Goal: Task Accomplishment & Management: Use online tool/utility

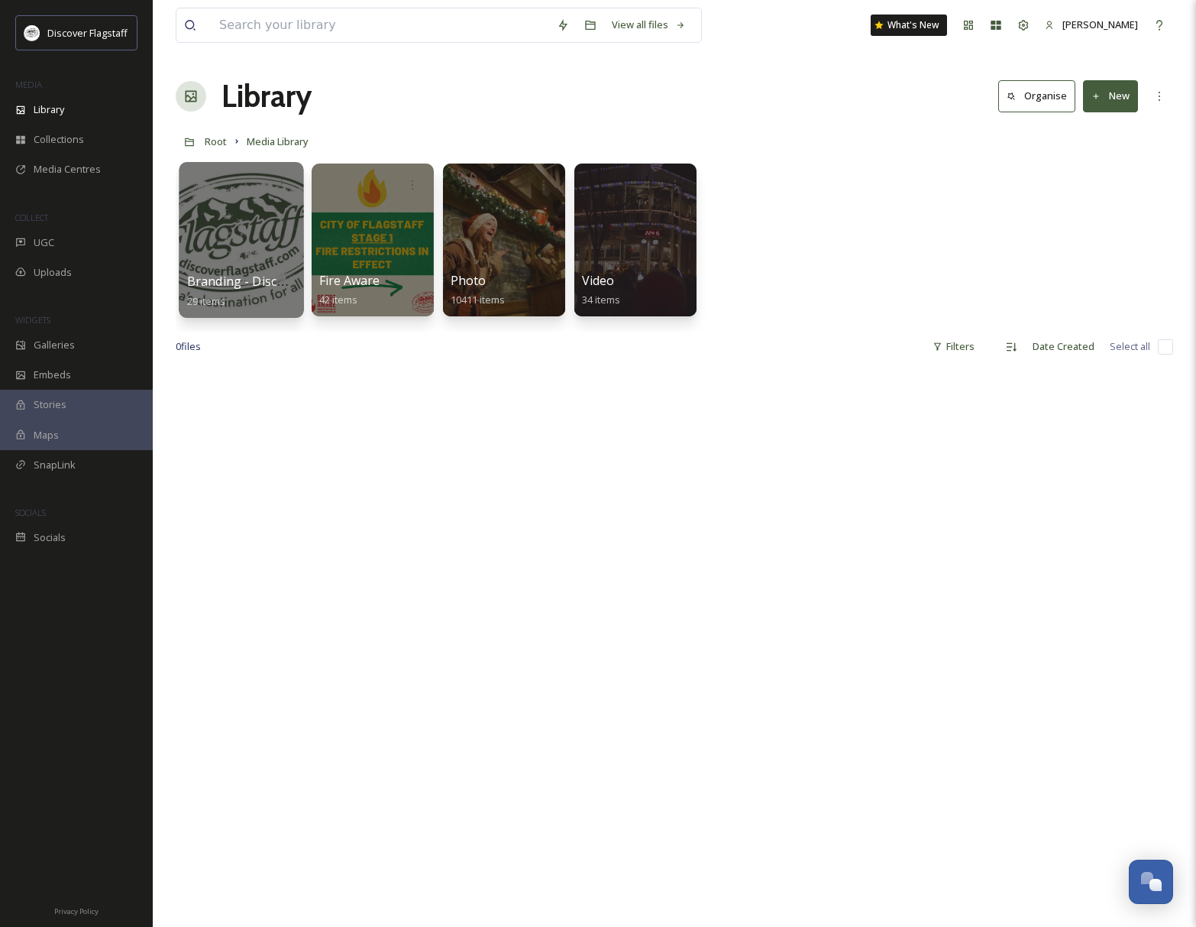
click at [266, 235] on div at bounding box center [241, 240] width 125 height 156
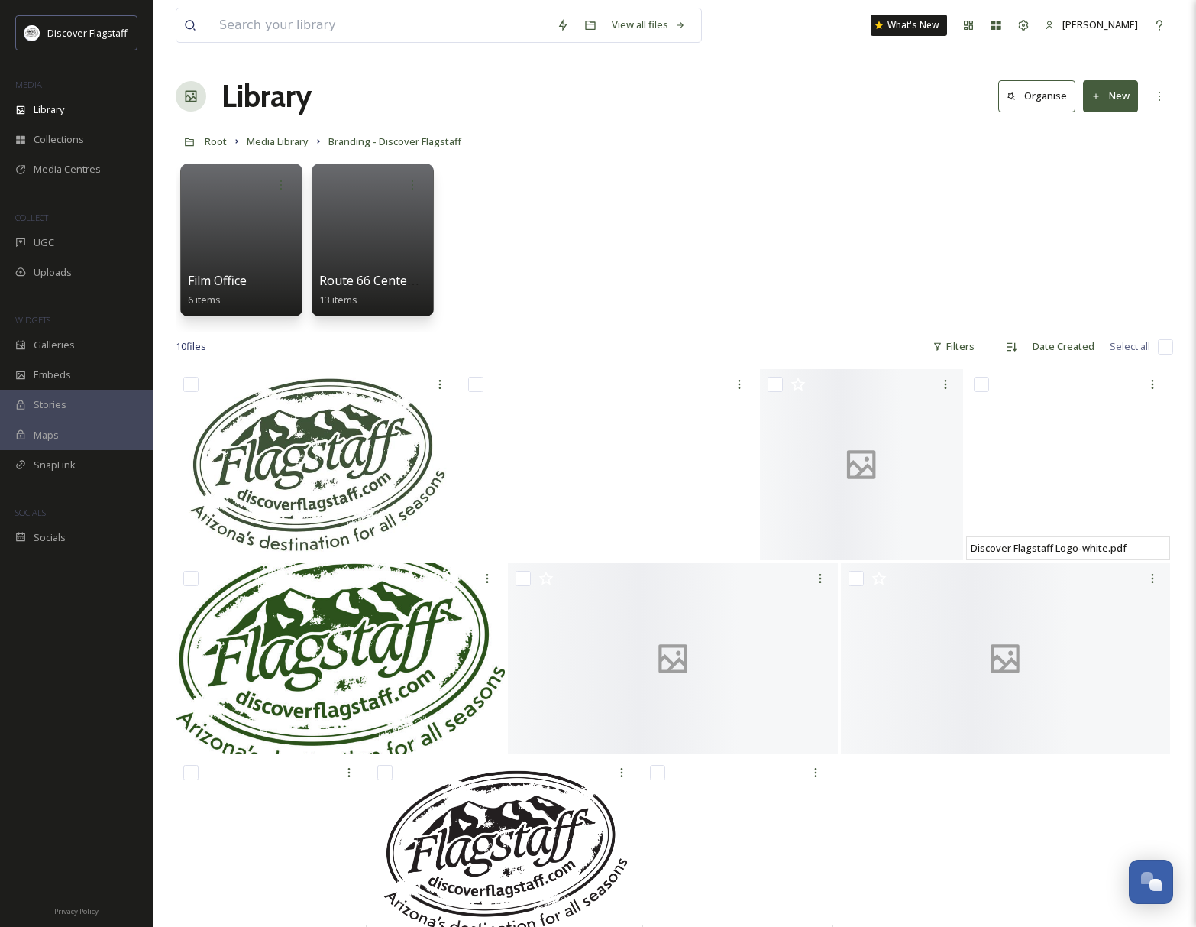
click at [1111, 100] on button "New" at bounding box center [1110, 95] width 55 height 31
click at [1102, 186] on span "Folder" at bounding box center [1093, 191] width 29 height 15
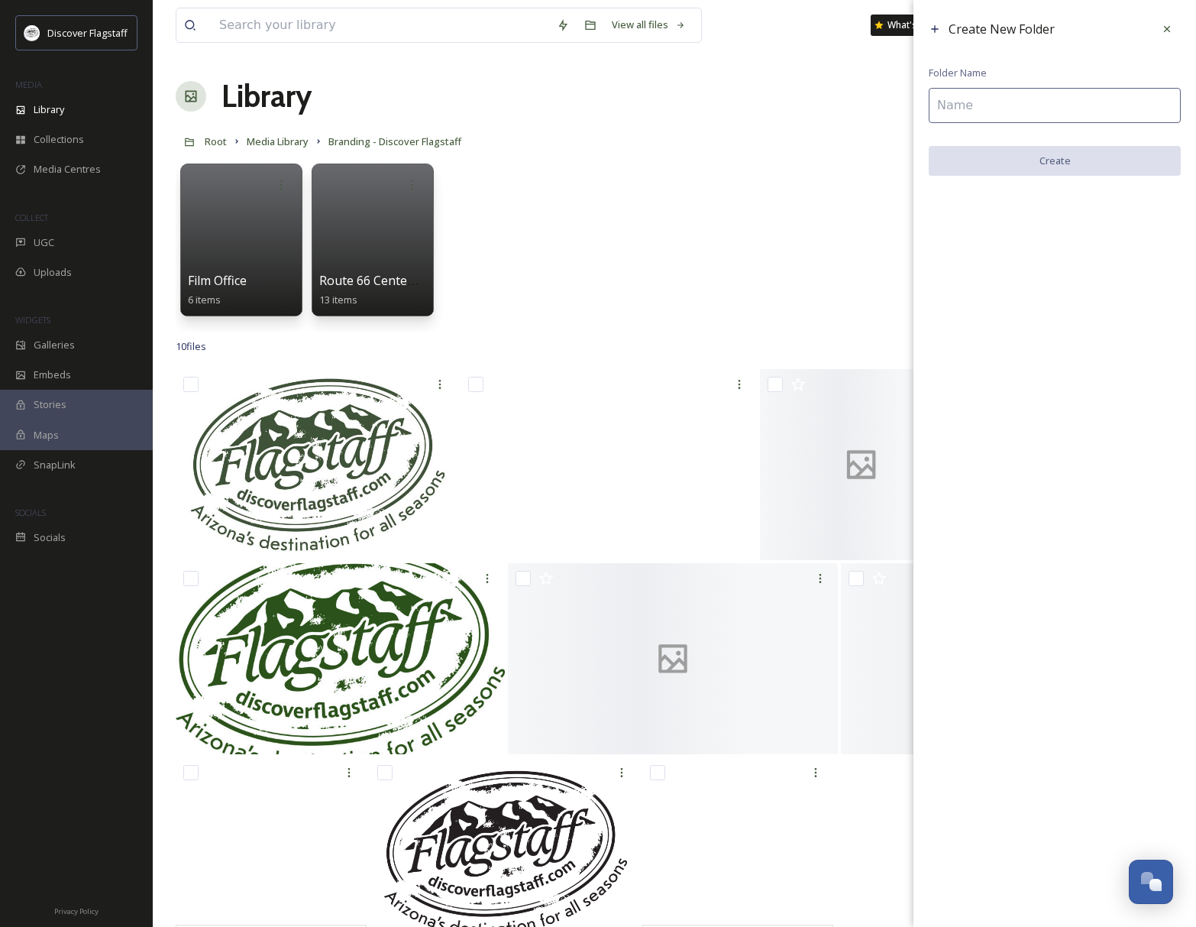
click at [984, 108] on input at bounding box center [1055, 105] width 252 height 35
type input "America 250 Logo - Flagstaff"
click at [1050, 159] on button "Create" at bounding box center [1055, 161] width 252 height 31
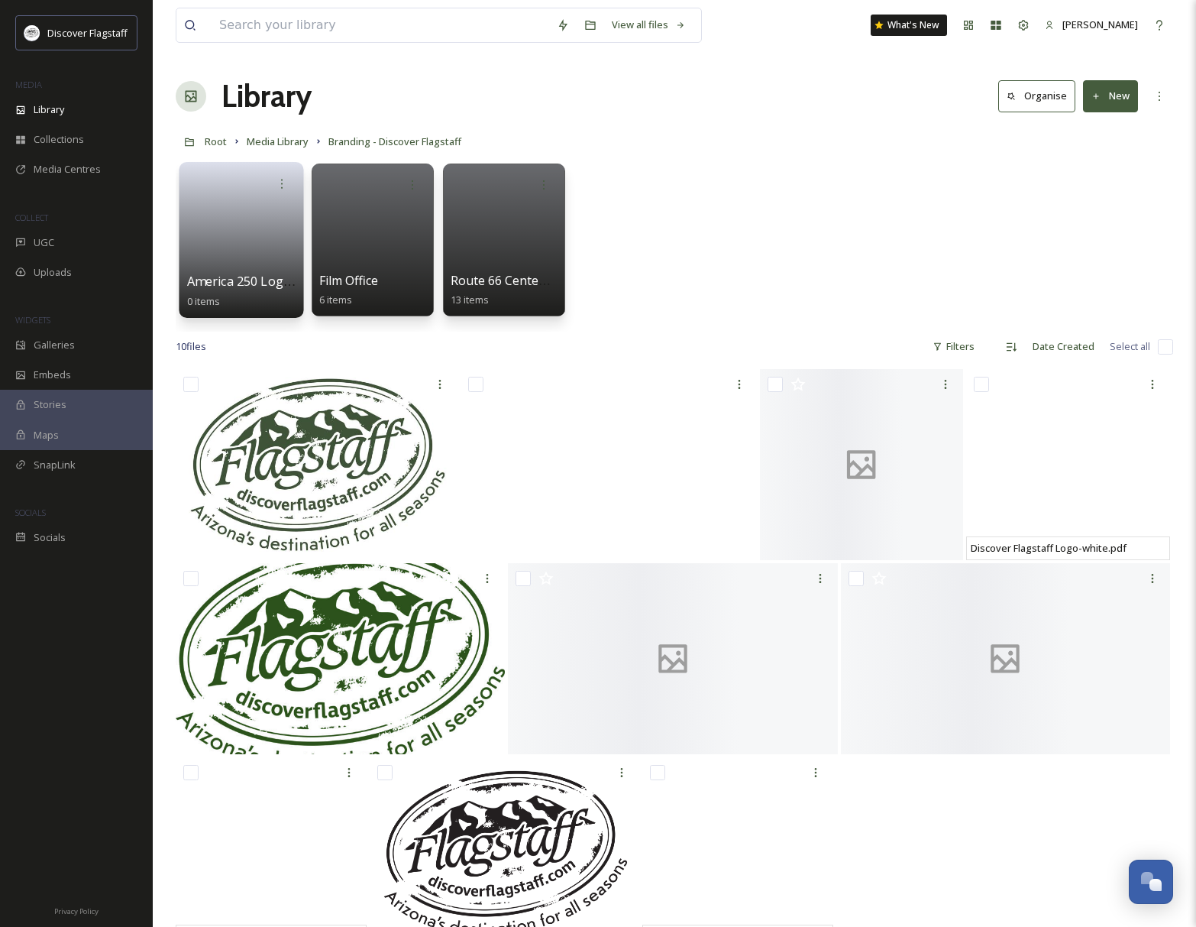
click at [248, 197] on div at bounding box center [241, 184] width 109 height 28
click at [247, 205] on link at bounding box center [241, 235] width 109 height 74
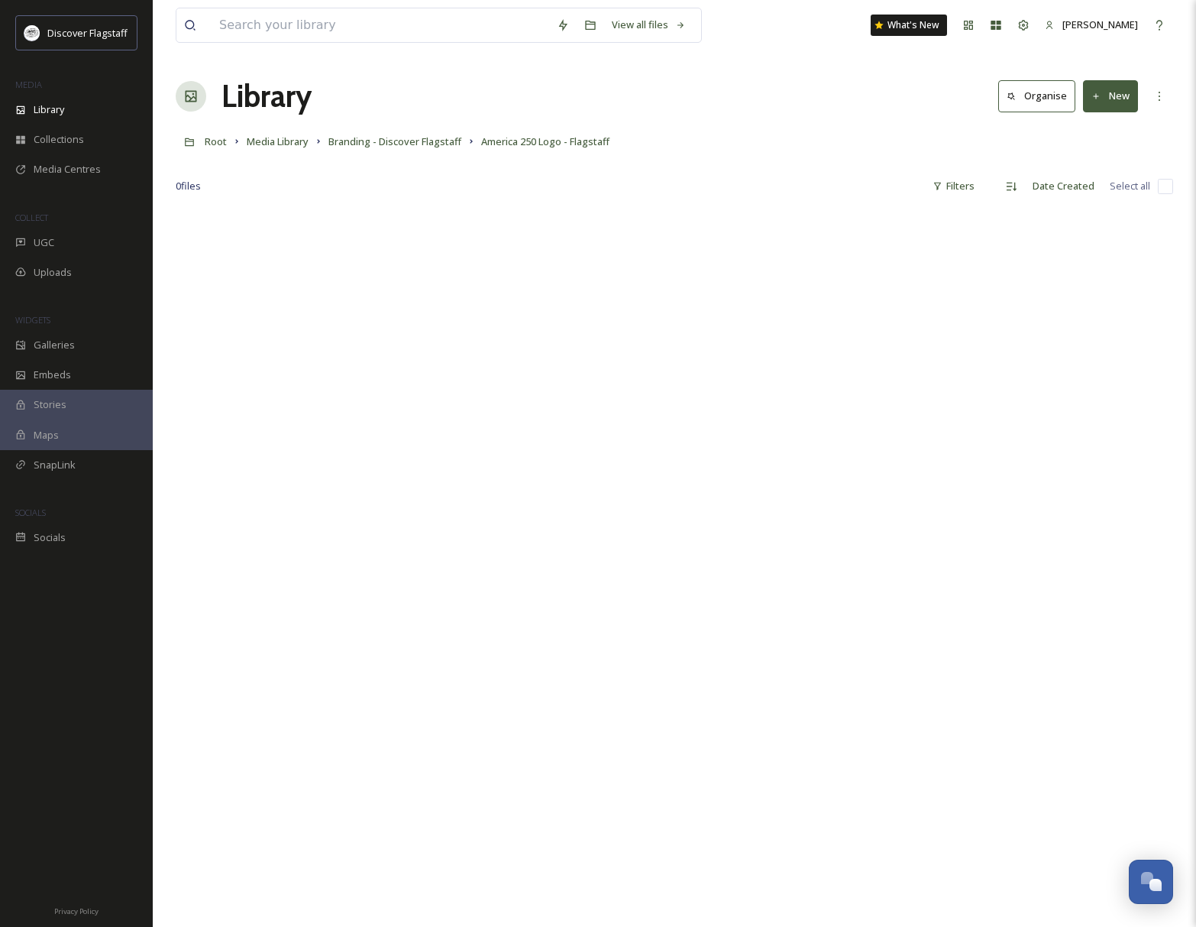
click at [1113, 105] on button "New" at bounding box center [1110, 95] width 55 height 31
click at [1112, 127] on span "File Upload" at bounding box center [1104, 132] width 50 height 15
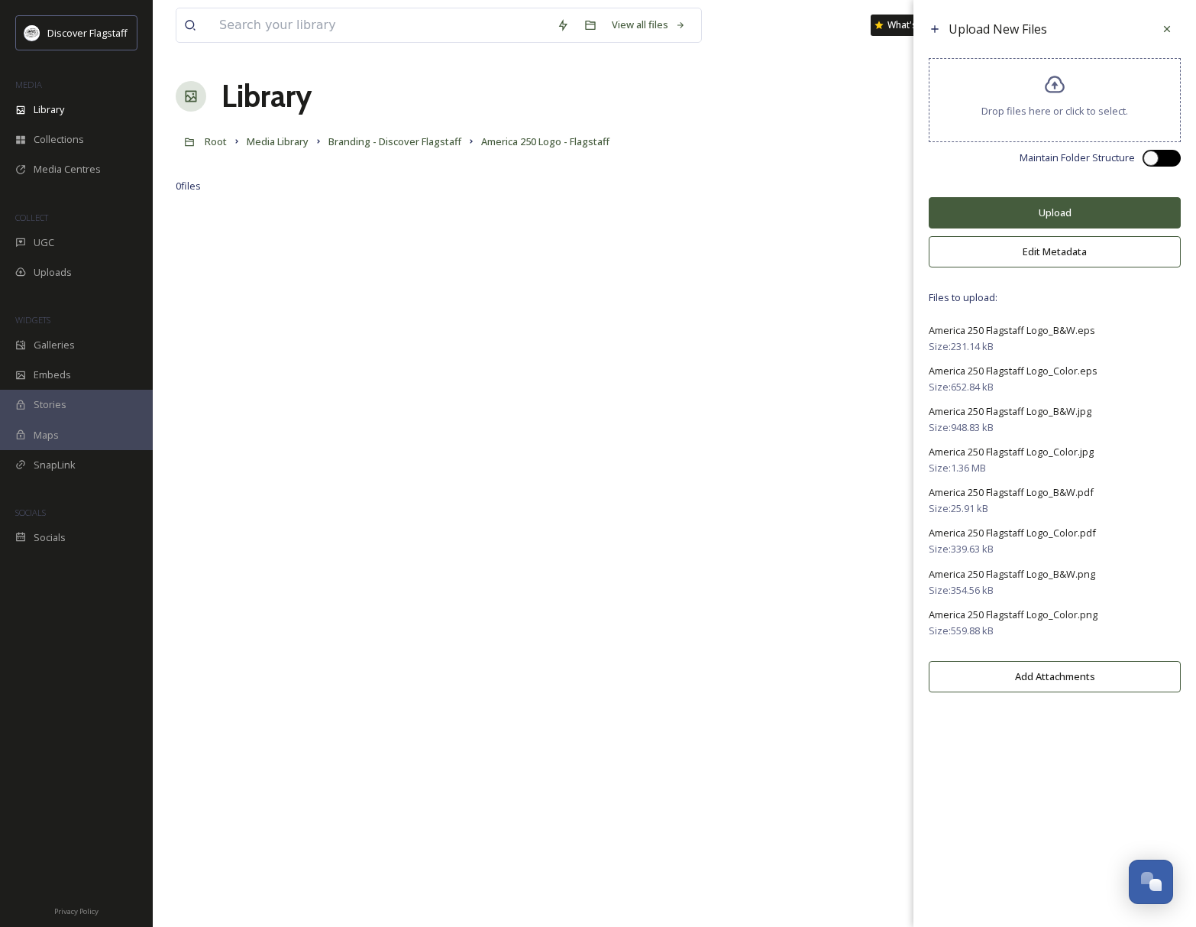
click at [1179, 167] on div at bounding box center [1162, 158] width 38 height 17
checkbox input "true"
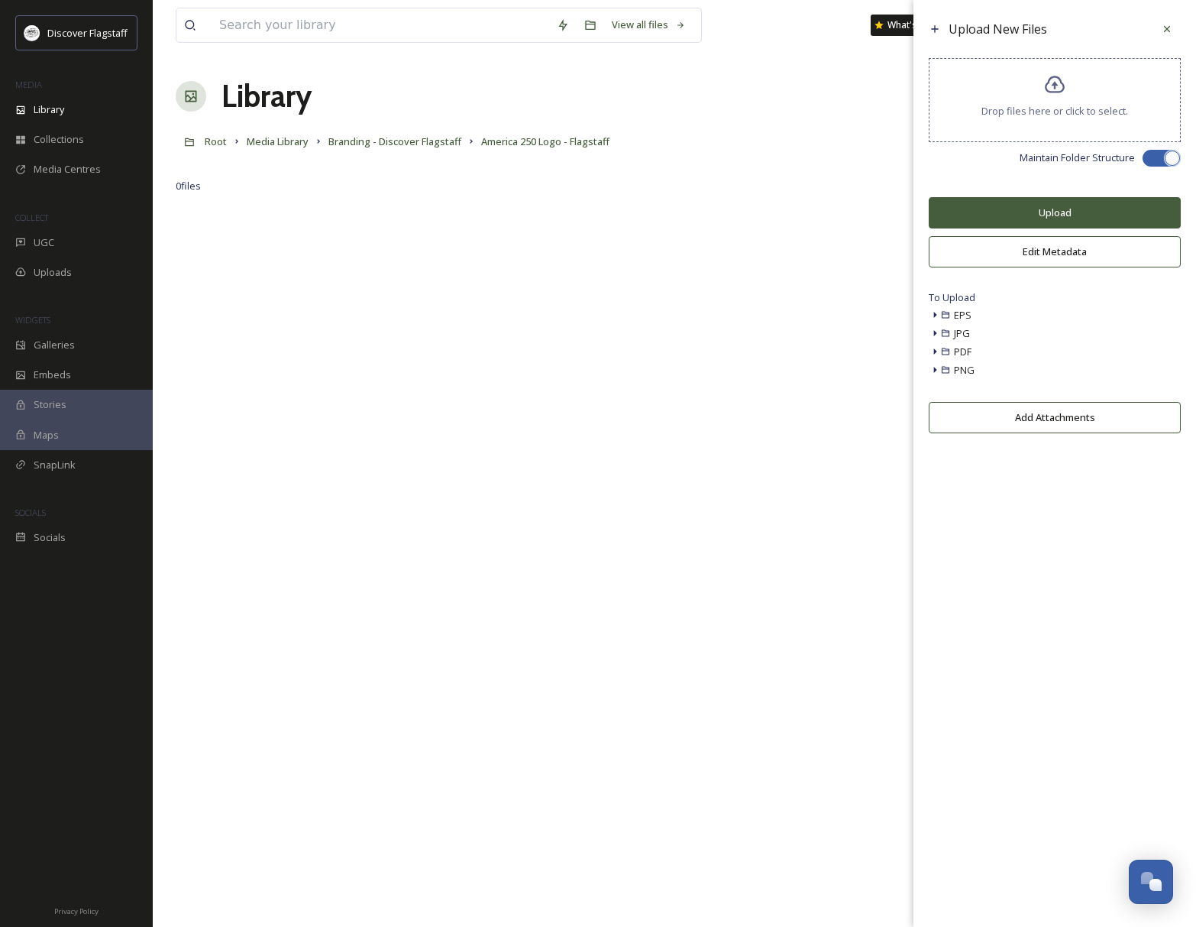
click at [1125, 224] on button "Upload" at bounding box center [1055, 212] width 252 height 31
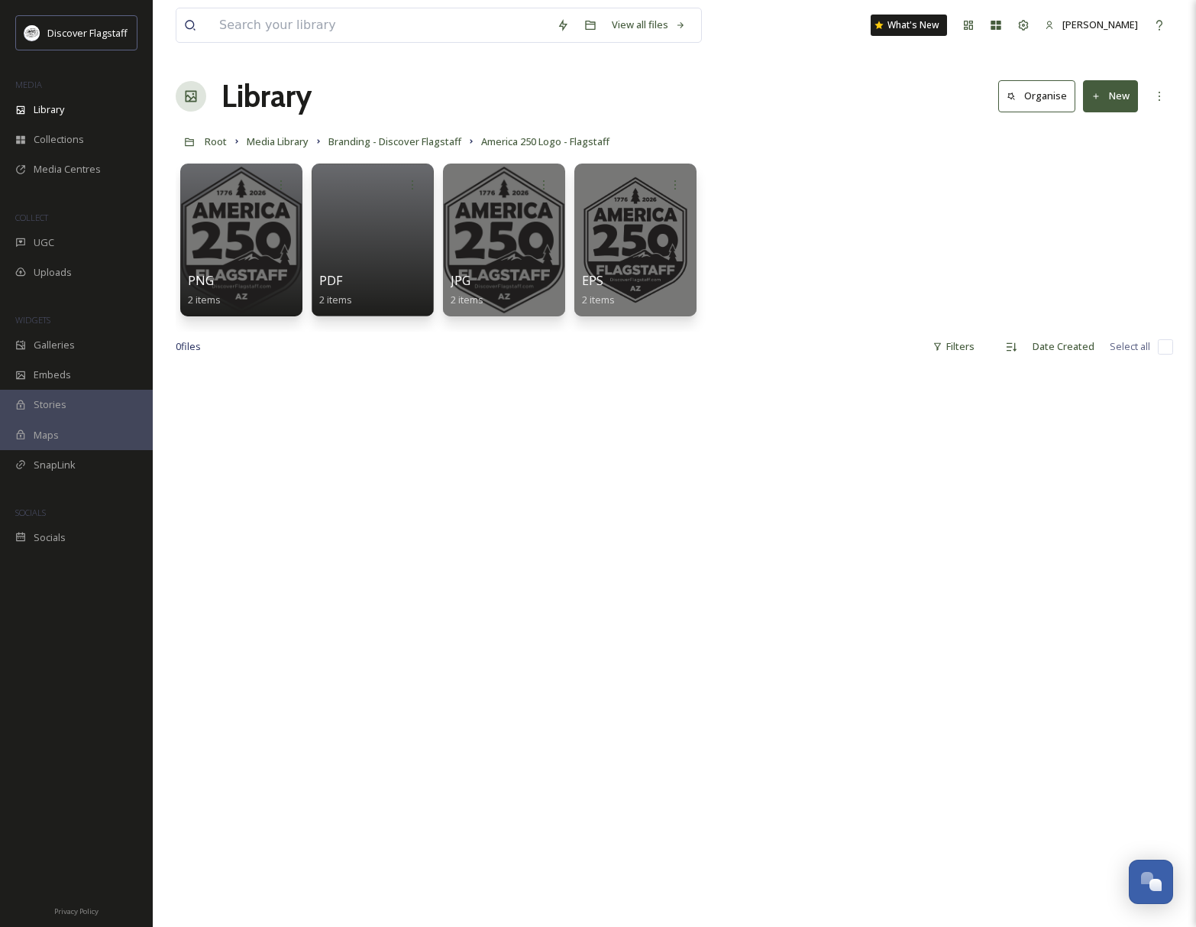
click at [676, 353] on div "0 file s Filters Date Created Select all" at bounding box center [675, 347] width 998 height 30
click at [349, 255] on div at bounding box center [372, 240] width 125 height 156
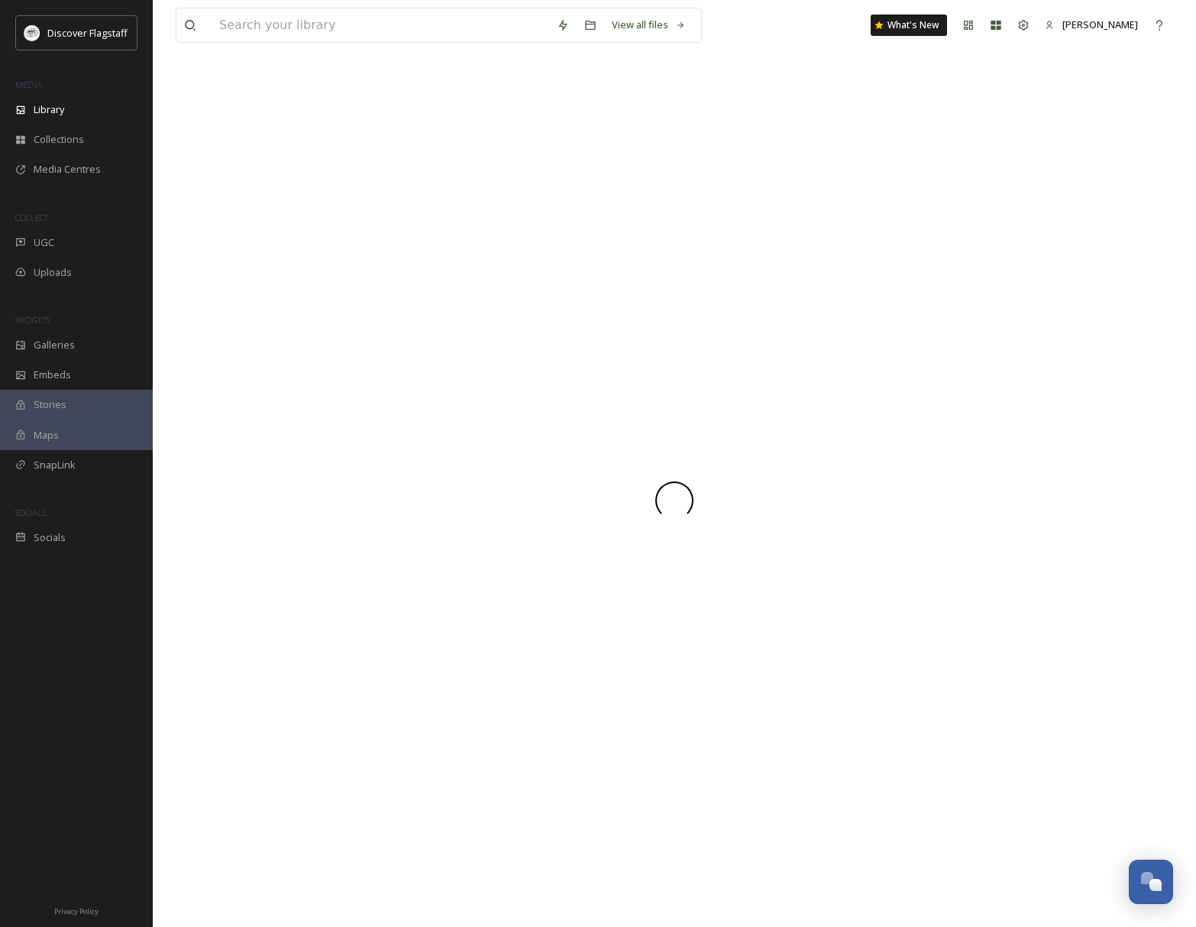
click at [349, 255] on div at bounding box center [675, 499] width 998 height 853
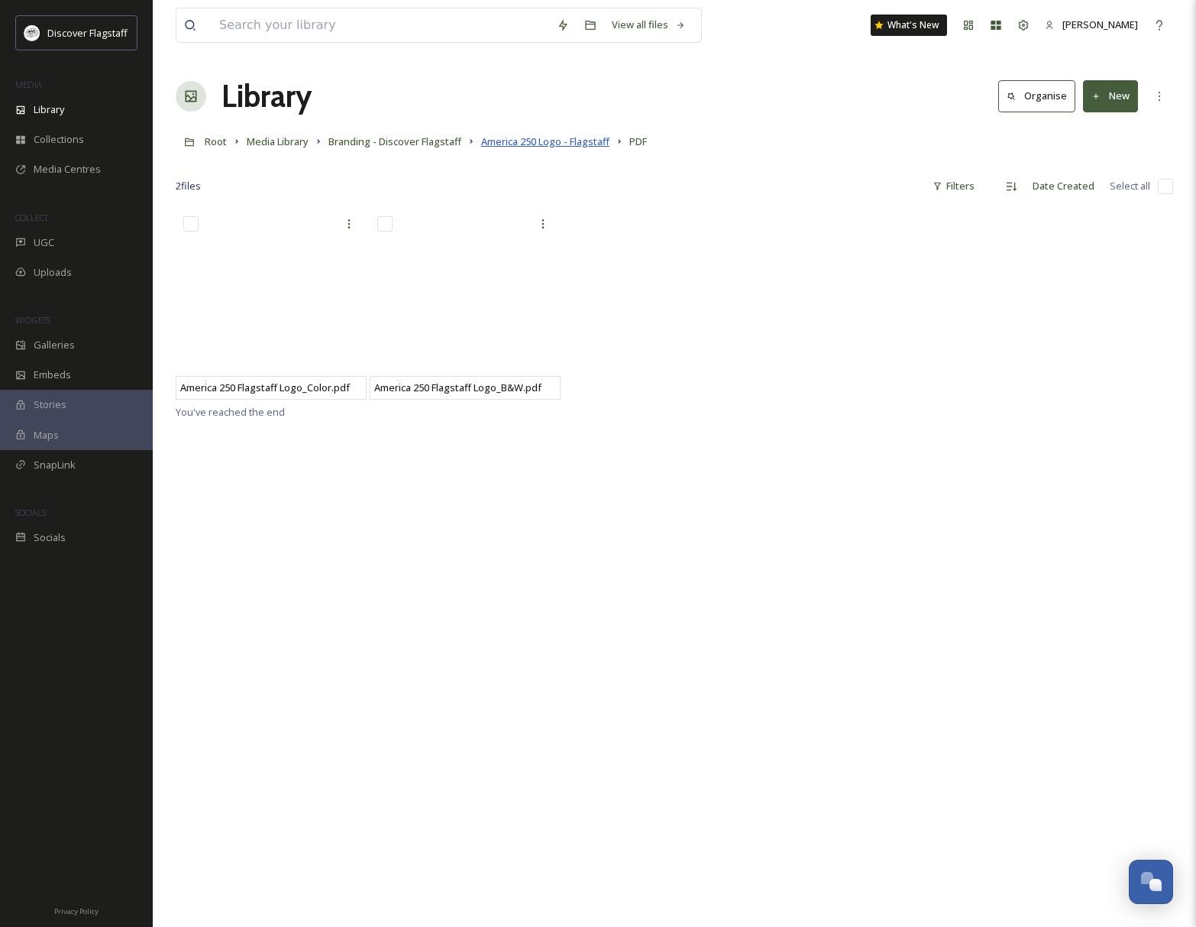
click at [526, 136] on span "America 250 Logo - Flagstaff" at bounding box center [545, 141] width 128 height 14
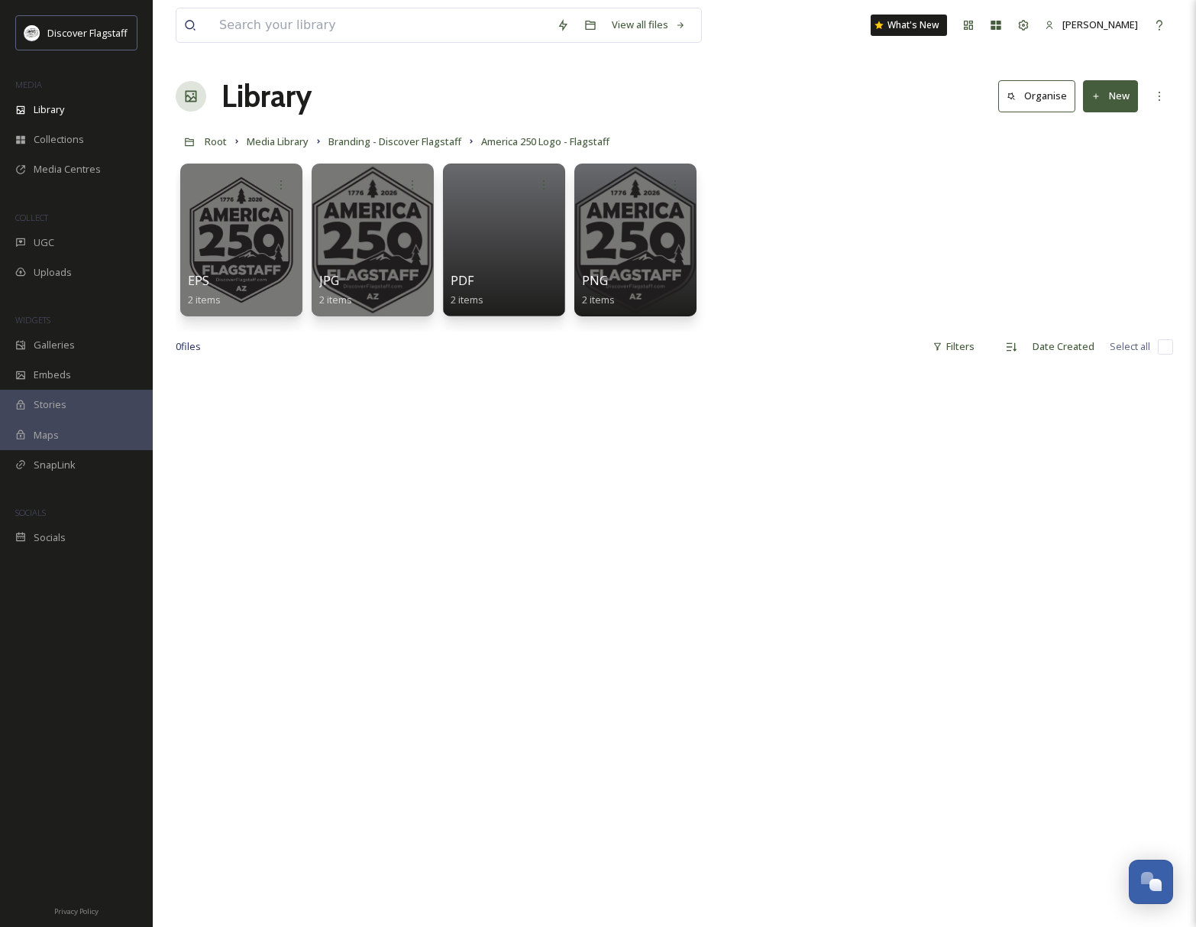
drag, startPoint x: 733, startPoint y: 76, endPoint x: 718, endPoint y: 90, distance: 20.0
click at [733, 77] on div "Library Organise New" at bounding box center [675, 96] width 998 height 46
click at [435, 147] on span "Branding - Discover Flagstaff" at bounding box center [394, 141] width 133 height 14
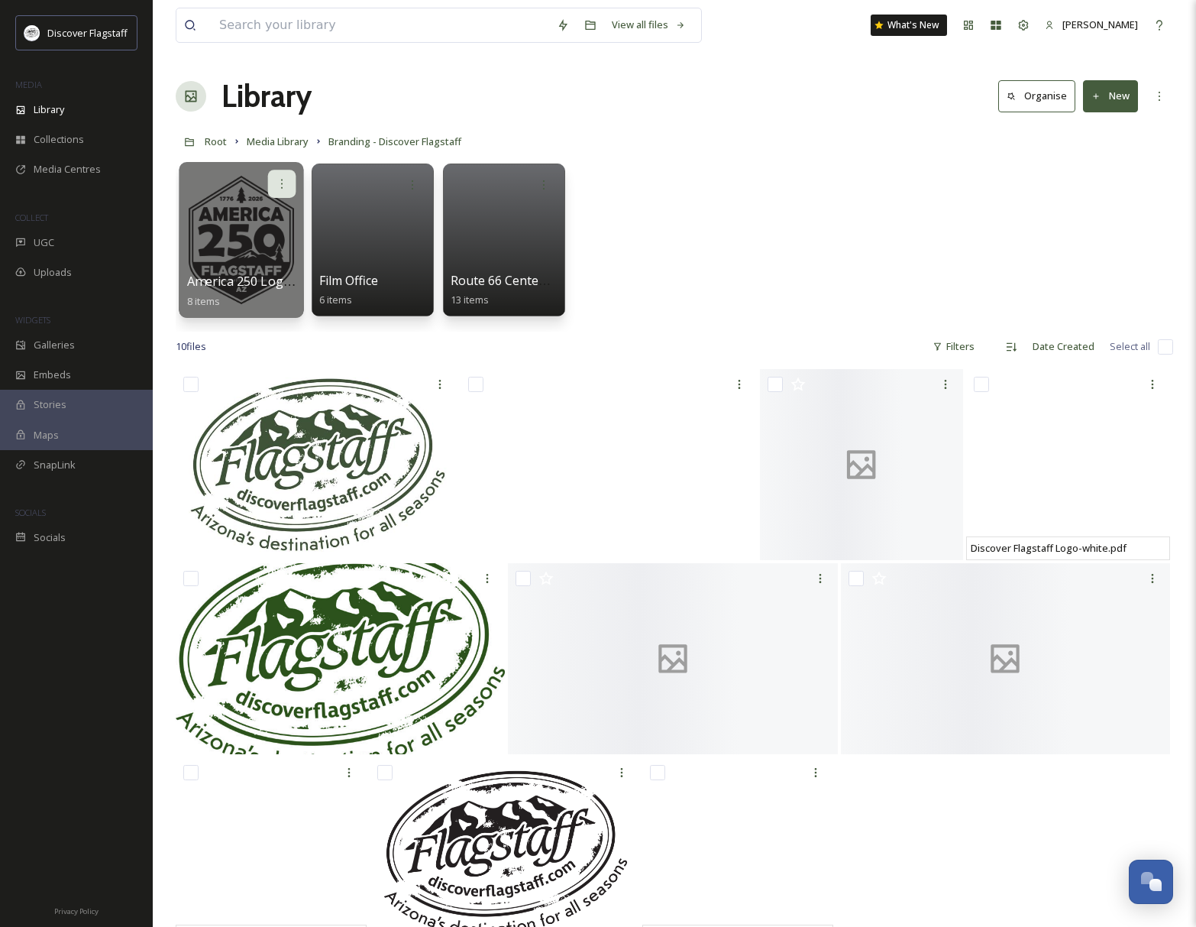
click at [286, 186] on icon at bounding box center [282, 183] width 12 height 12
click at [273, 220] on div "Edit / Share" at bounding box center [252, 217] width 85 height 31
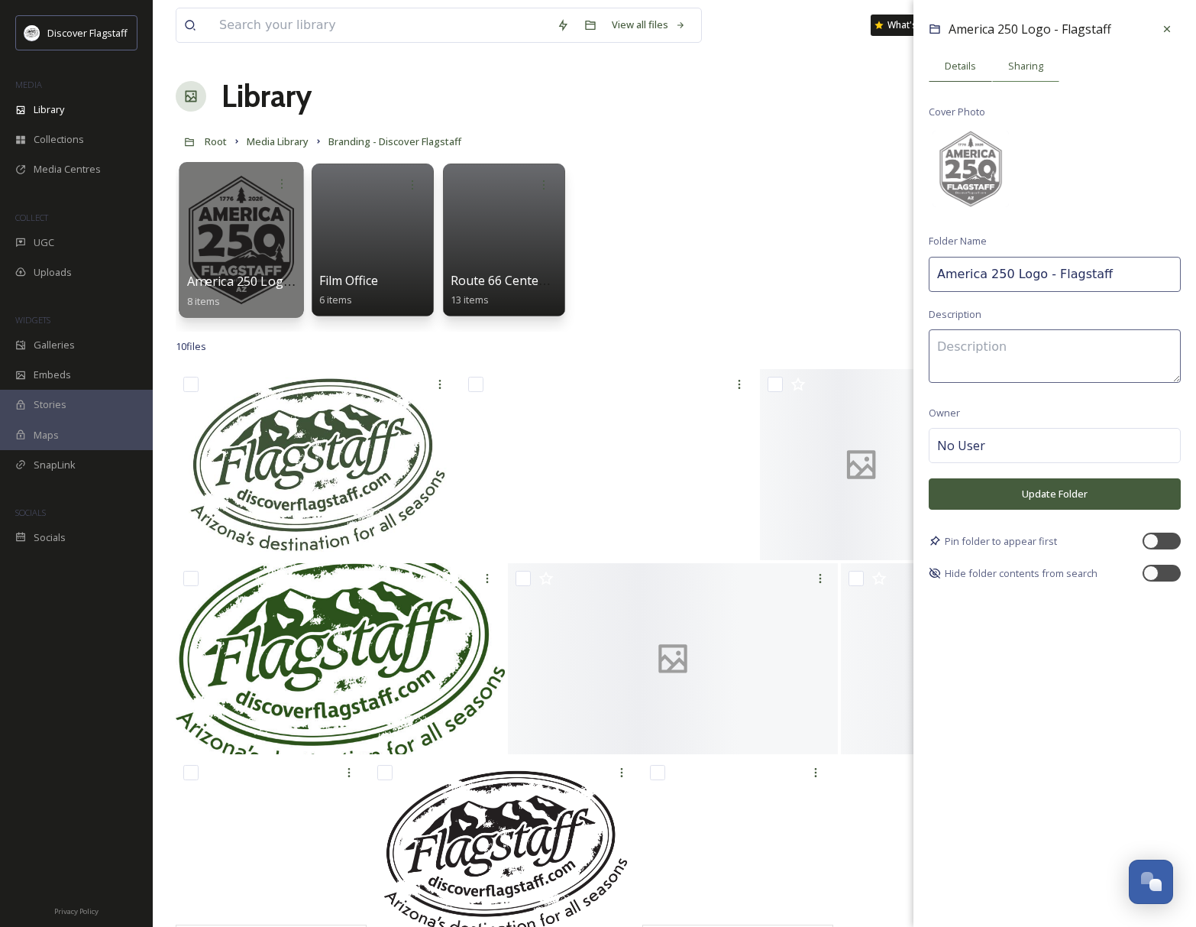
click at [1024, 69] on span "Sharing" at bounding box center [1025, 66] width 35 height 15
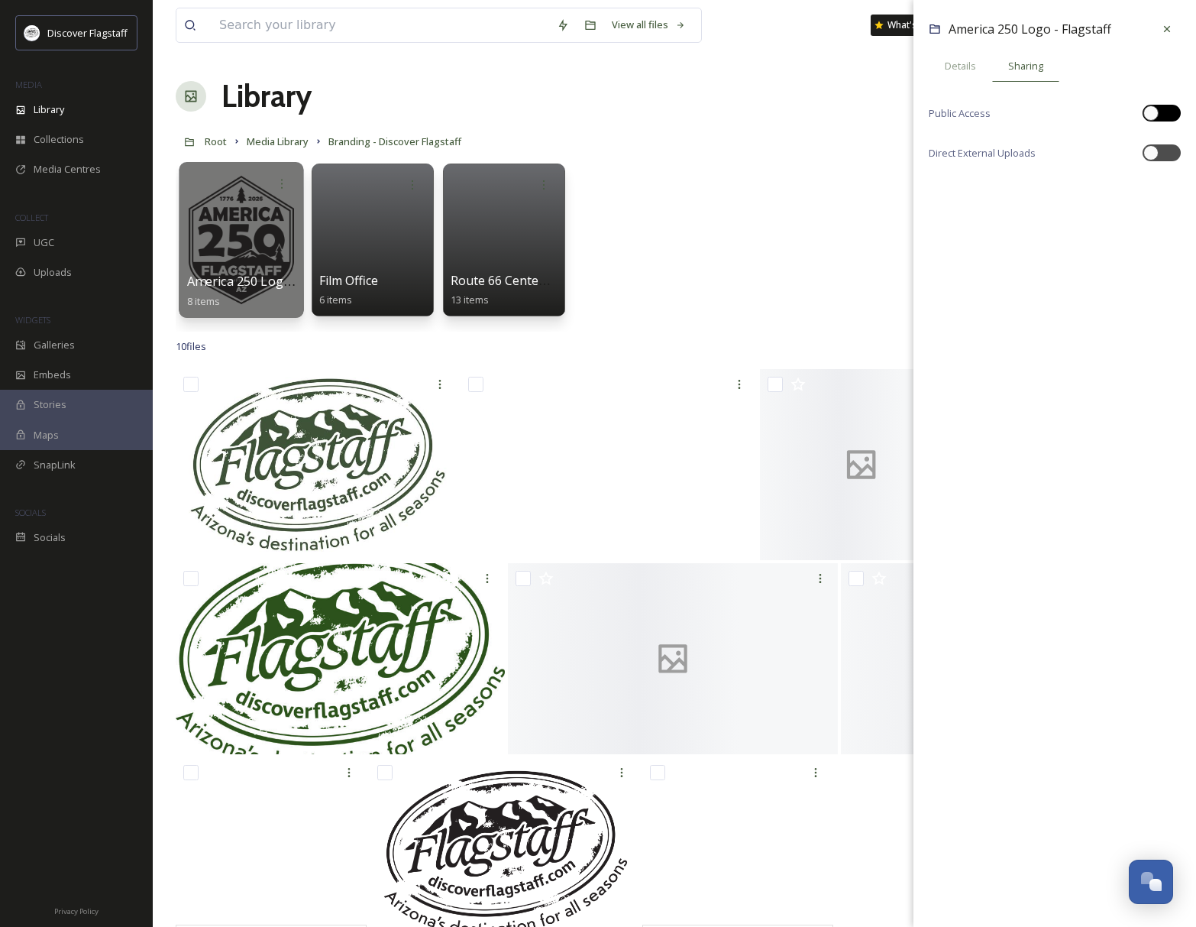
click at [1176, 114] on div at bounding box center [1162, 113] width 38 height 17
checkbox input "true"
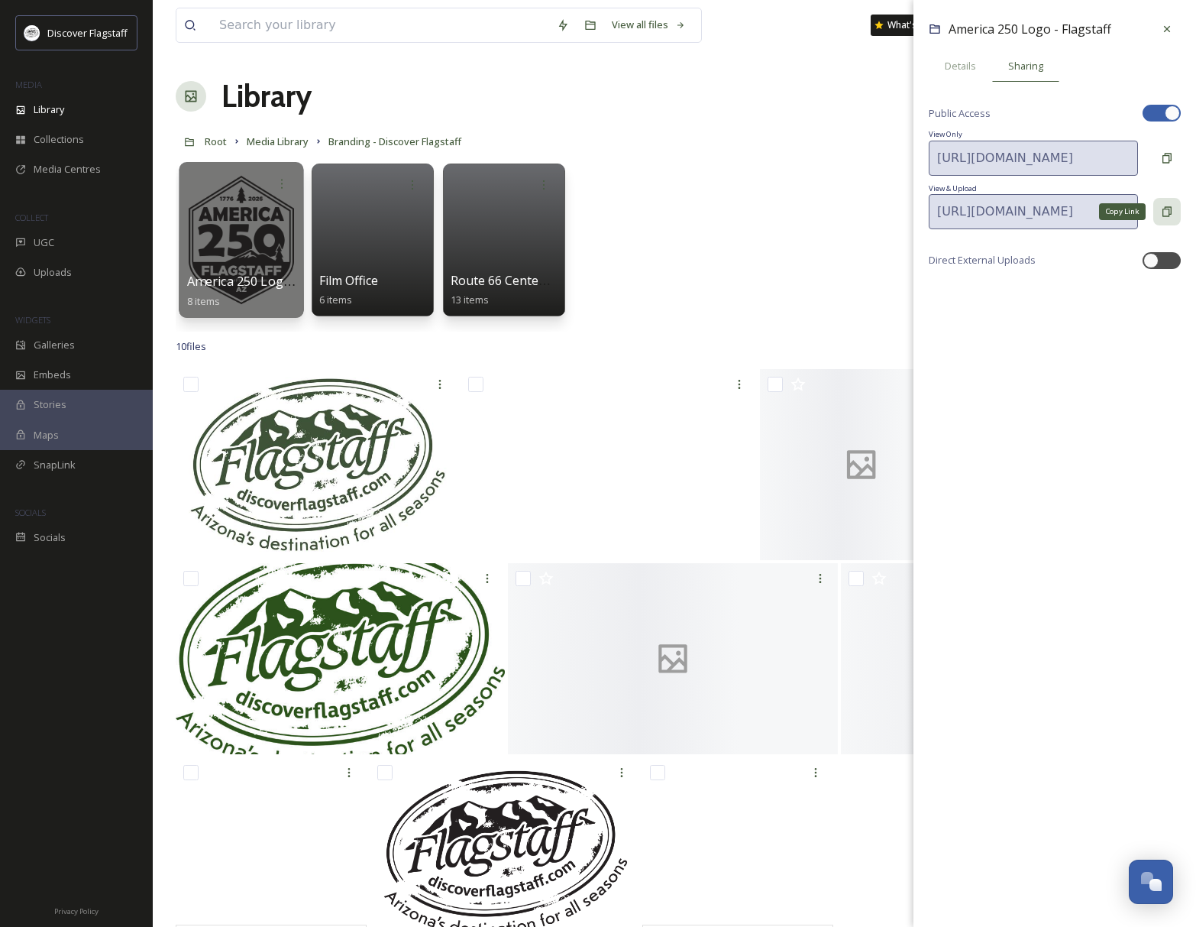
click at [1170, 209] on icon at bounding box center [1167, 211] width 9 height 10
click at [1163, 206] on icon at bounding box center [1167, 212] width 12 height 12
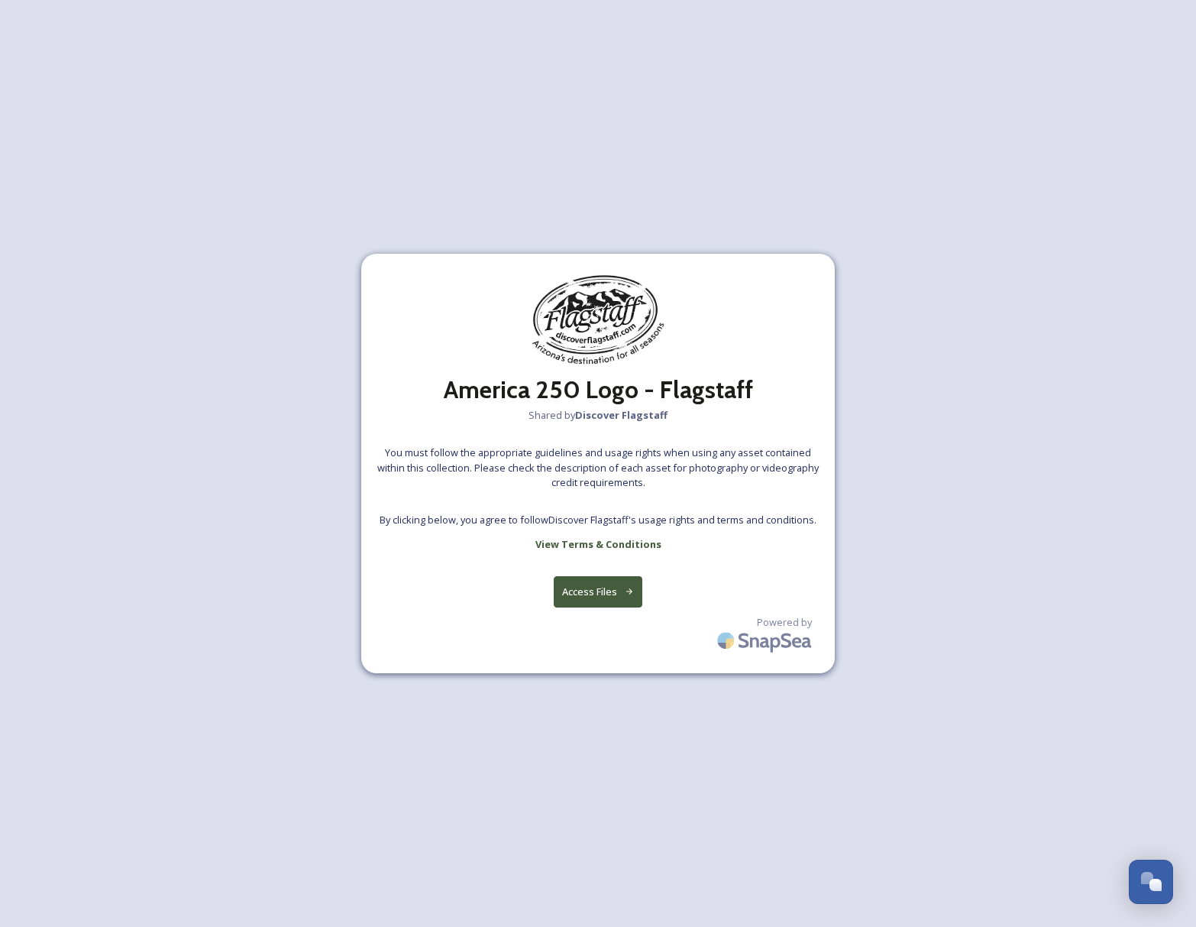
click at [607, 581] on button "Access Files" at bounding box center [598, 591] width 89 height 31
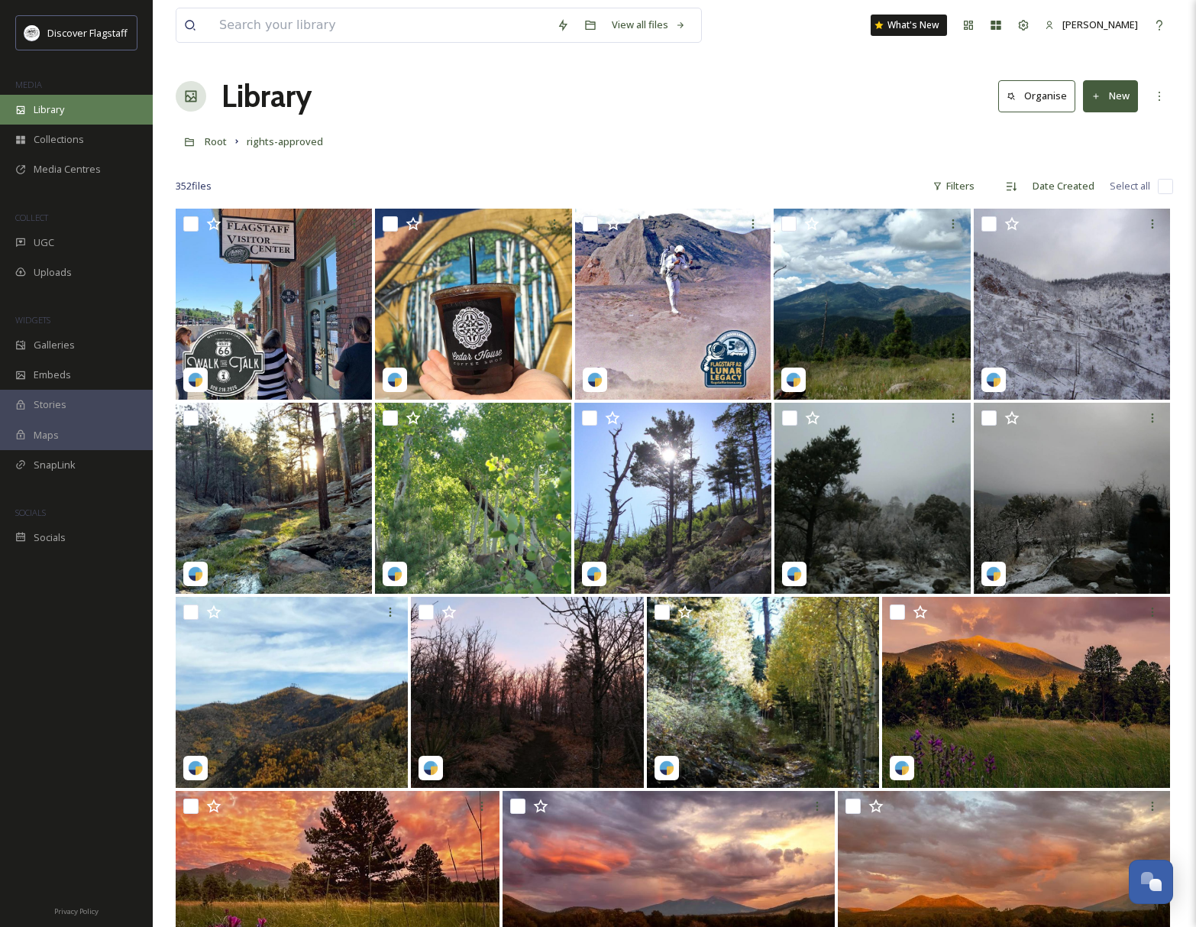
click at [66, 114] on div "Library" at bounding box center [76, 110] width 153 height 30
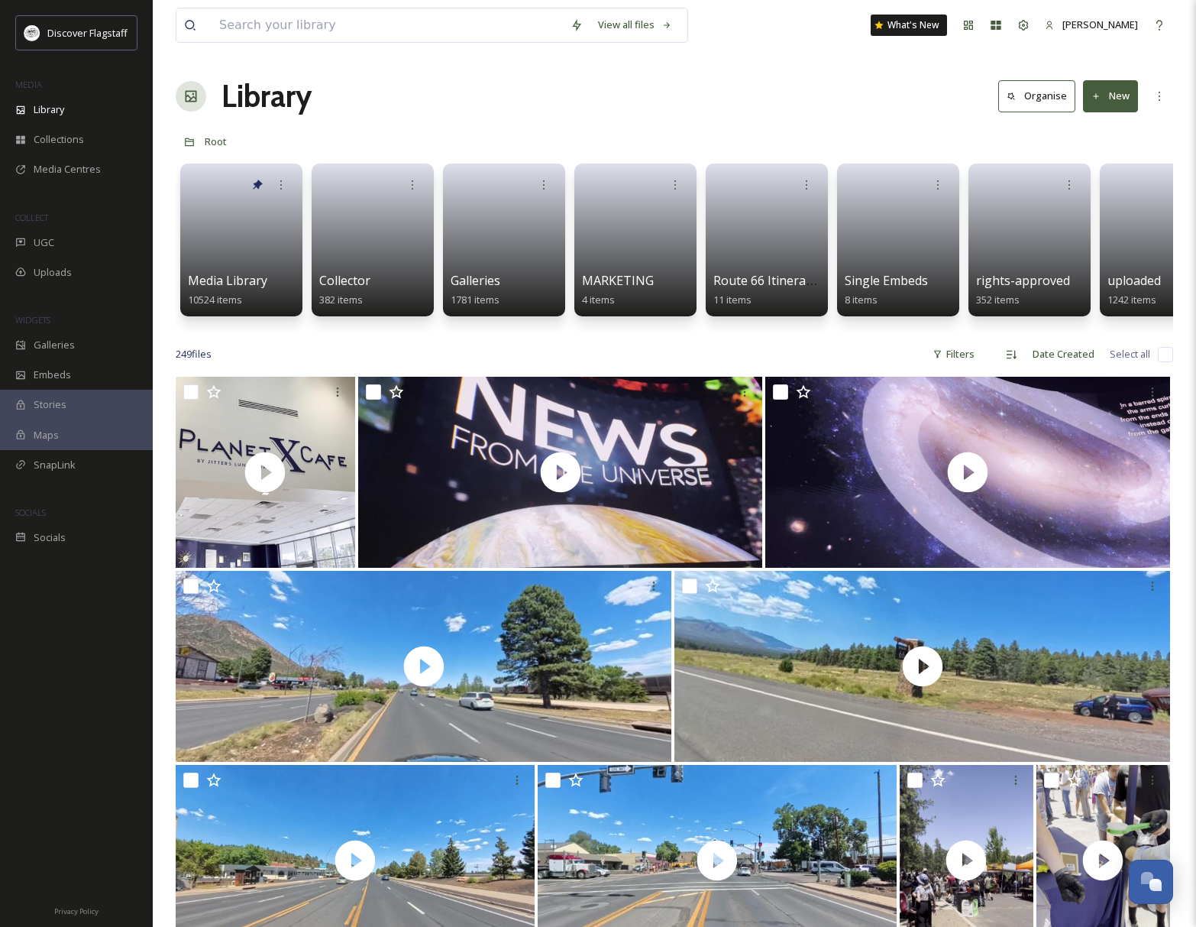
scroll to position [0, 4]
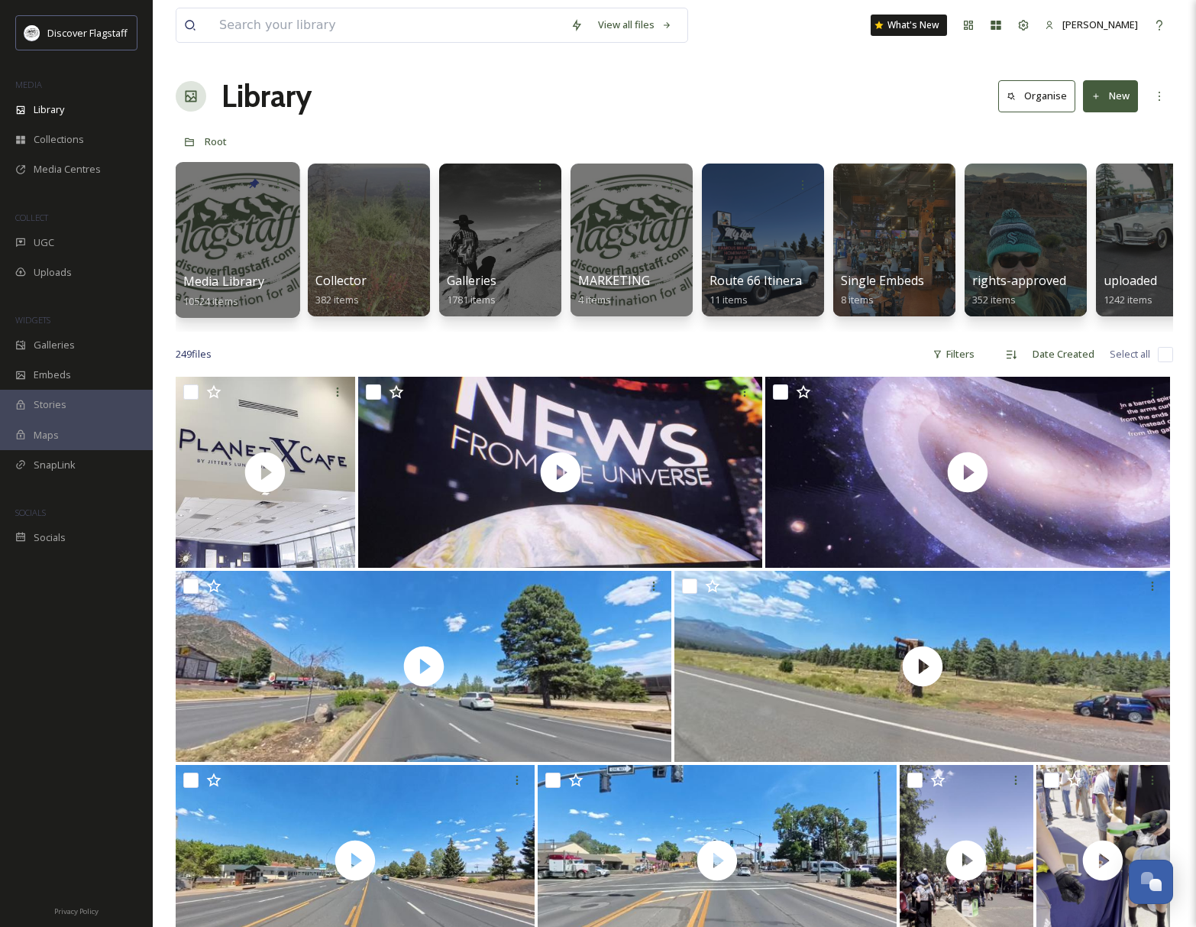
click at [256, 240] on div at bounding box center [237, 240] width 125 height 156
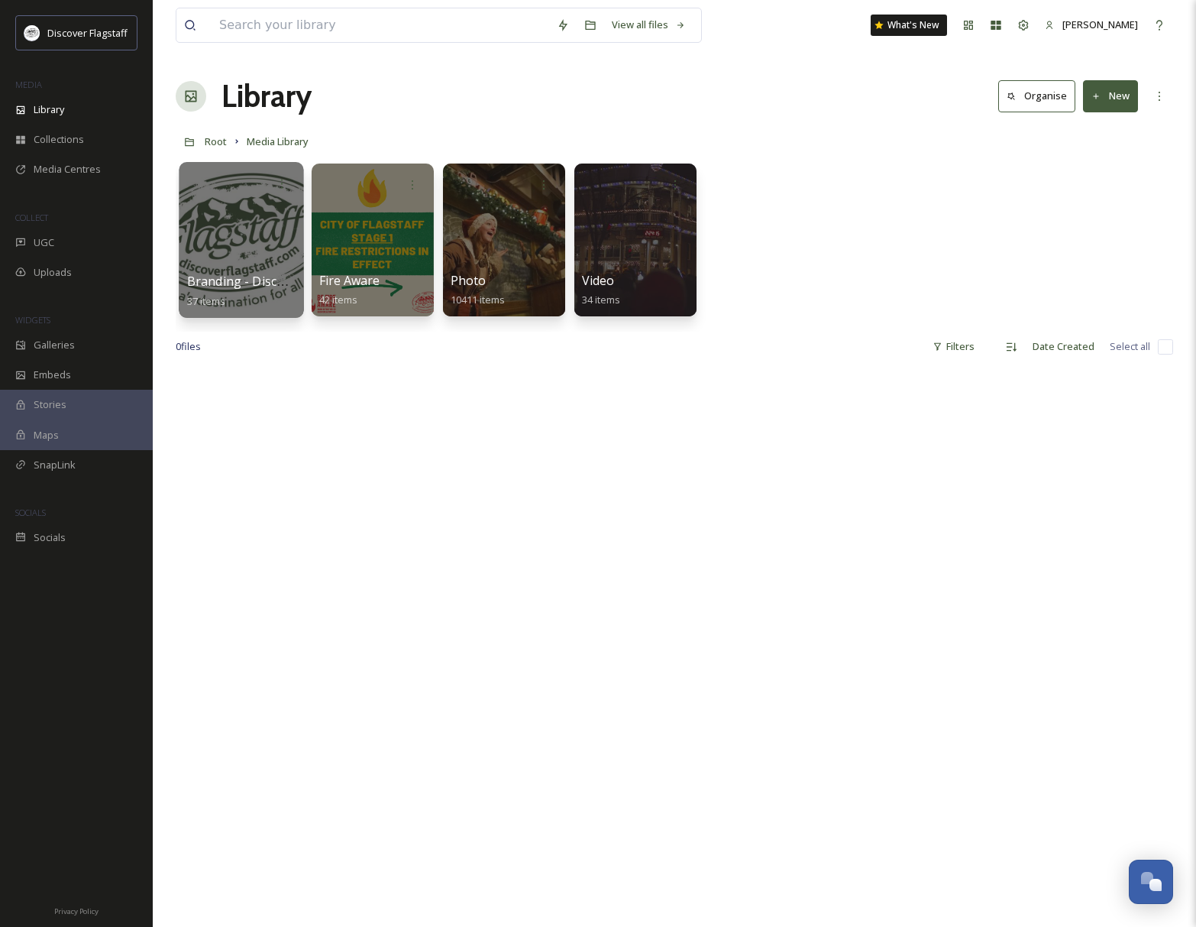
click at [241, 273] on span "Branding - Discover Flagstaff" at bounding box center [272, 281] width 170 height 17
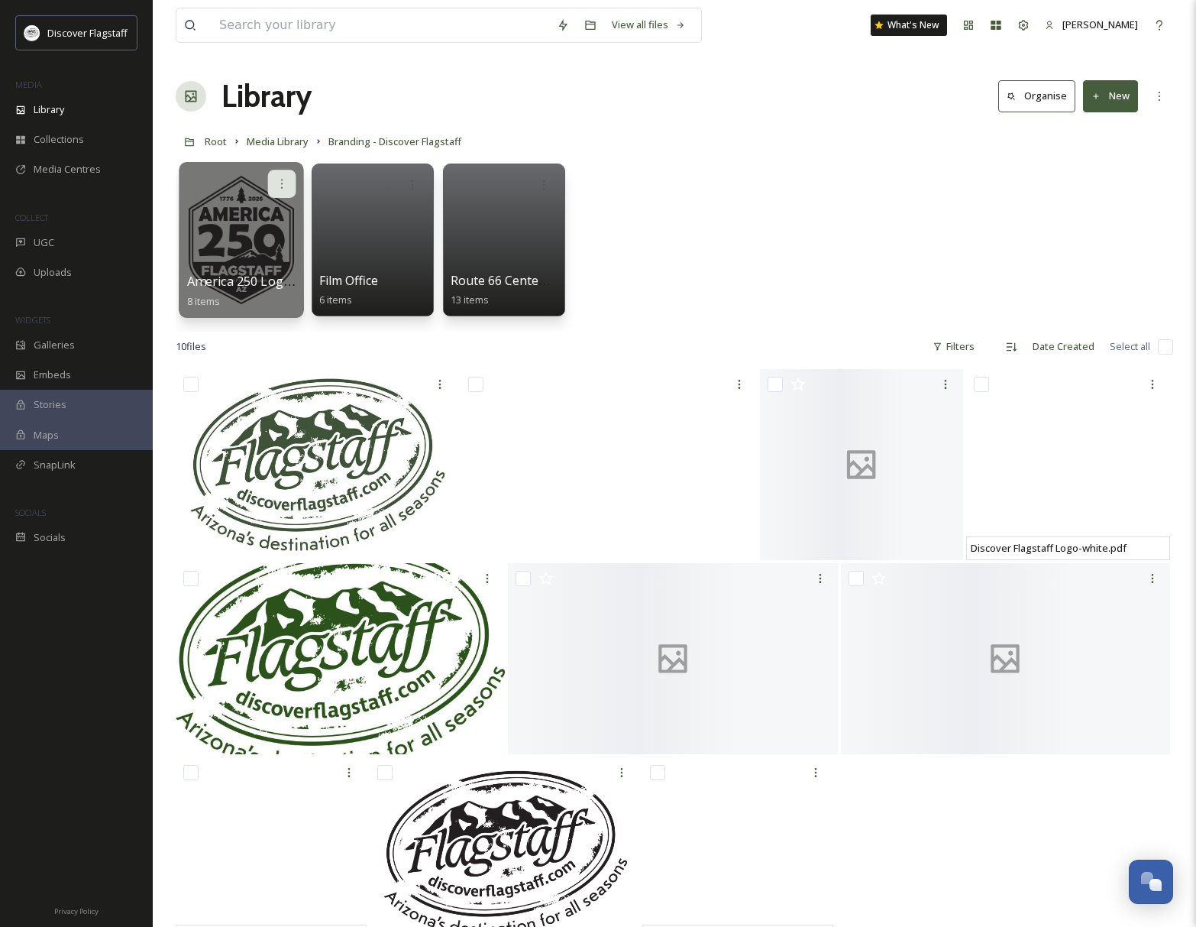
click at [281, 176] on div at bounding box center [282, 184] width 28 height 28
click at [266, 218] on span "Edit / Share" at bounding box center [244, 217] width 53 height 15
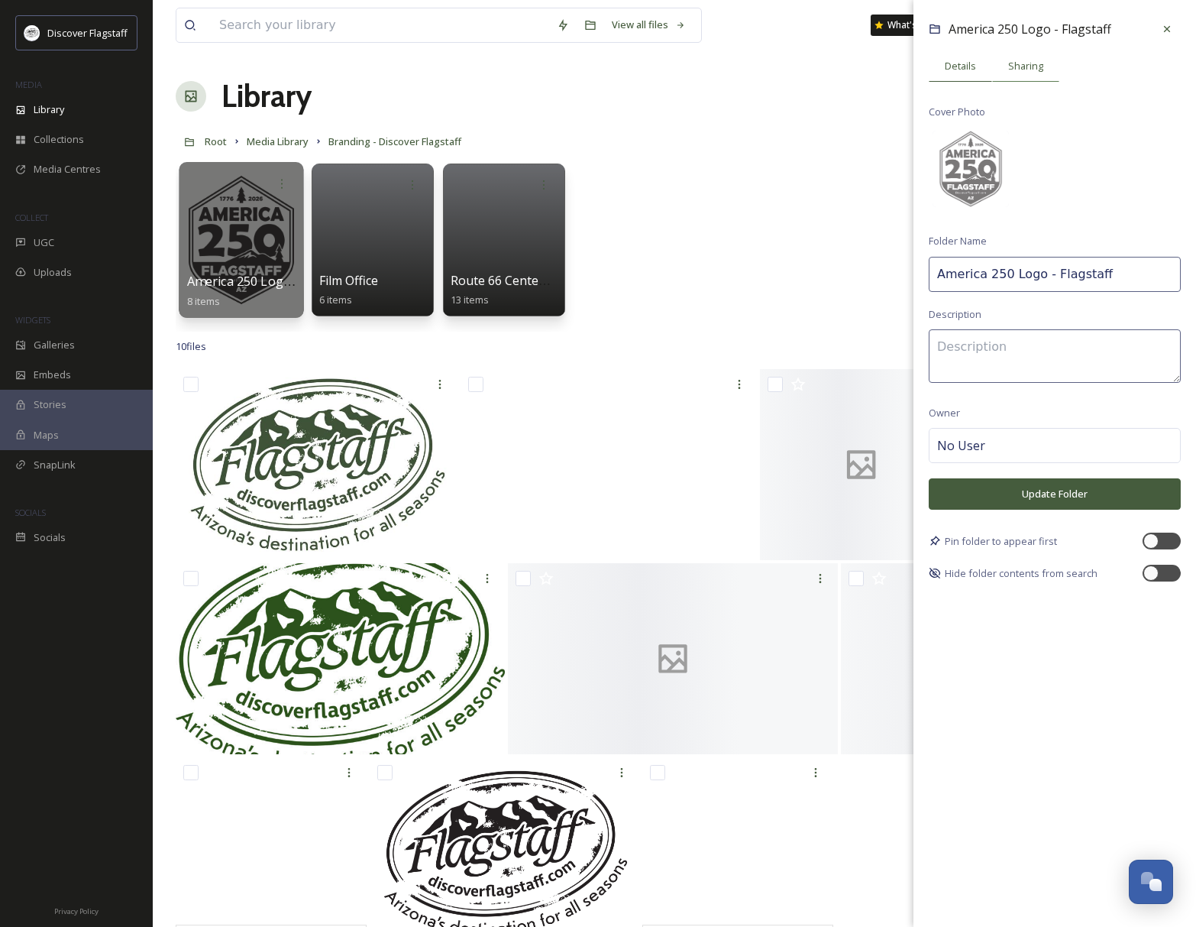
click at [1034, 64] on span "Sharing" at bounding box center [1025, 66] width 35 height 15
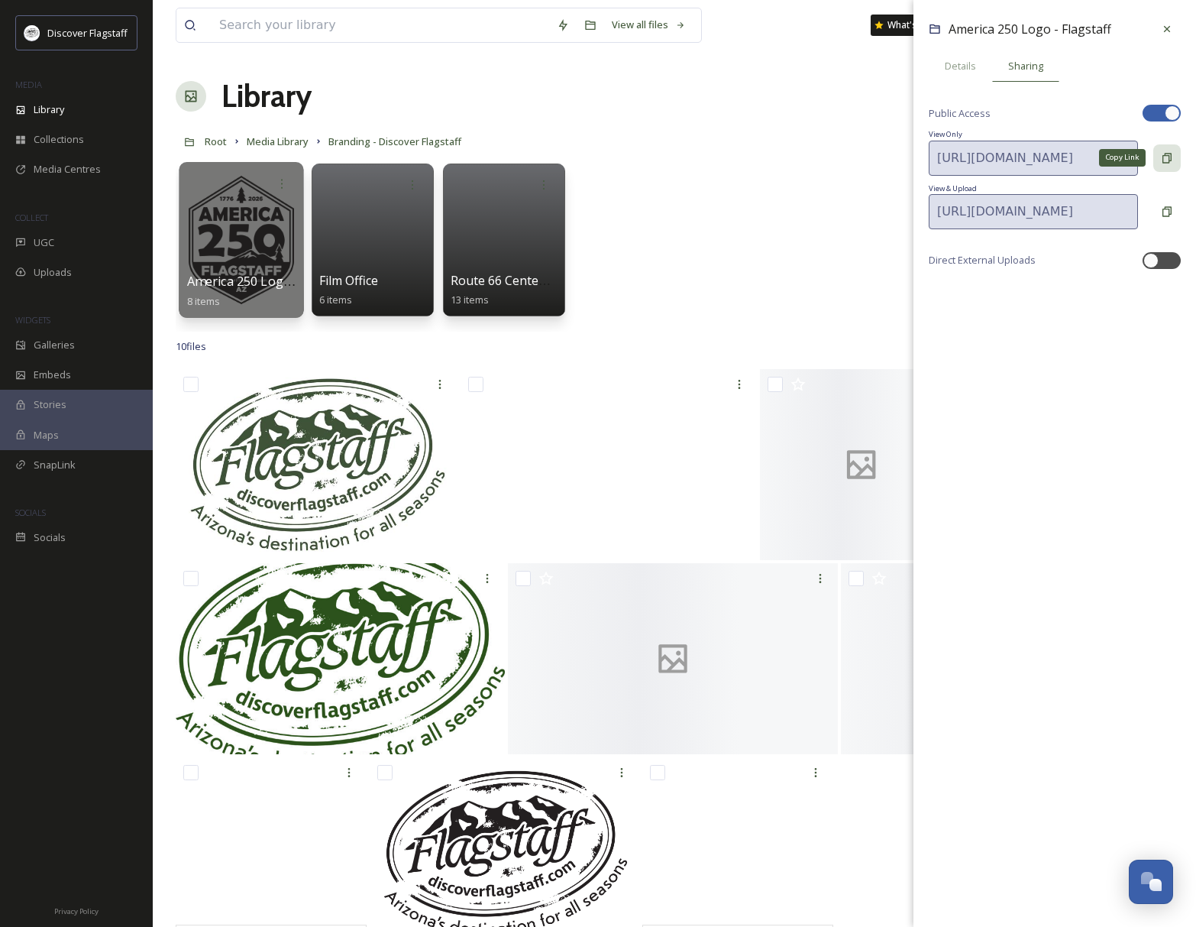
click at [1166, 158] on icon at bounding box center [1167, 158] width 12 height 12
click at [1166, 158] on icon at bounding box center [1167, 158] width 8 height 6
click at [1163, 26] on icon at bounding box center [1167, 29] width 12 height 12
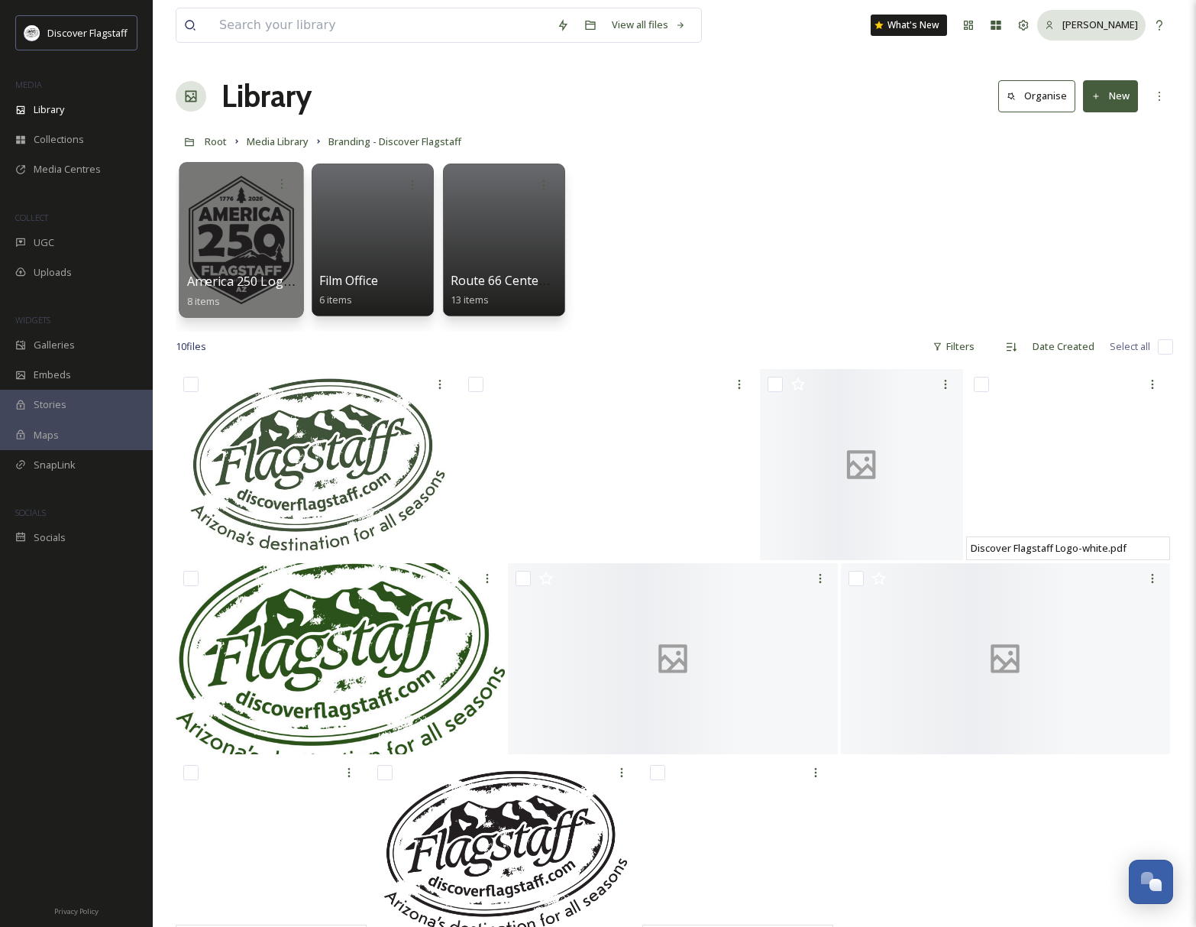
click at [1135, 26] on span "Ralph Schmid" at bounding box center [1101, 25] width 76 height 14
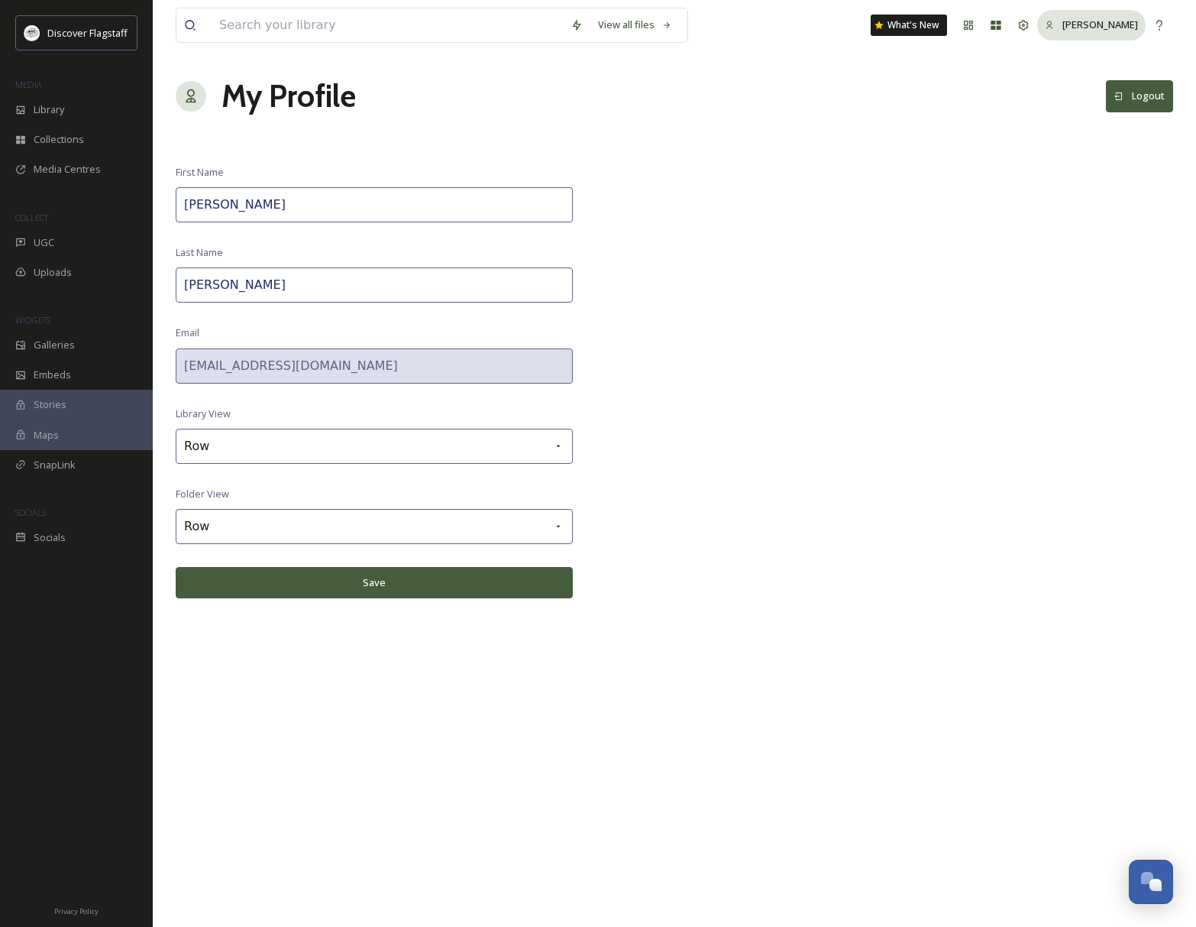
click at [1115, 29] on span "Ralph Schmid" at bounding box center [1101, 25] width 76 height 14
click at [1136, 94] on button "Logout" at bounding box center [1139, 95] width 67 height 31
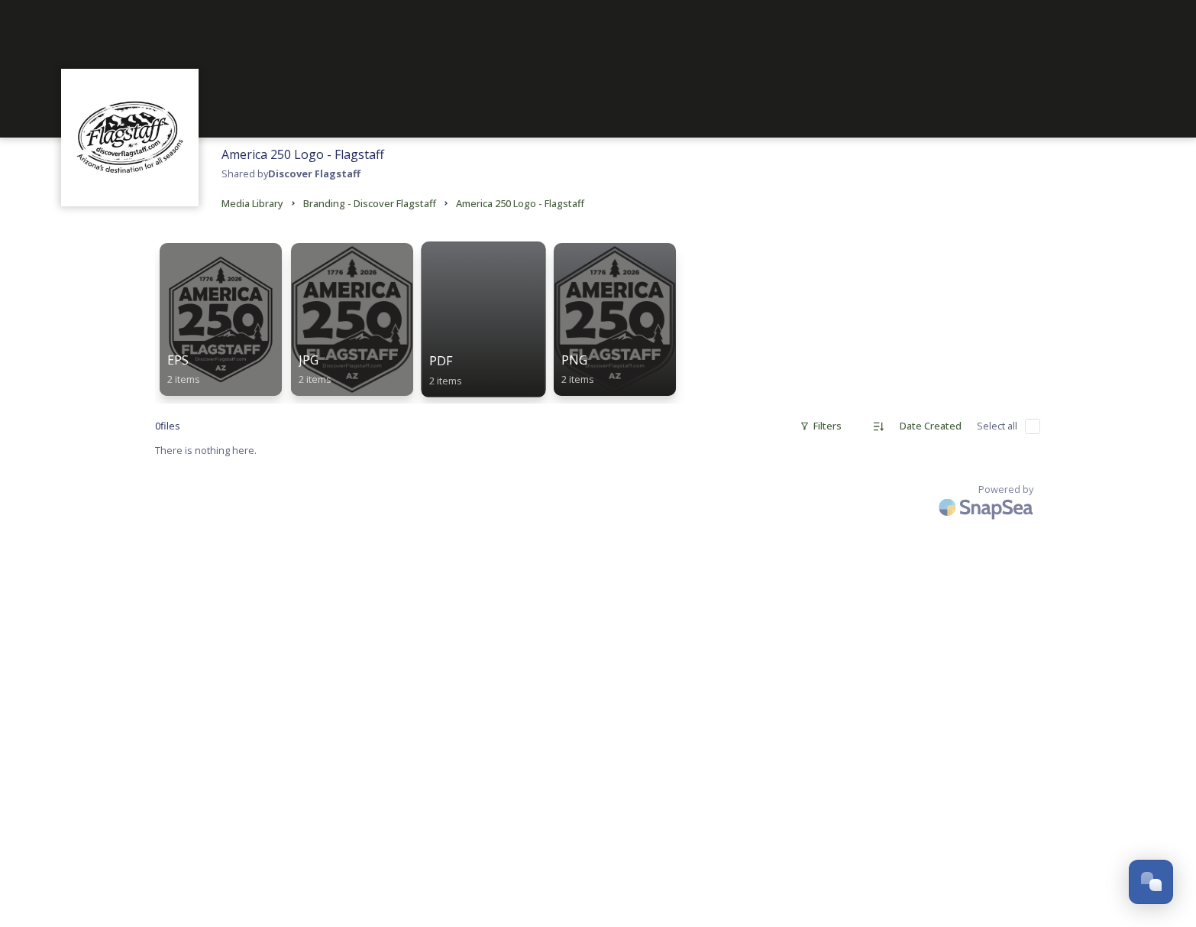
click at [532, 252] on div at bounding box center [483, 319] width 125 height 156
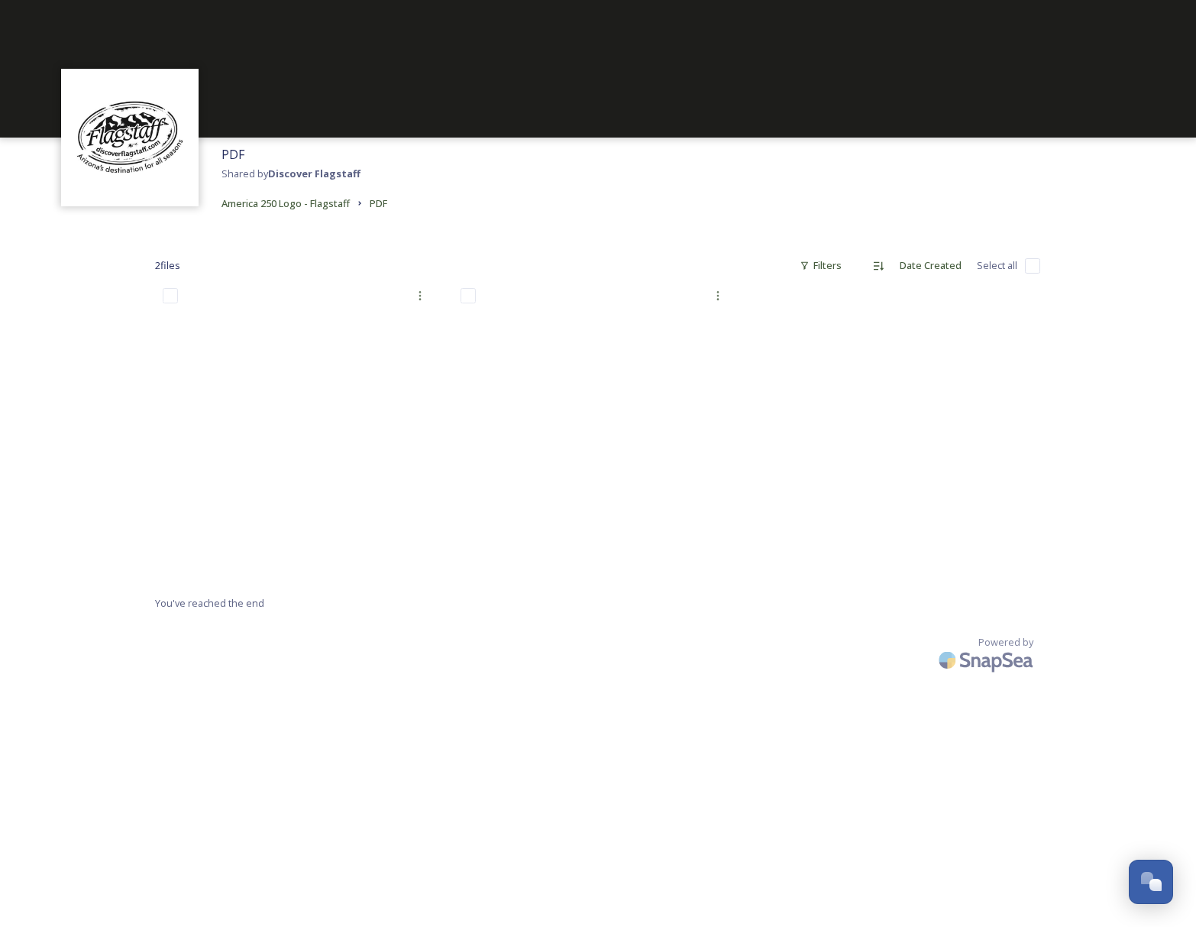
click at [1033, 266] on input "checkbox" at bounding box center [1032, 265] width 15 height 15
checkbox input "true"
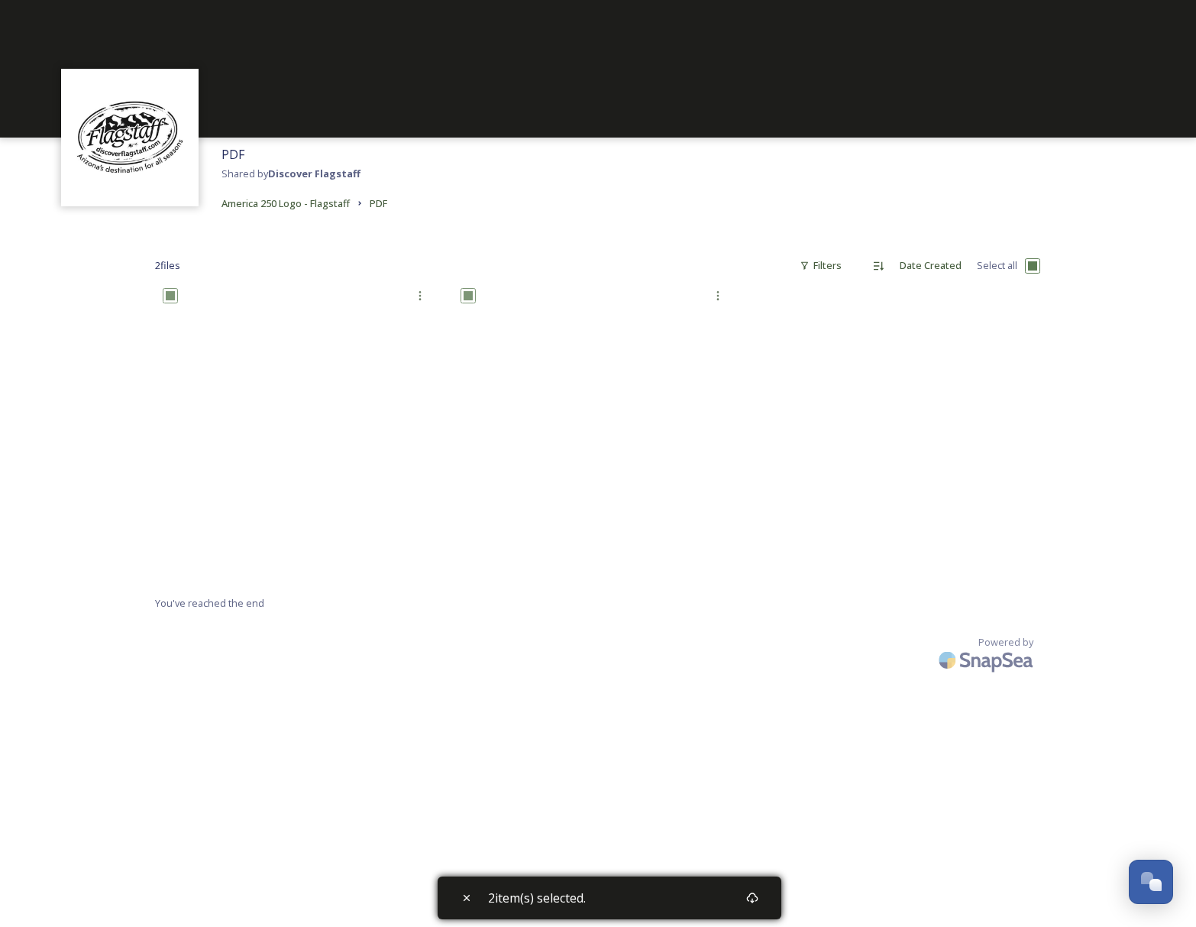
click at [635, 697] on div "PDF Shared by Discover Flagstaff America 250 Logo - Flagstaff PDF 2 file s Filt…" at bounding box center [598, 463] width 1196 height 927
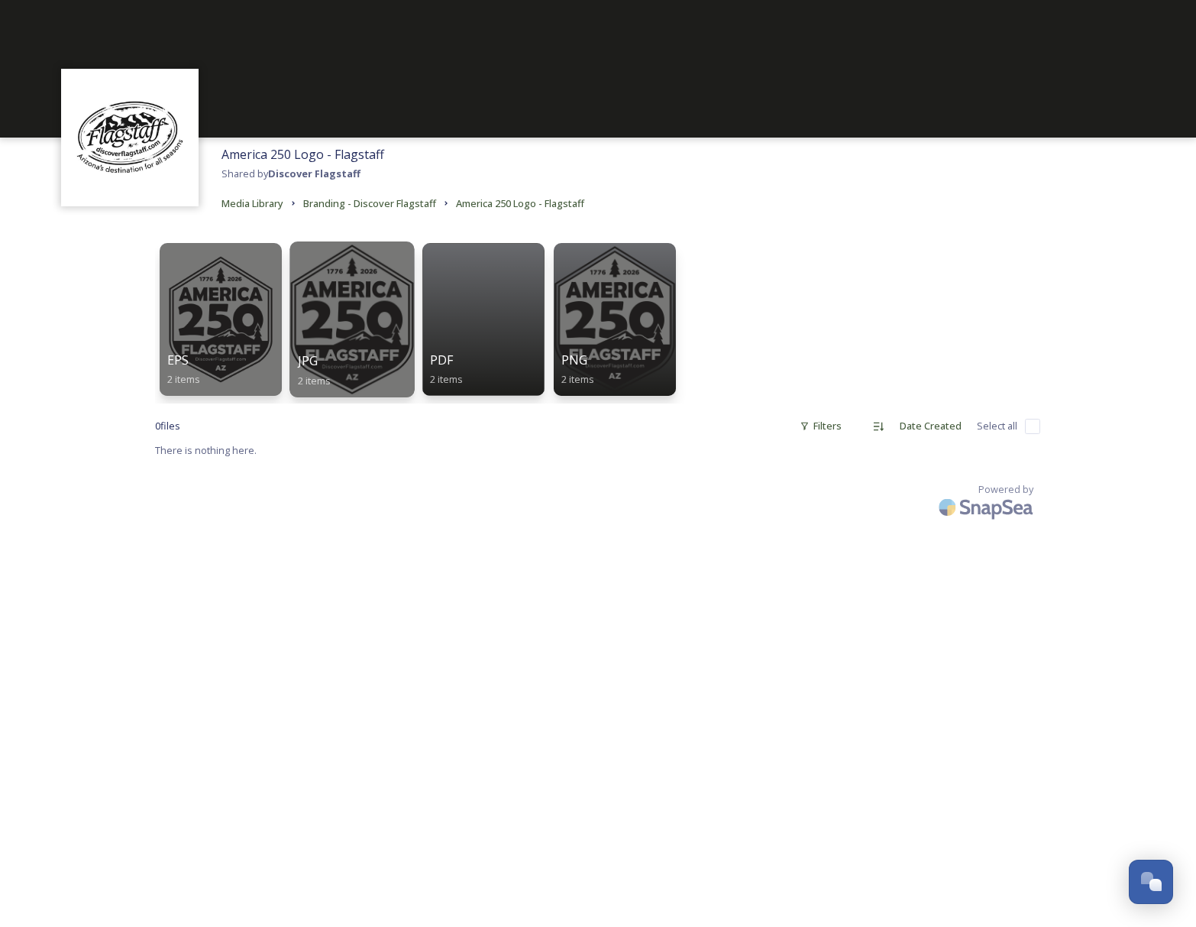
click at [341, 327] on div at bounding box center [352, 319] width 125 height 156
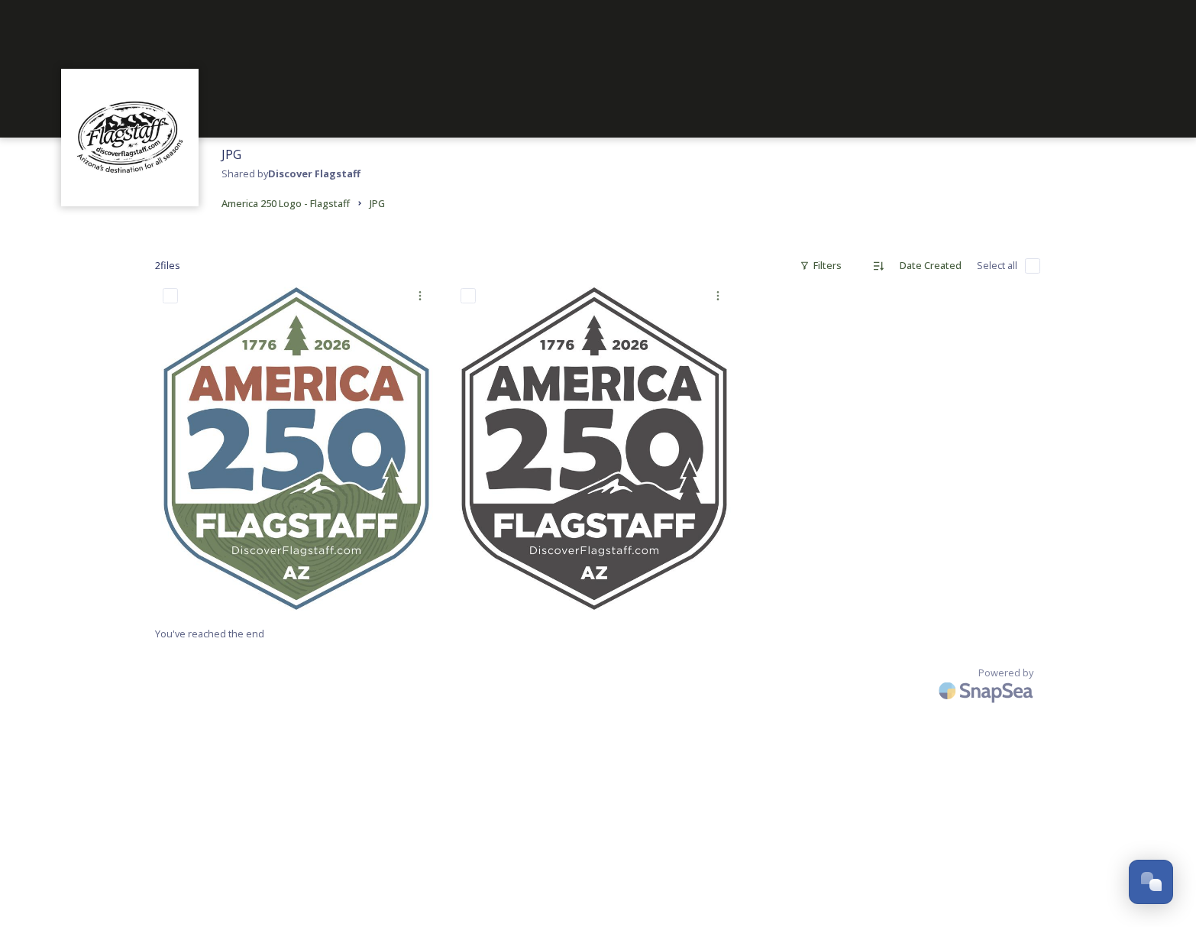
click at [497, 190] on div "JPG Shared by Discover Flagstaff America 250 Logo - Flagstaff JPG" at bounding box center [598, 179] width 1196 height 83
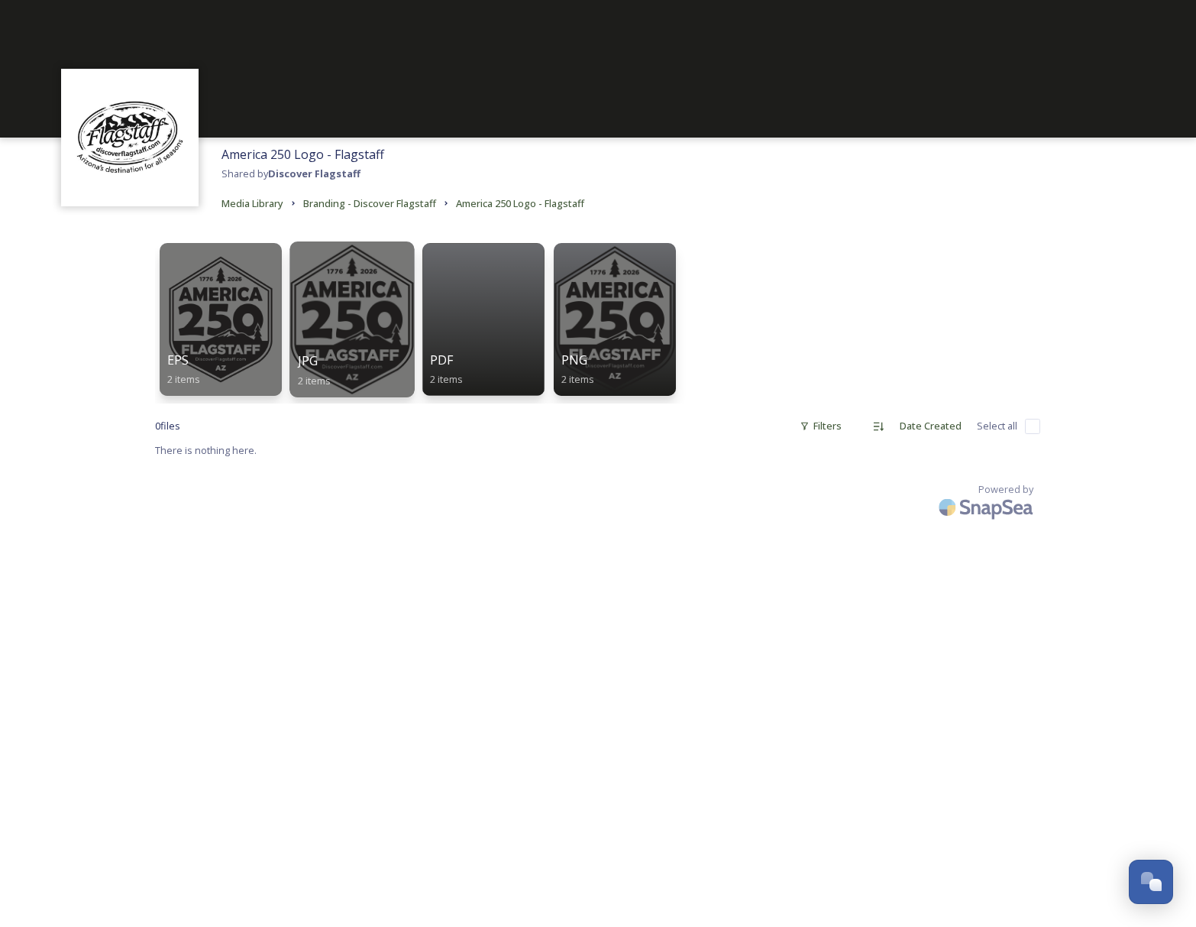
click at [352, 319] on div at bounding box center [352, 319] width 125 height 156
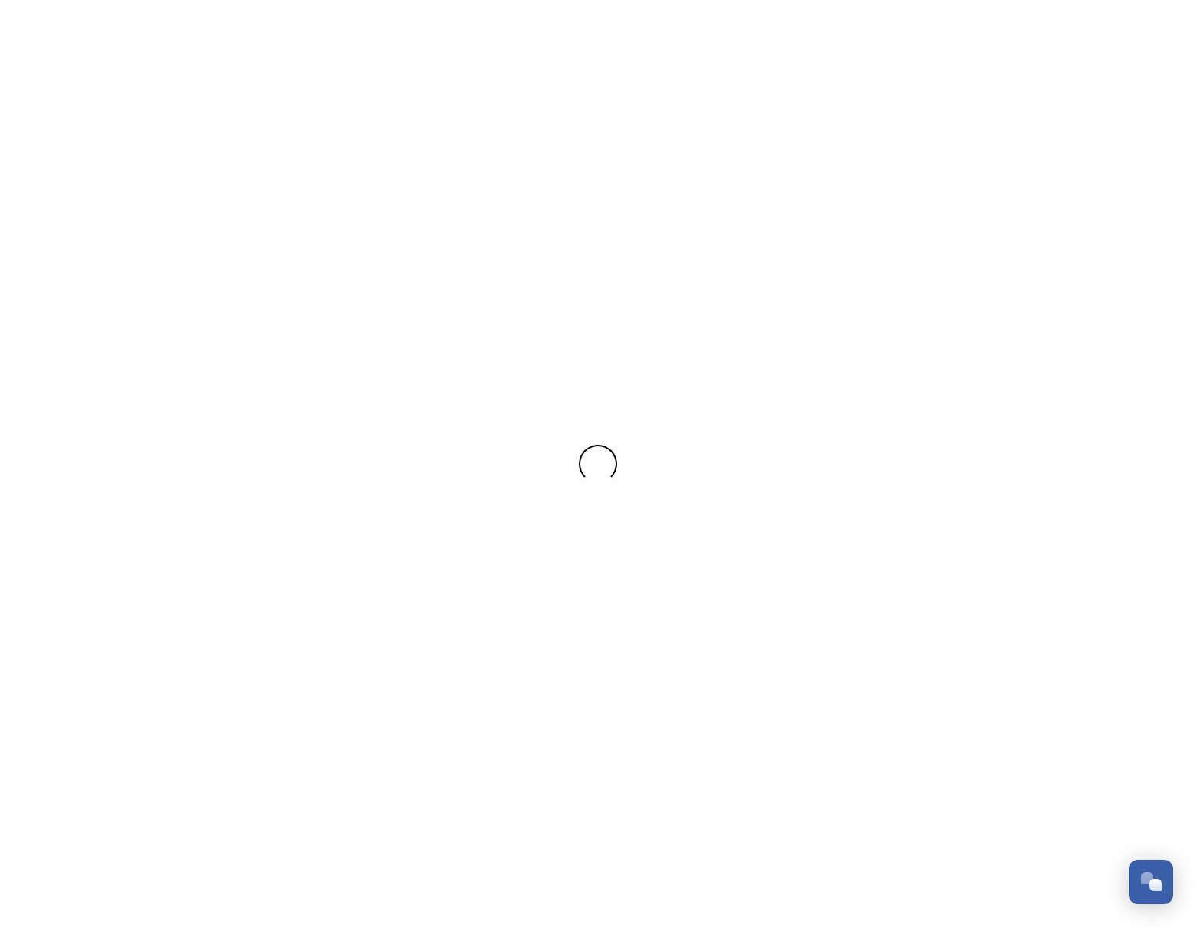
click at [352, 319] on div at bounding box center [598, 463] width 1196 height 927
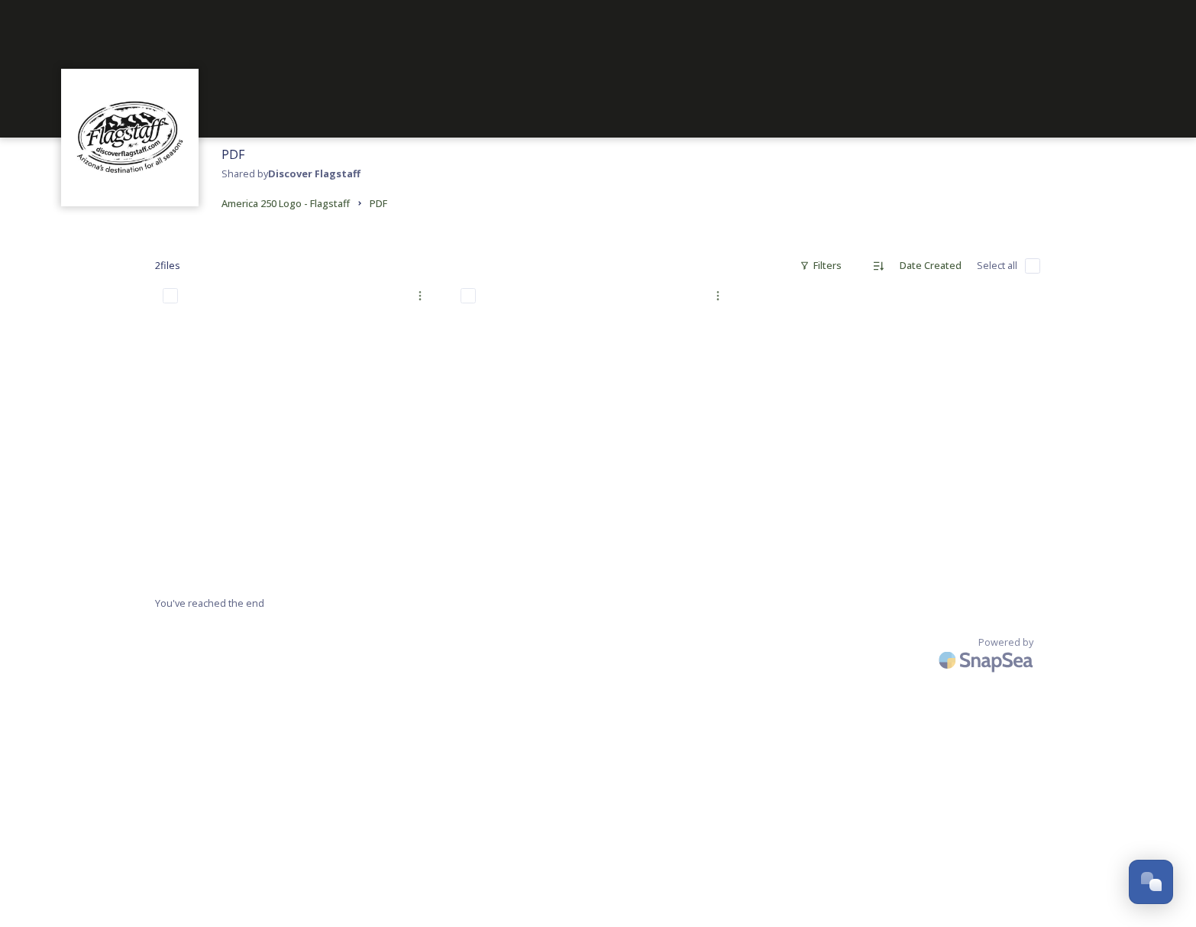
click at [511, 212] on div "PDF Shared by Discover Flagstaff America 250 Logo - Flagstaff PDF" at bounding box center [598, 179] width 1196 height 83
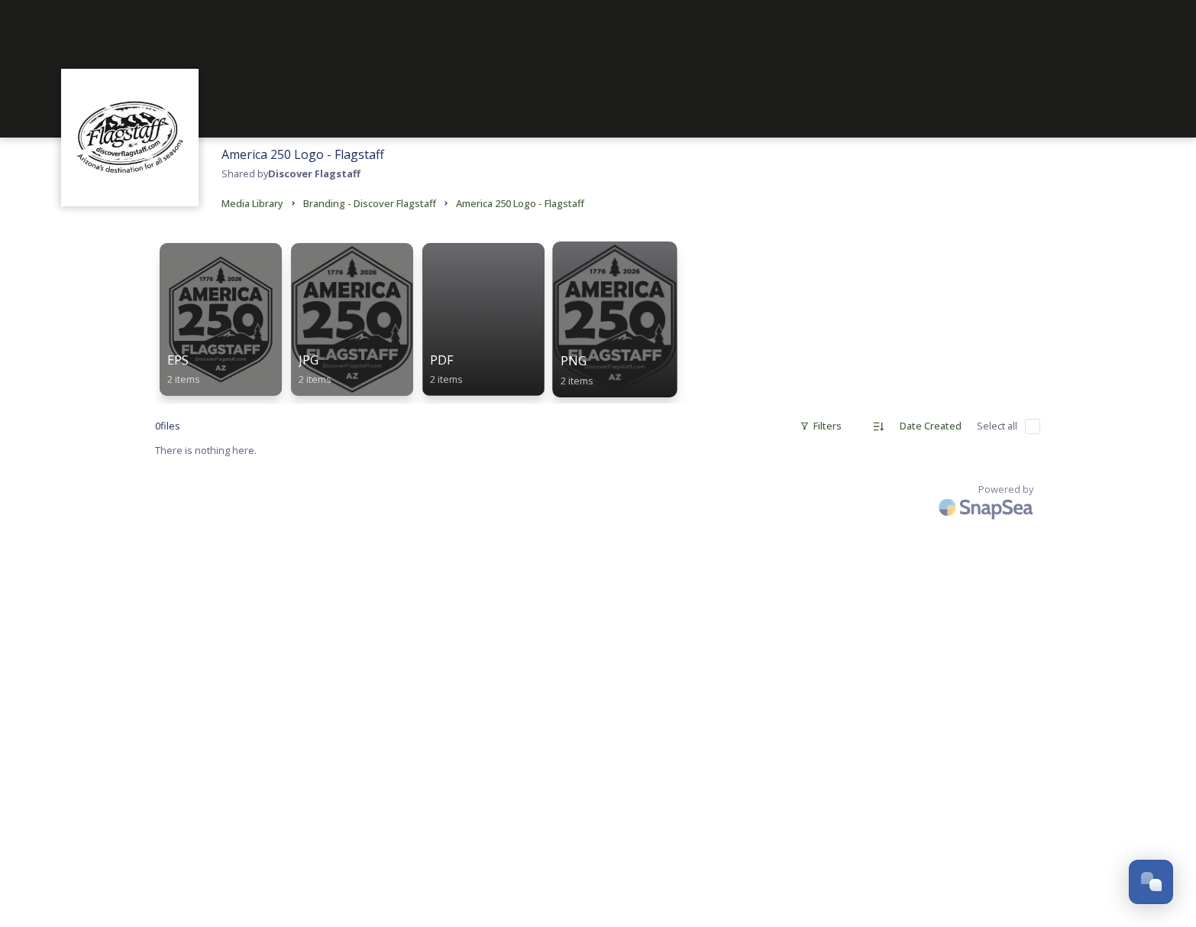
click at [604, 354] on div "PNG 2 items" at bounding box center [615, 370] width 109 height 38
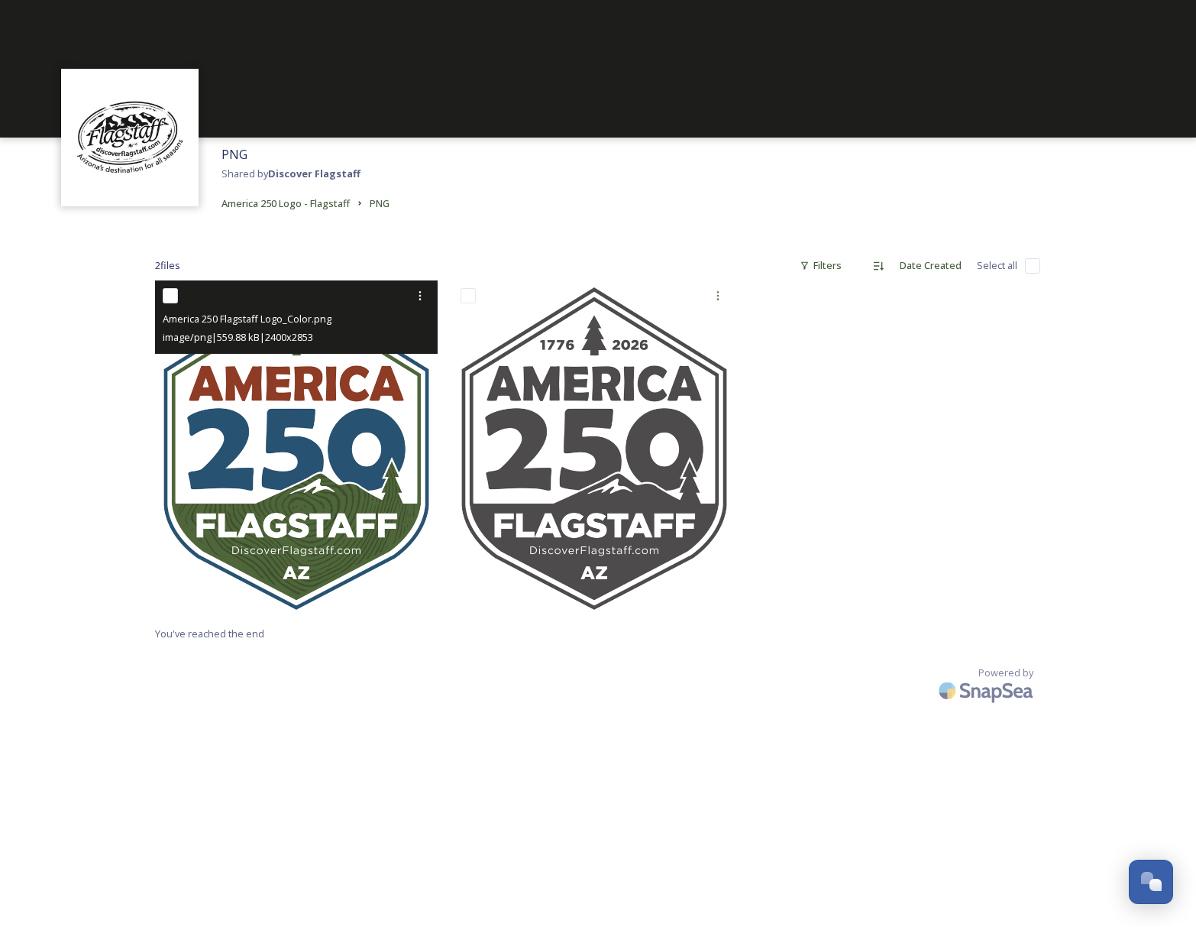
click at [293, 411] on img at bounding box center [296, 448] width 283 height 336
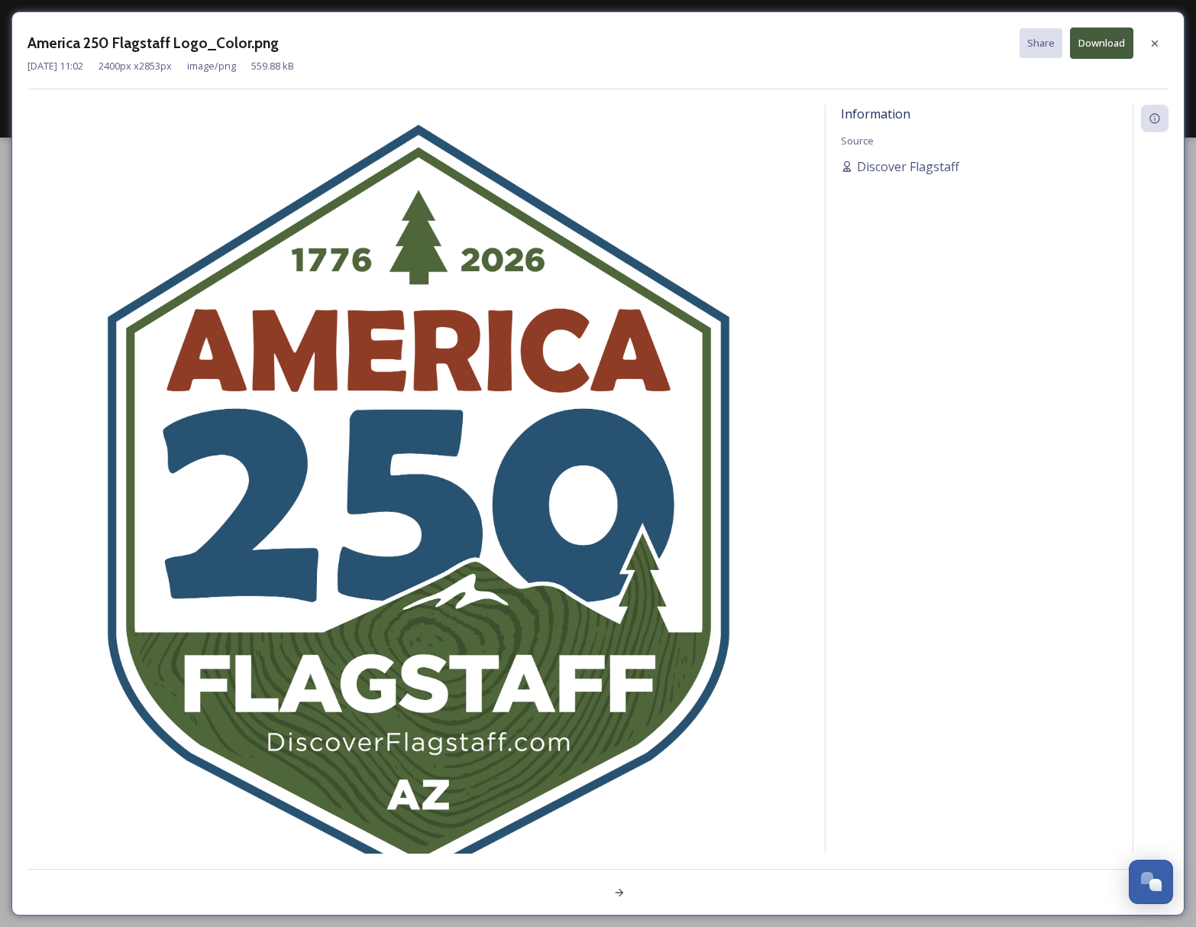
click at [733, 179] on img at bounding box center [419, 502] width 782 height 789
click at [1094, 45] on button "Download" at bounding box center [1101, 43] width 63 height 31
click at [1154, 45] on icon at bounding box center [1155, 43] width 12 height 12
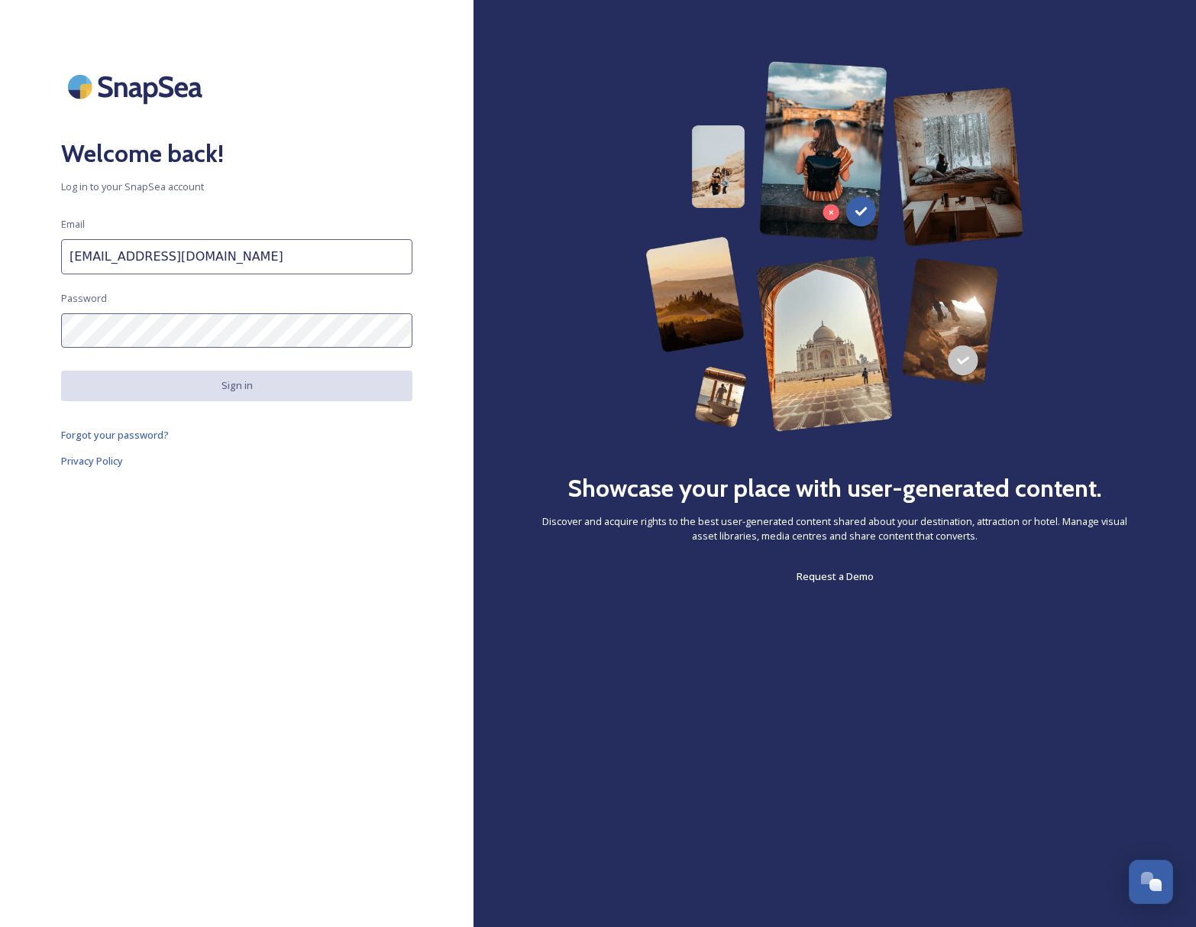
type input "[EMAIL_ADDRESS][DOMAIN_NAME]"
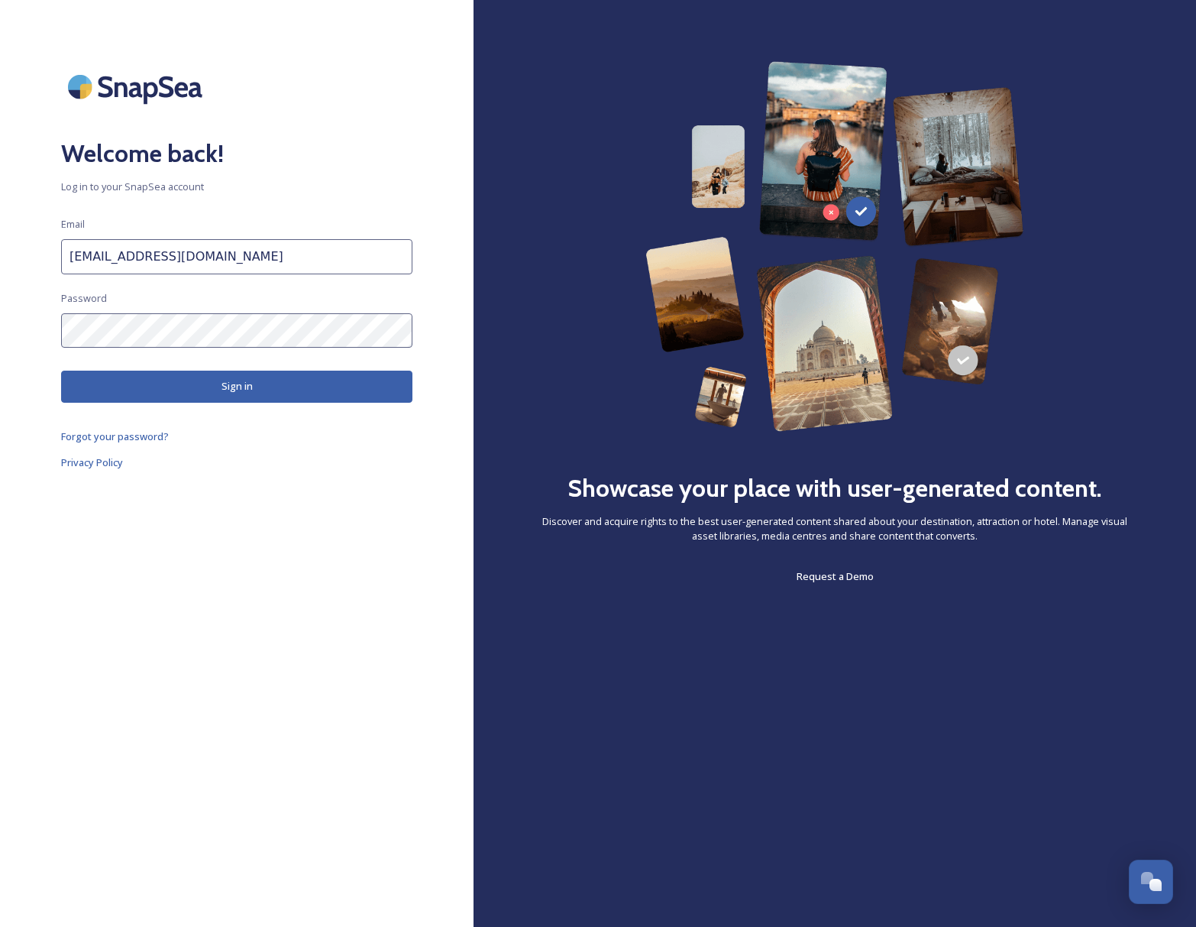
click at [232, 387] on button "Sign in" at bounding box center [236, 386] width 351 height 31
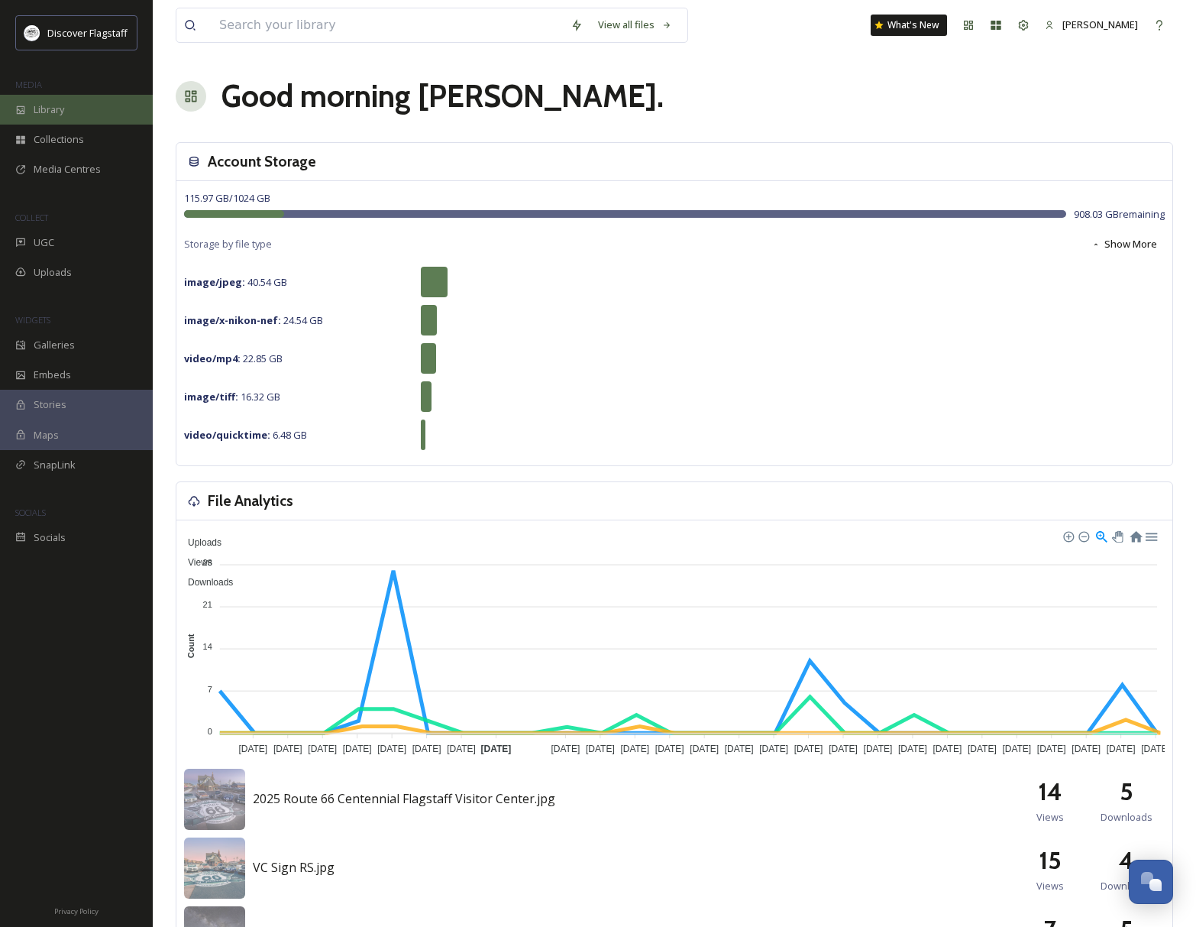
click at [31, 95] on div "Library" at bounding box center [76, 110] width 153 height 30
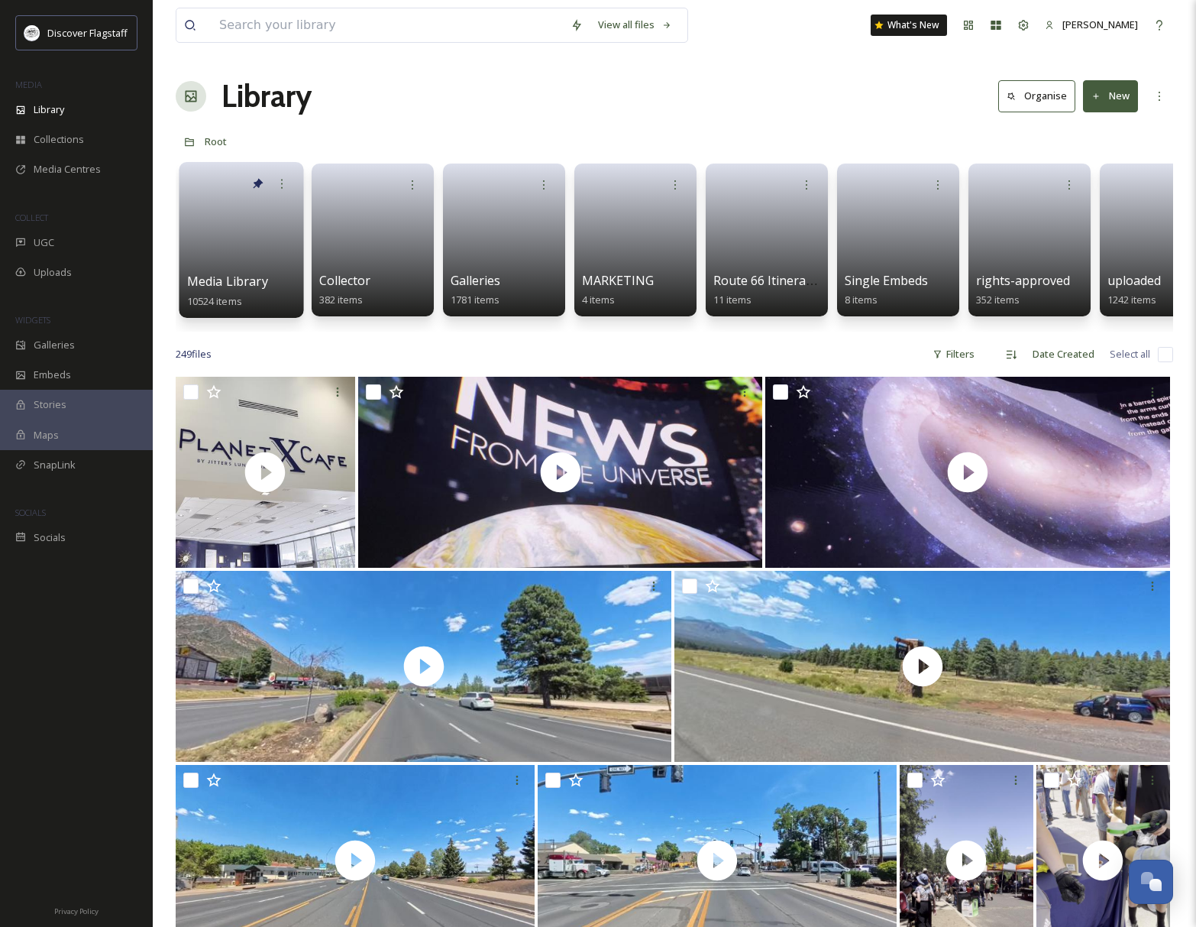
click at [242, 217] on link at bounding box center [241, 235] width 109 height 74
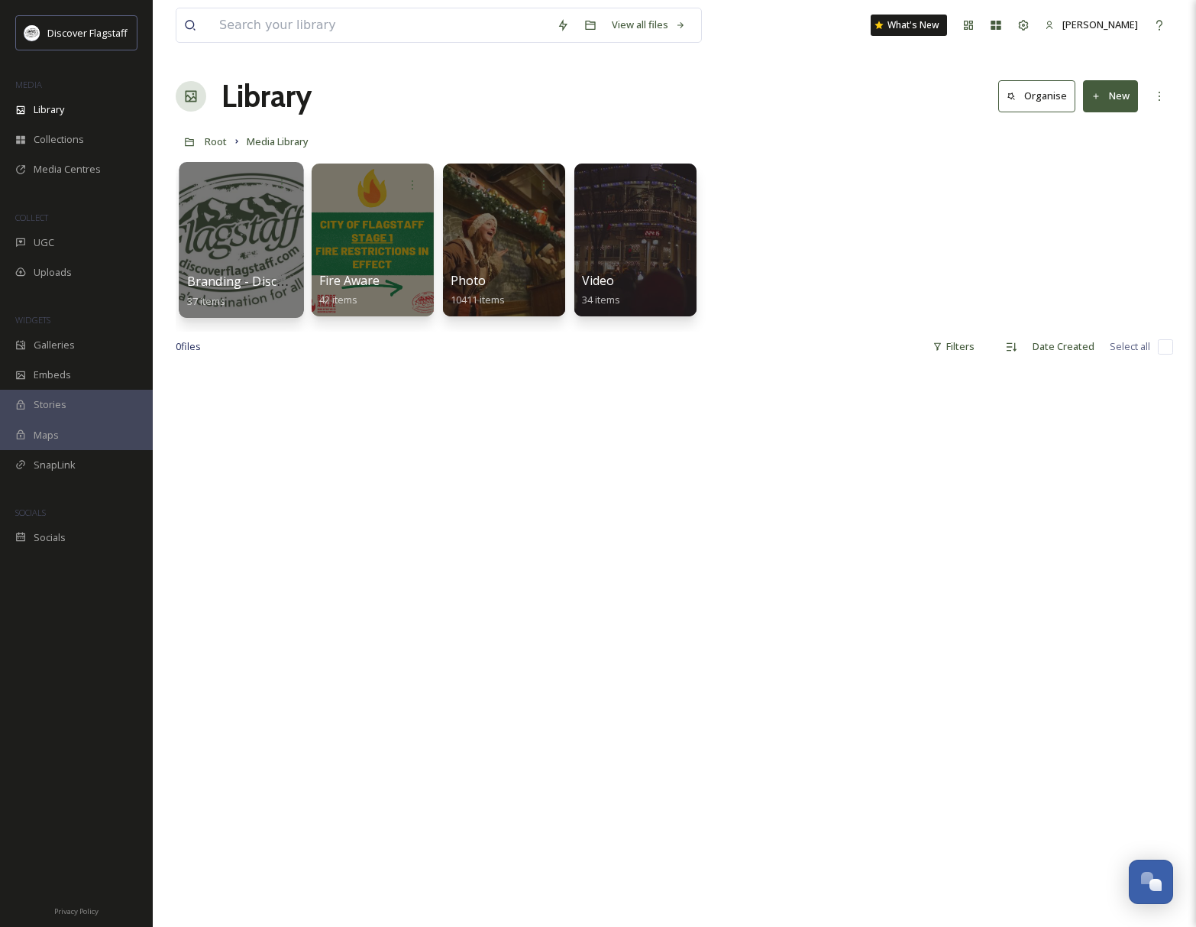
click at [266, 232] on div at bounding box center [241, 240] width 125 height 156
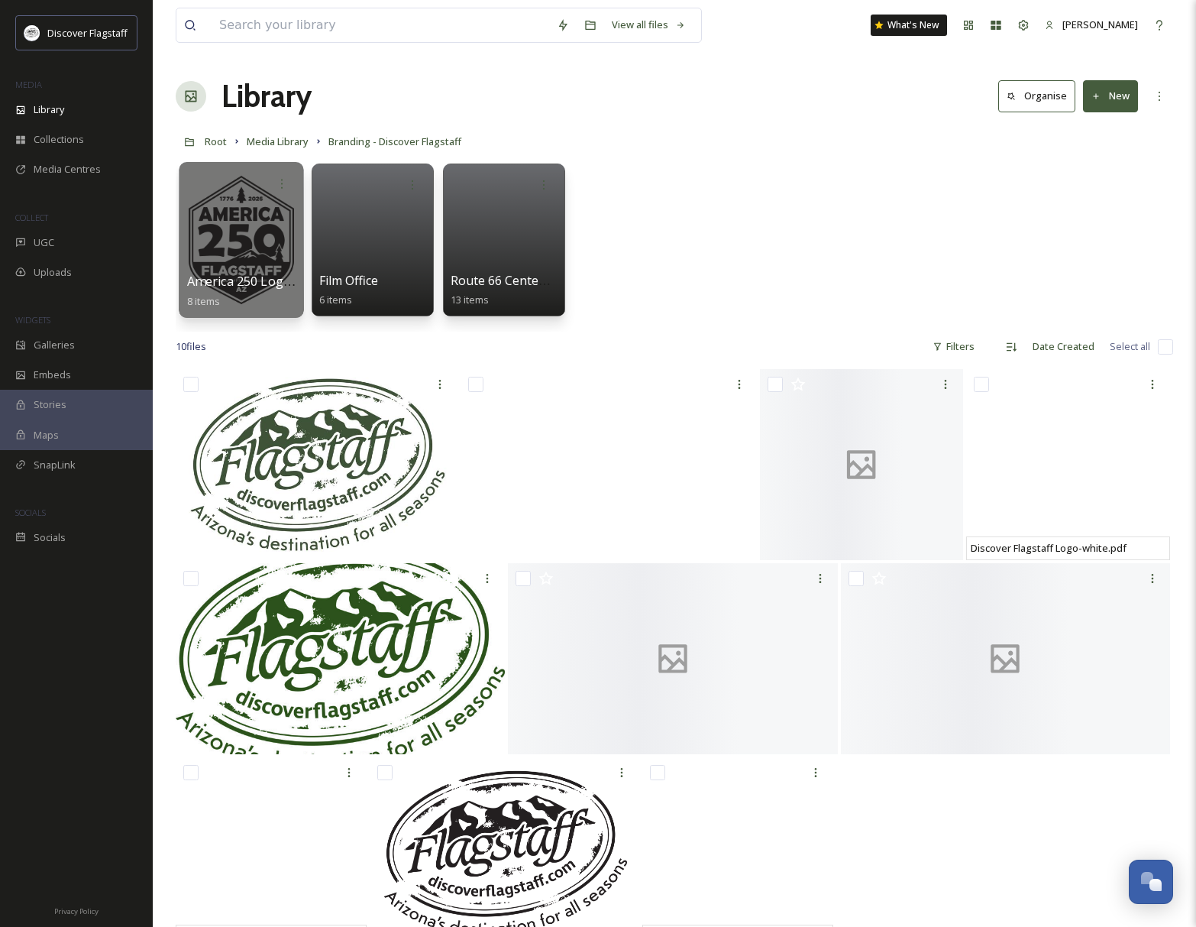
click at [258, 217] on div at bounding box center [241, 240] width 125 height 156
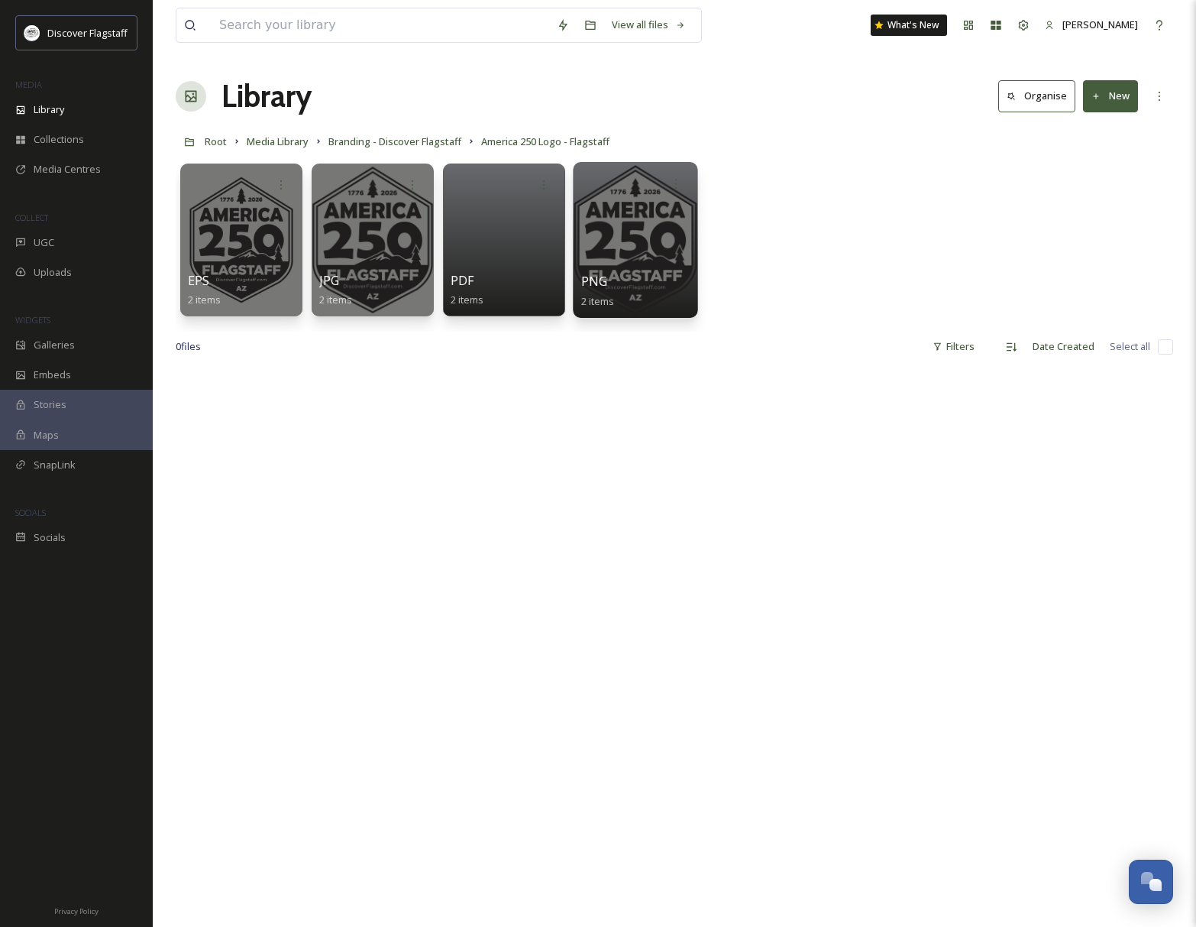
click at [623, 281] on div "PNG 2 items" at bounding box center [635, 291] width 109 height 38
click at [271, 245] on div at bounding box center [241, 240] width 125 height 156
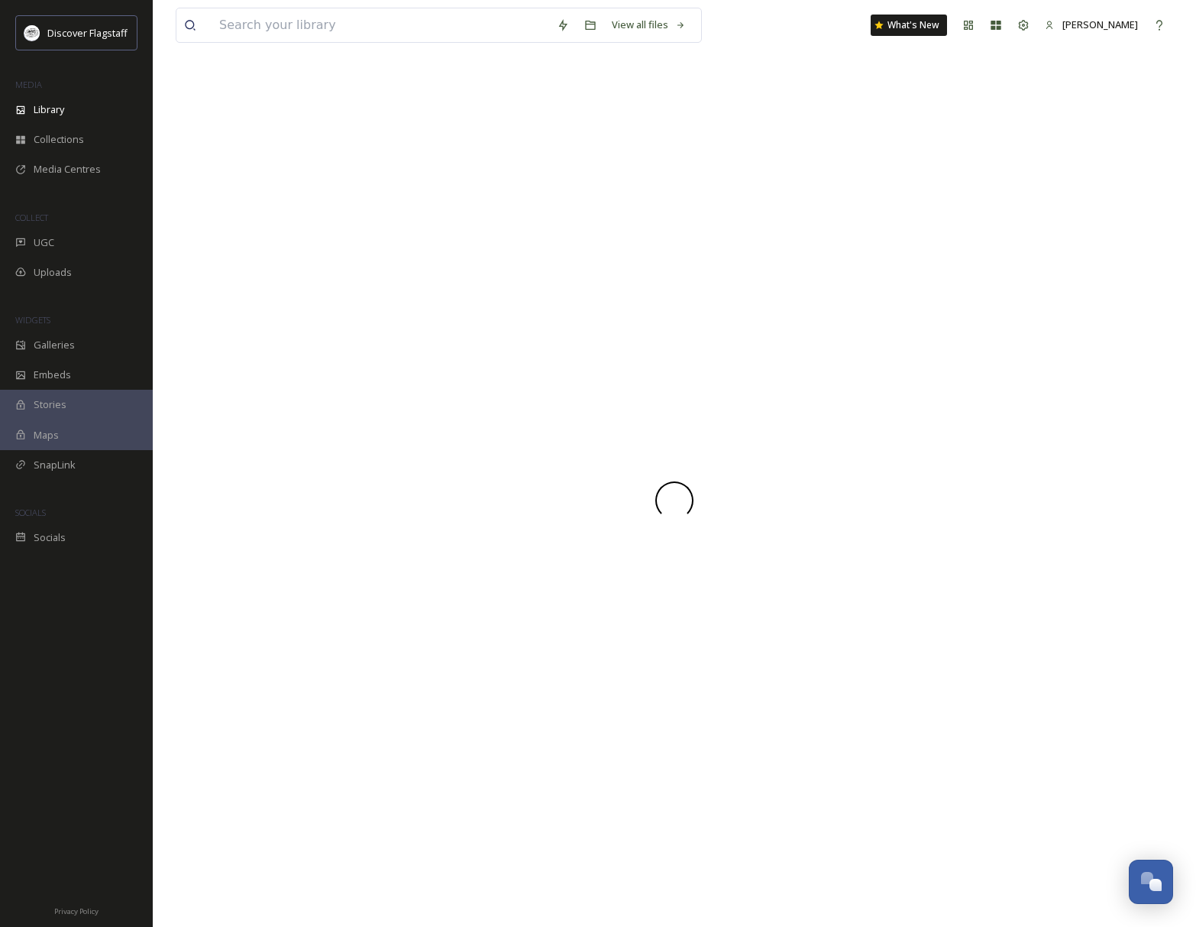
click at [271, 245] on div at bounding box center [675, 499] width 998 height 853
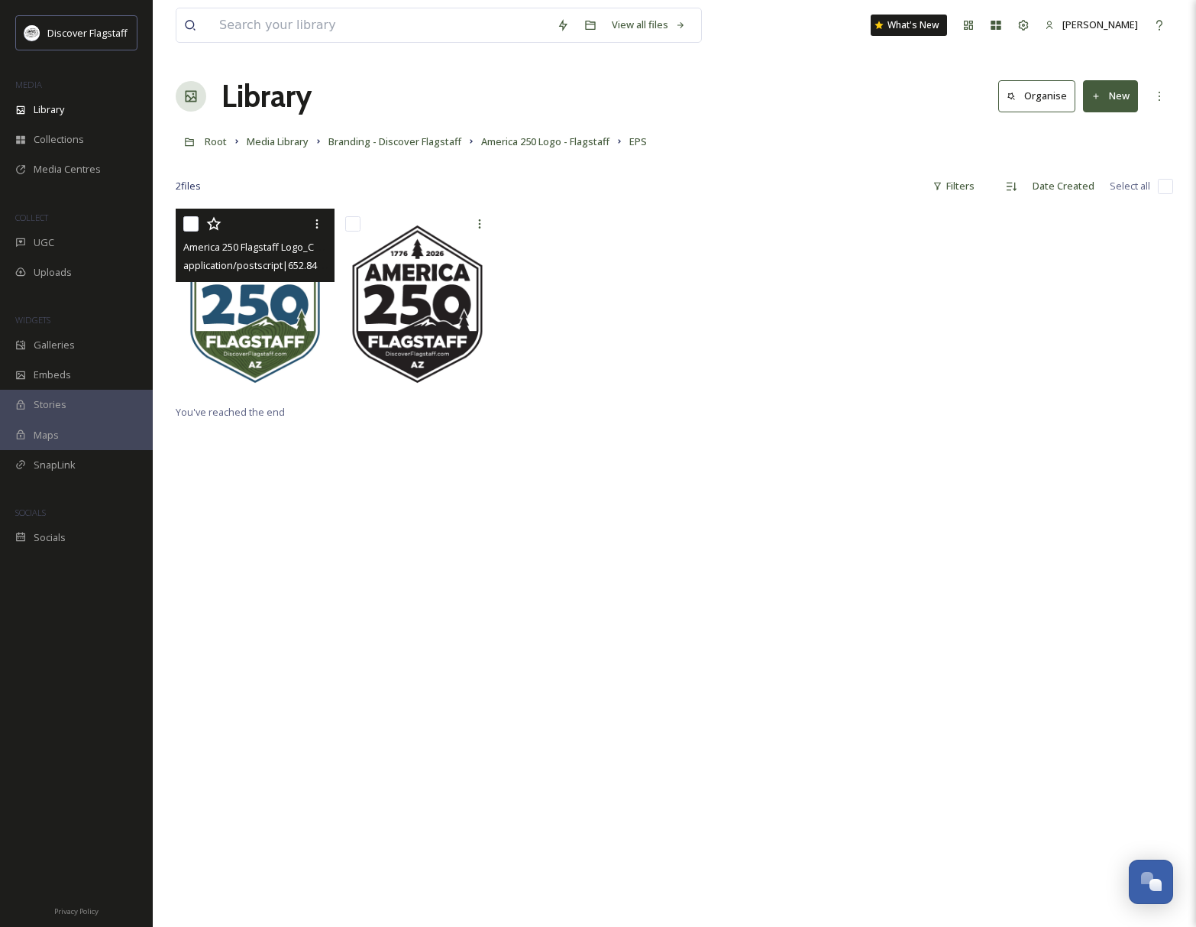
click at [193, 225] on input "checkbox" at bounding box center [190, 223] width 15 height 15
checkbox input "true"
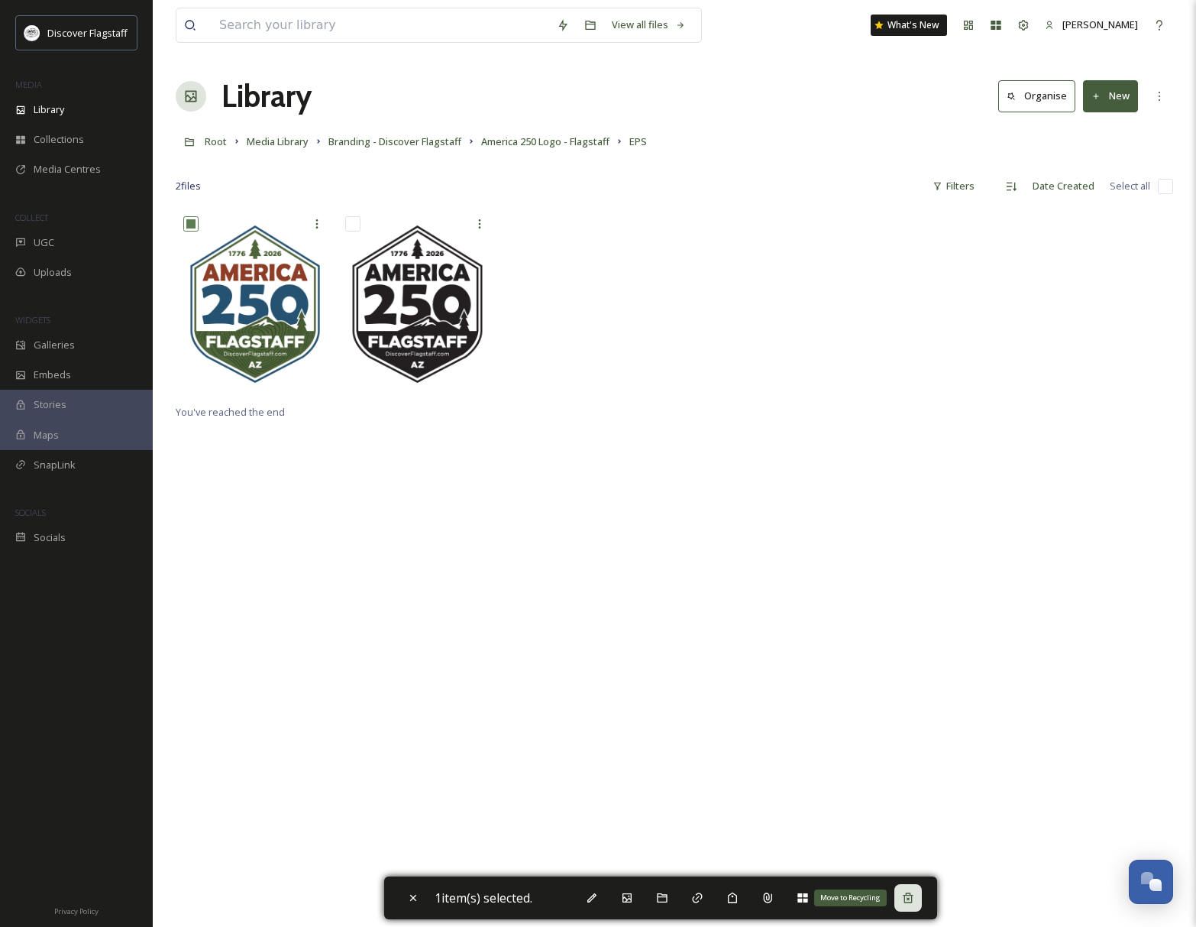
click at [912, 899] on icon at bounding box center [908, 897] width 10 height 10
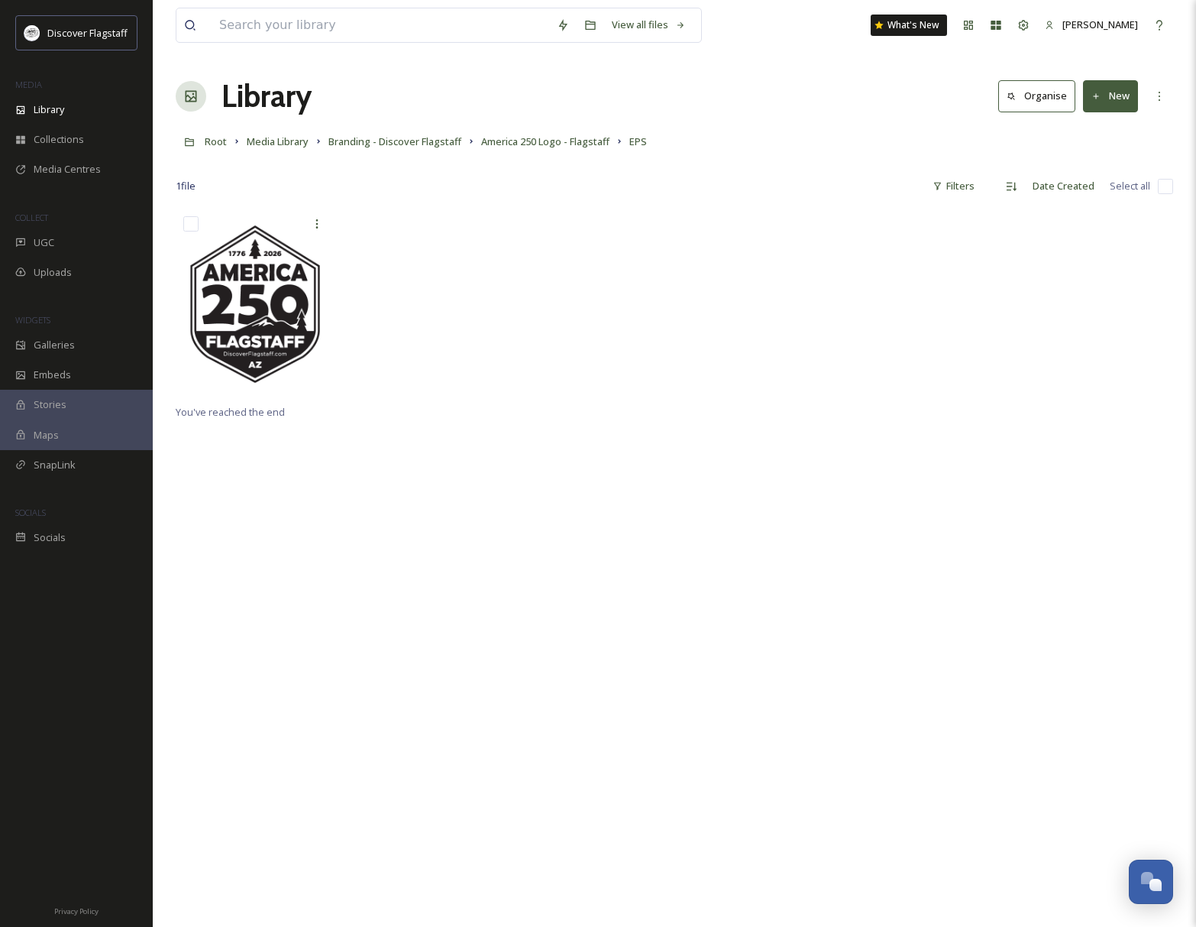
click at [1115, 99] on button "New" at bounding box center [1110, 95] width 55 height 31
click at [1107, 127] on span "File Upload" at bounding box center [1104, 132] width 50 height 15
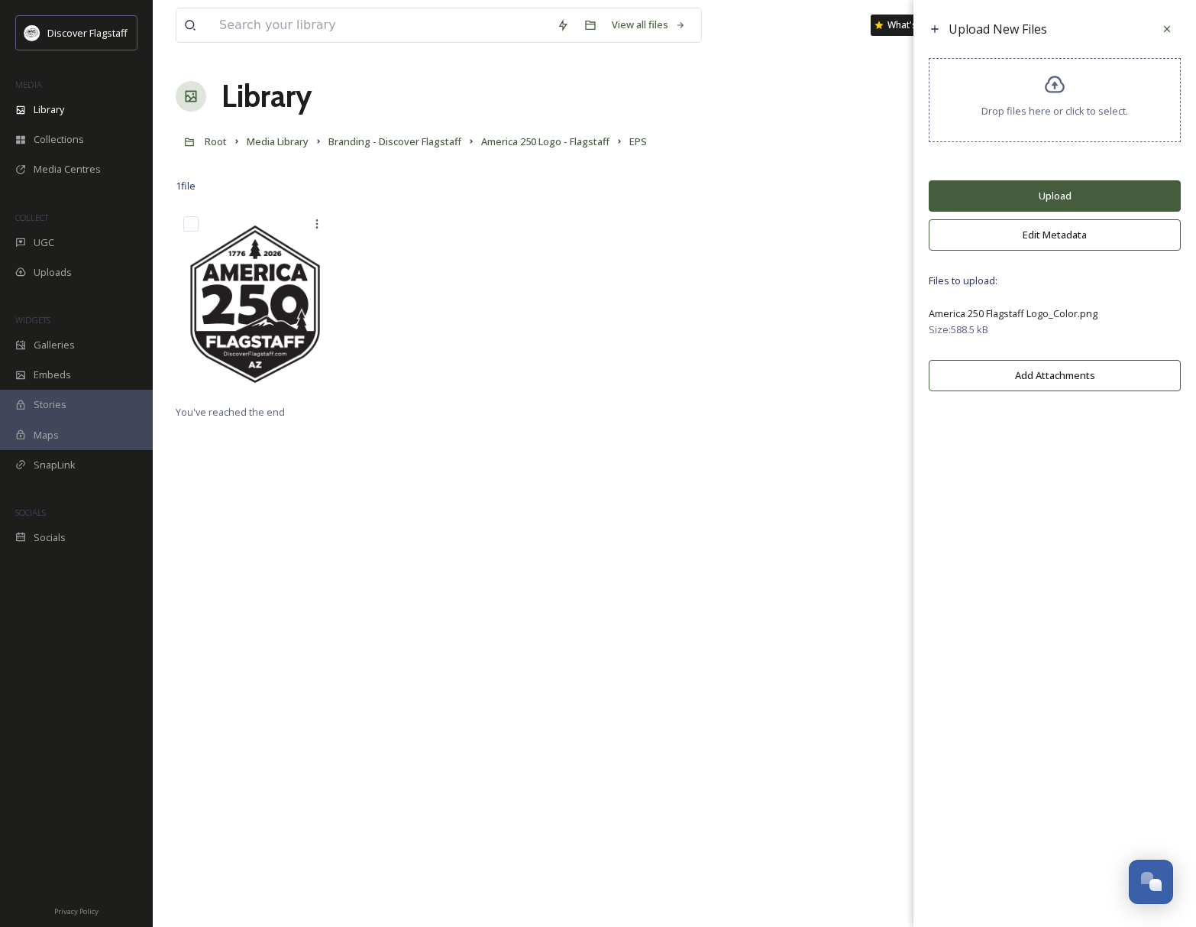
click at [1059, 212] on button "Upload" at bounding box center [1055, 195] width 252 height 31
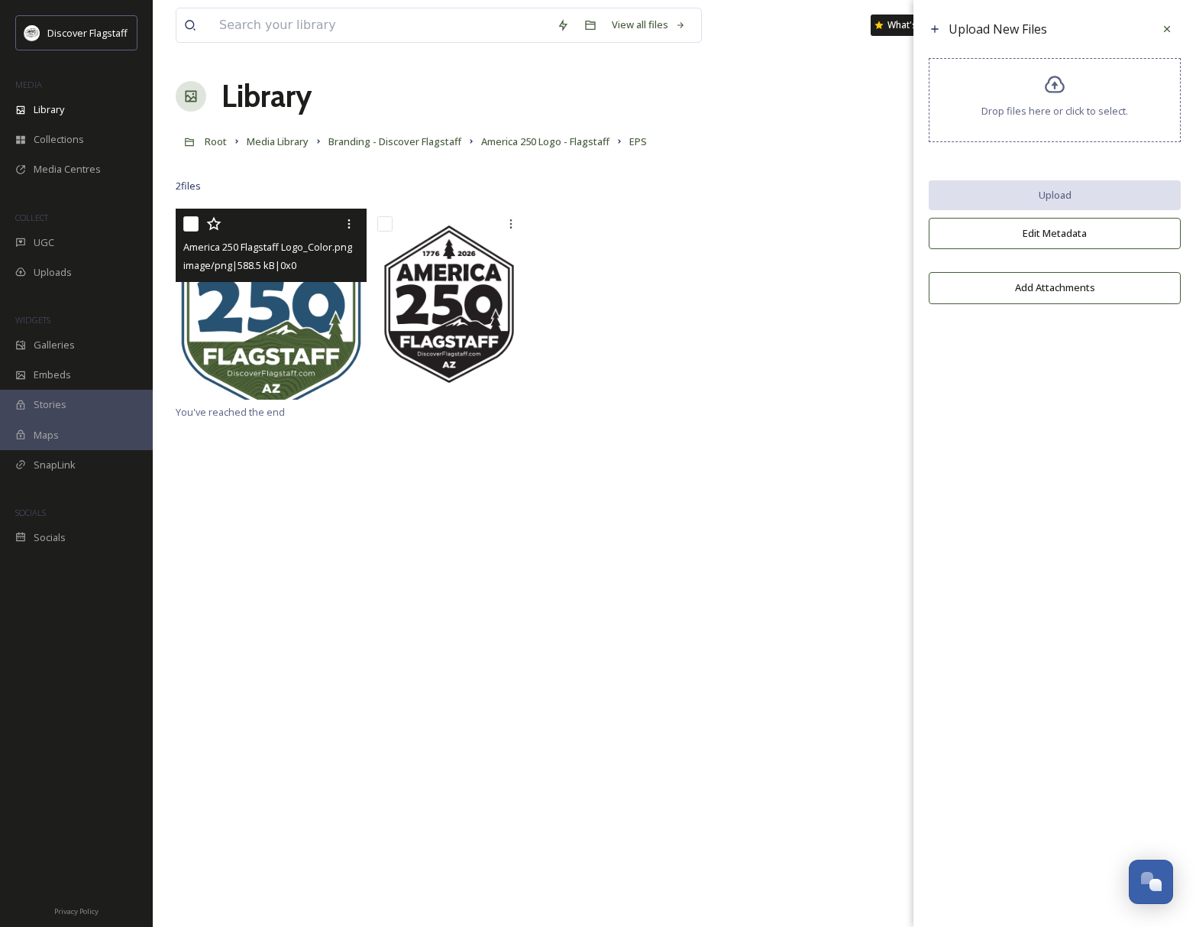
click at [190, 223] on input "checkbox" at bounding box center [190, 223] width 15 height 15
checkbox input "true"
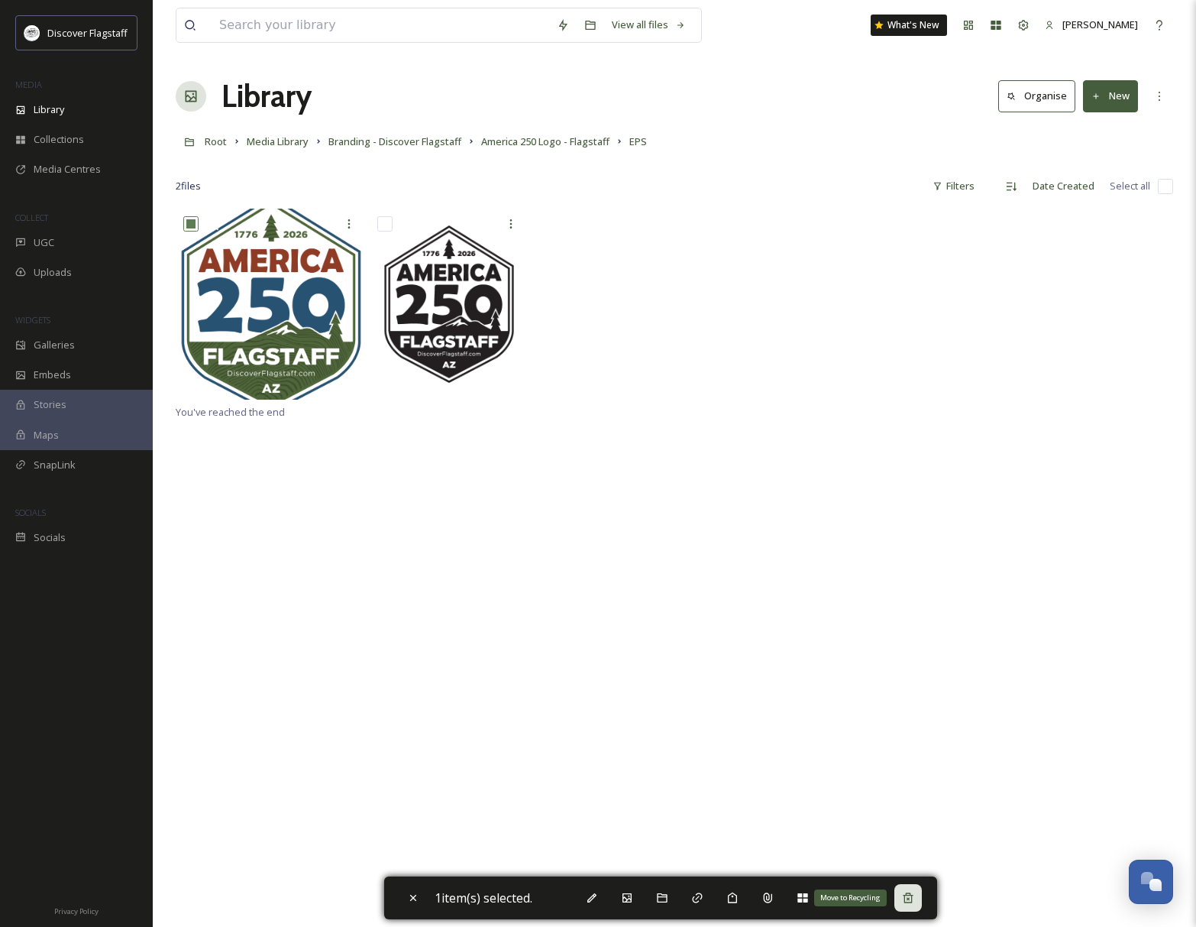
click at [913, 900] on icon at bounding box center [908, 897] width 10 height 10
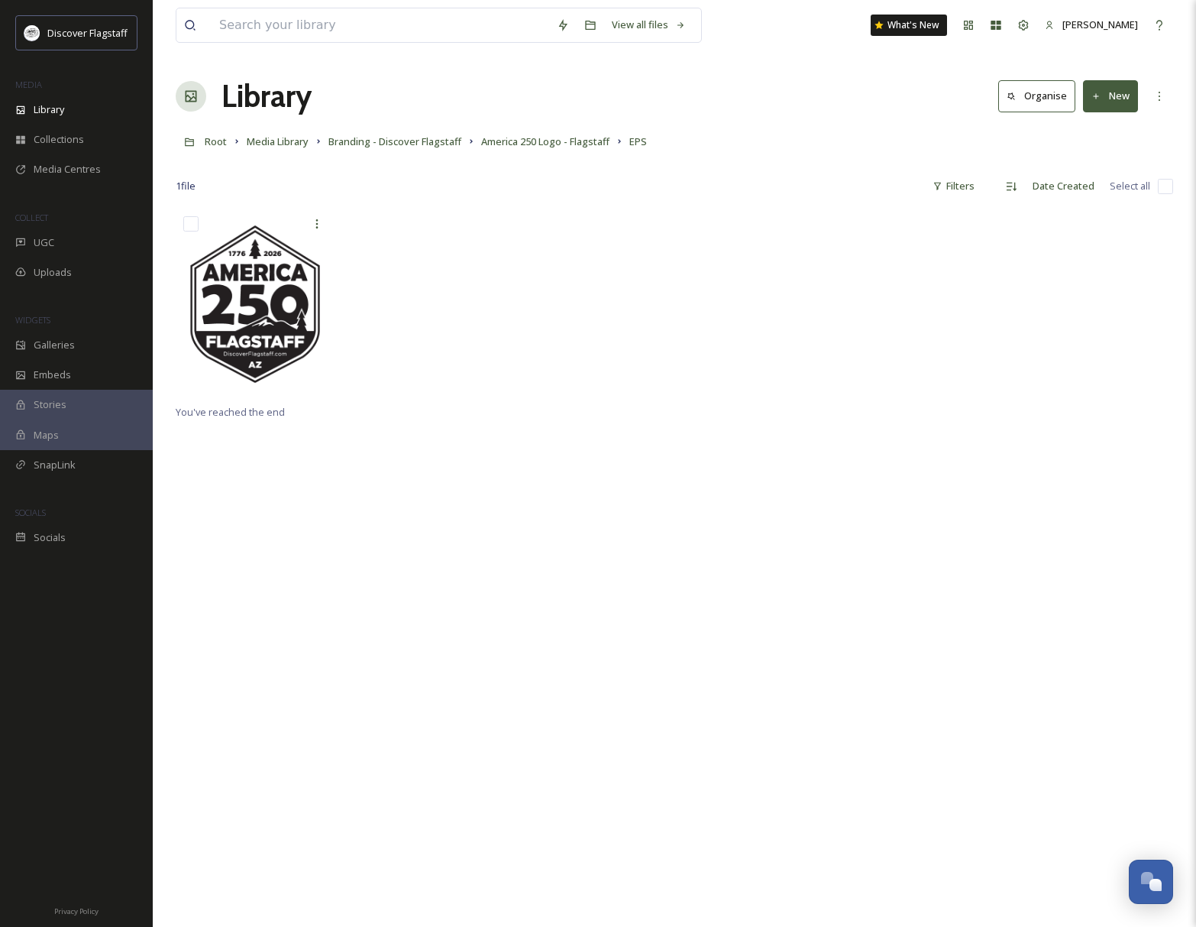
click at [1118, 101] on button "New" at bounding box center [1110, 95] width 55 height 31
click at [1117, 101] on button "New" at bounding box center [1110, 95] width 55 height 31
click at [1108, 99] on button "New" at bounding box center [1110, 95] width 55 height 31
click at [1103, 132] on span "File Upload" at bounding box center [1104, 132] width 50 height 15
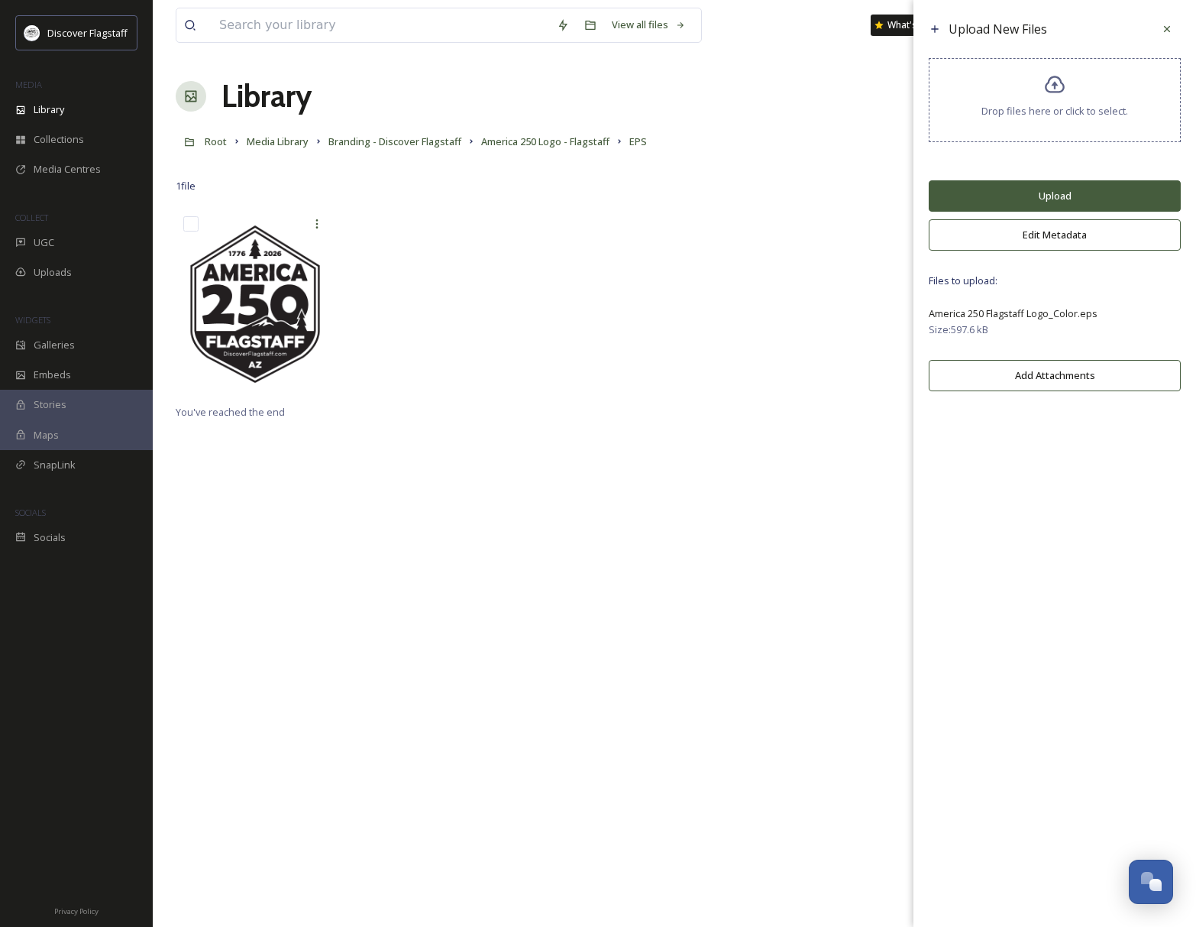
click at [1046, 207] on button "Upload" at bounding box center [1055, 195] width 252 height 31
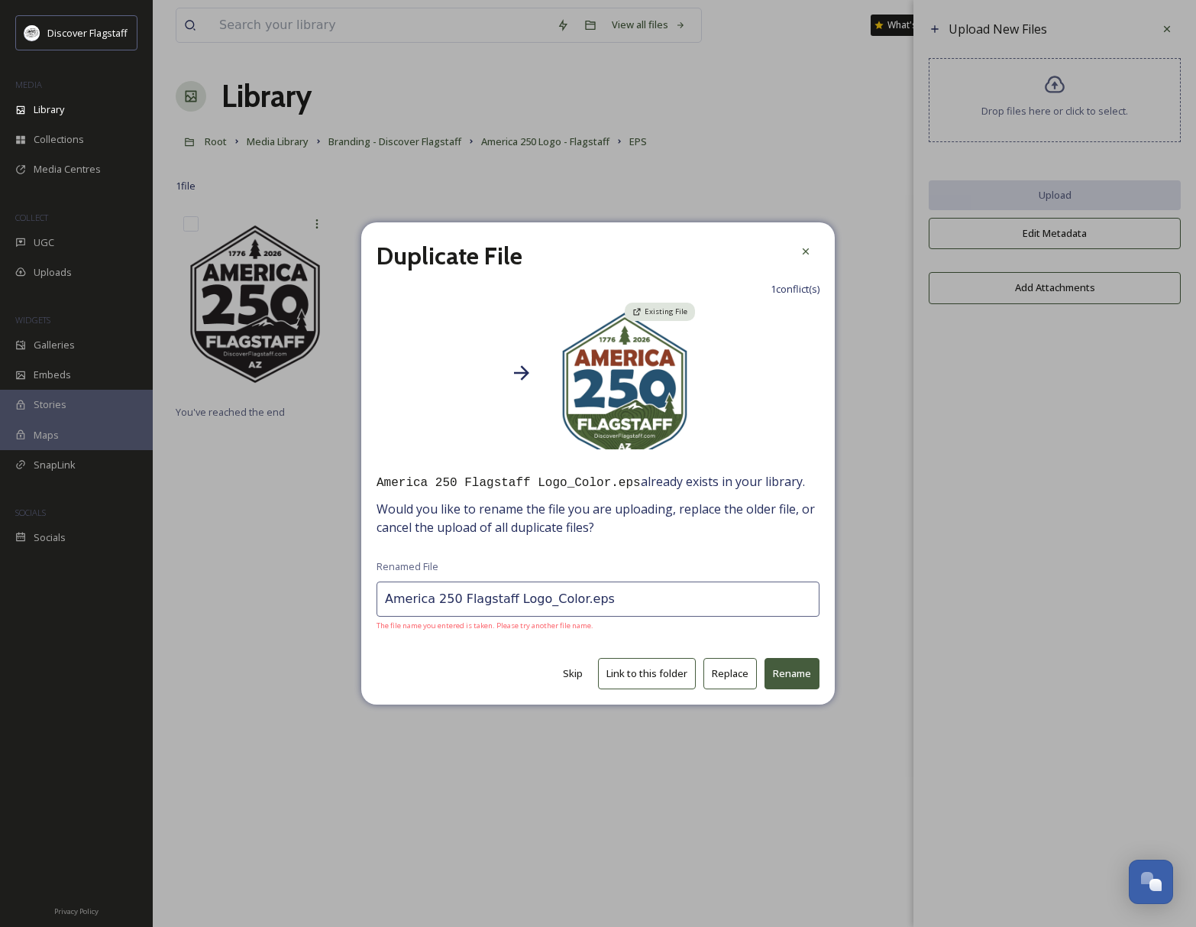
click at [737, 672] on button "Replace" at bounding box center [730, 673] width 53 height 31
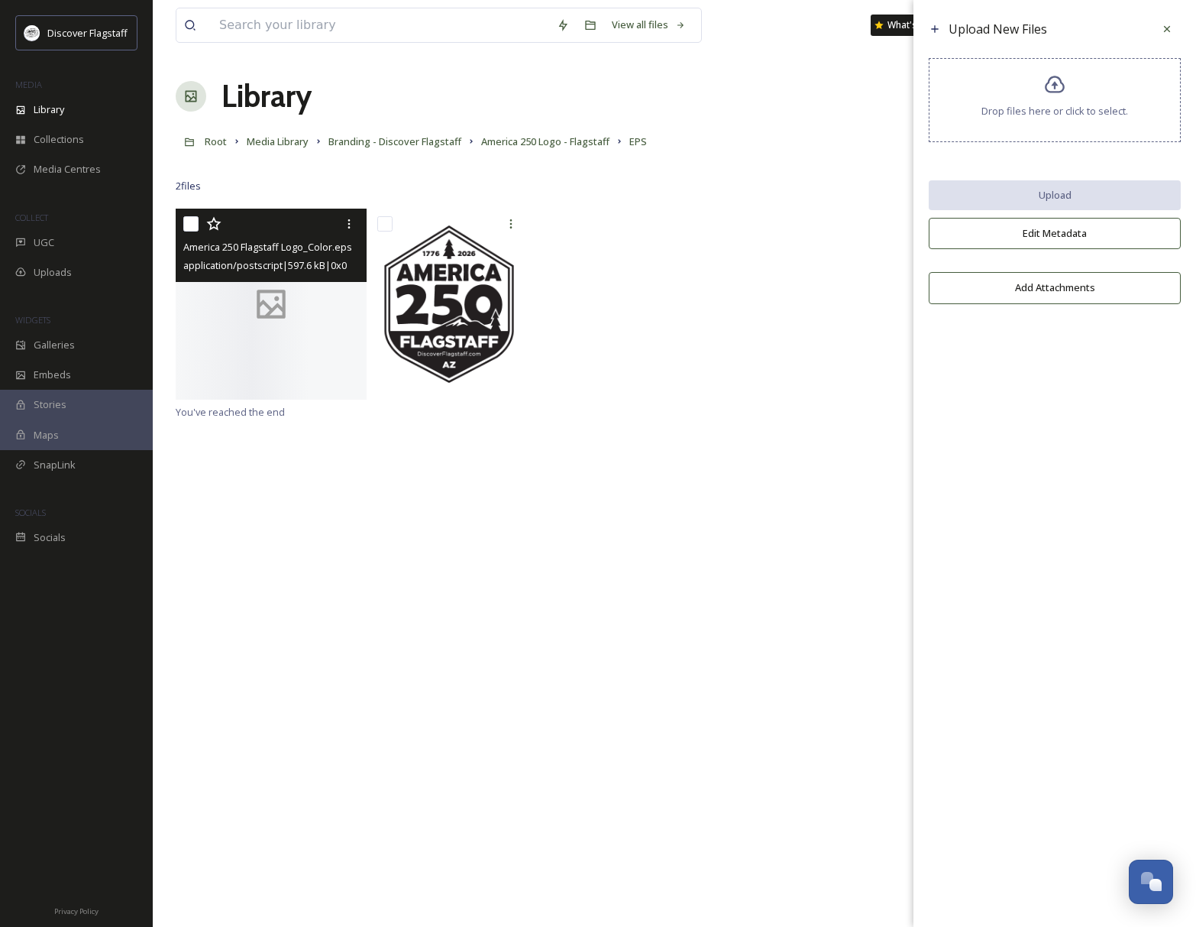
drag, startPoint x: 199, startPoint y: 222, endPoint x: 180, endPoint y: 224, distance: 18.4
click at [199, 222] on div at bounding box center [273, 224] width 180 height 28
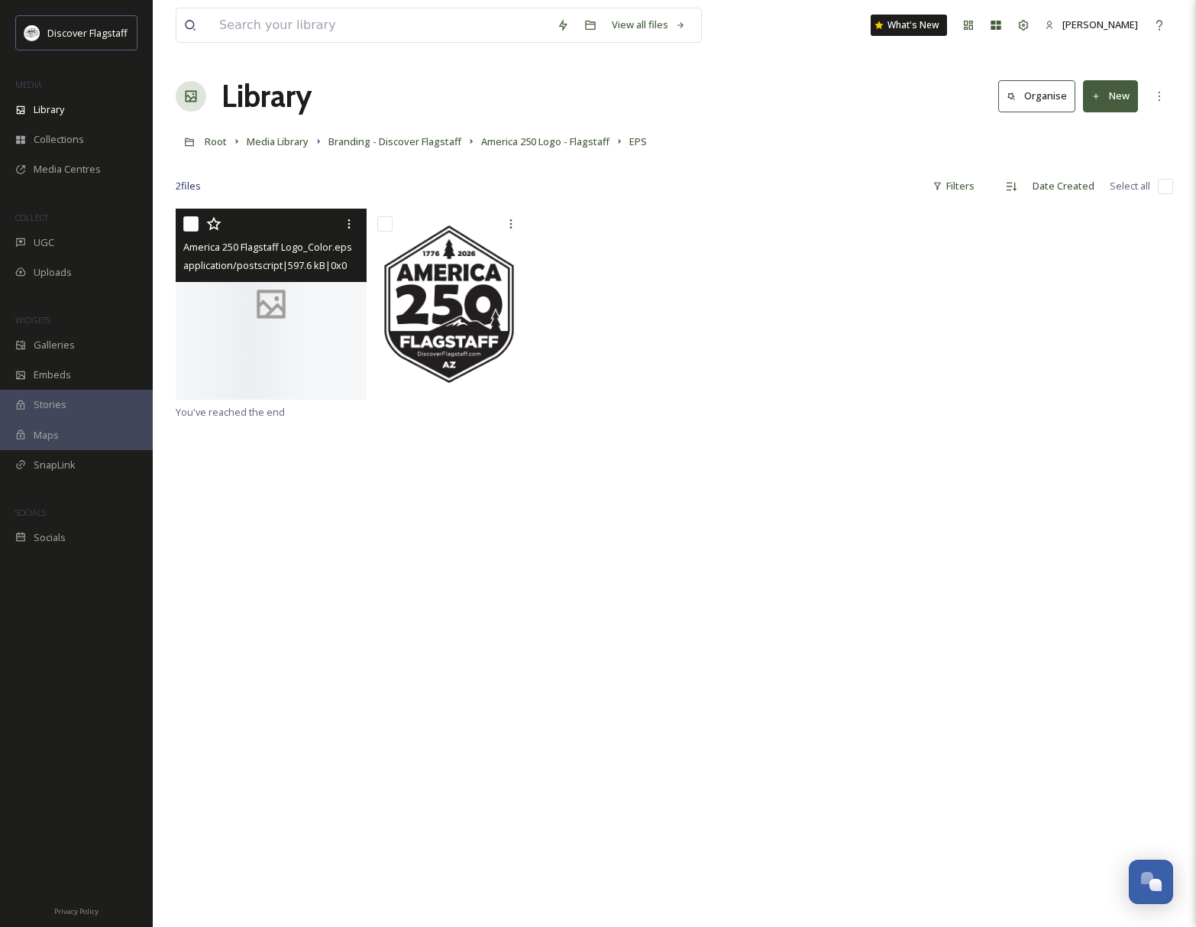
click at [185, 222] on input "checkbox" at bounding box center [190, 223] width 15 height 15
checkbox input "true"
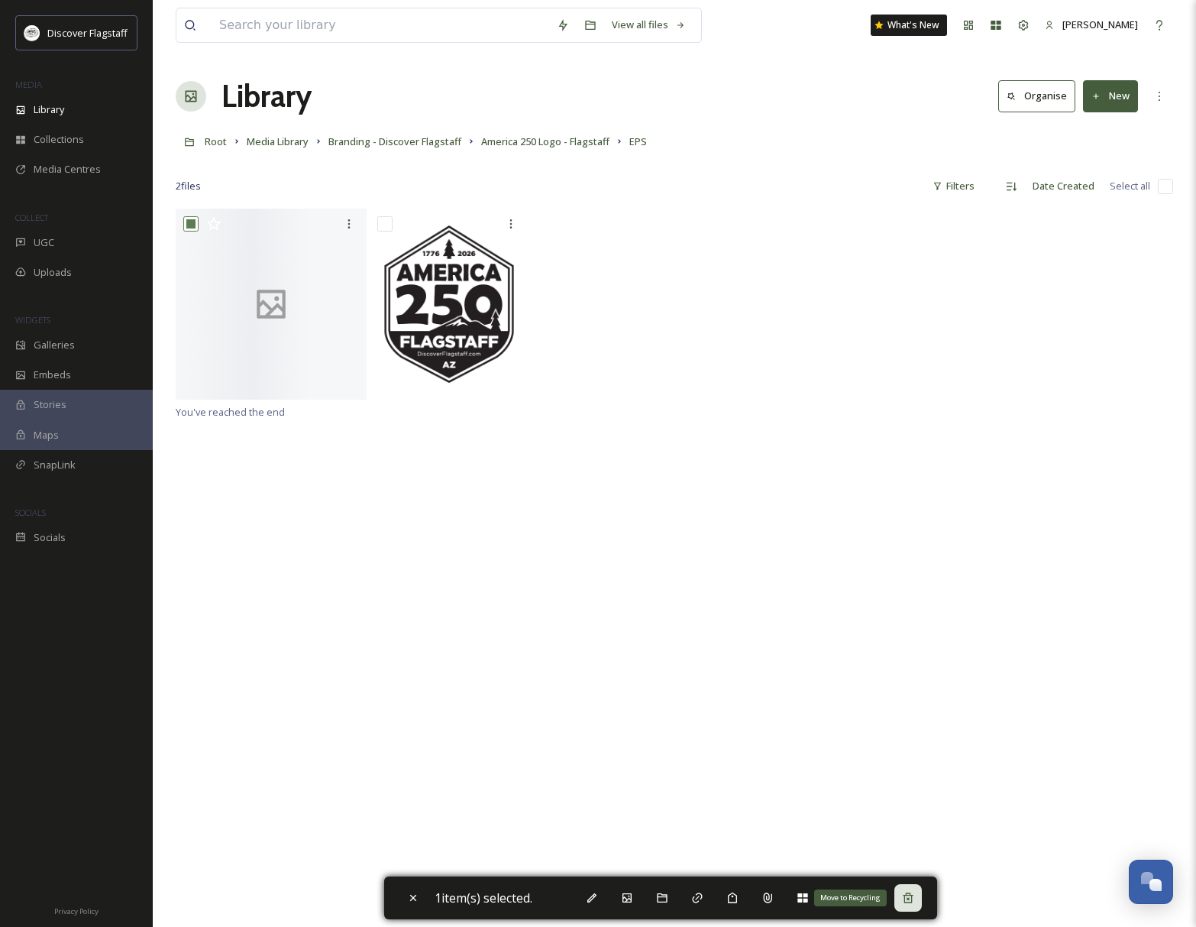
click at [914, 903] on icon at bounding box center [908, 898] width 12 height 12
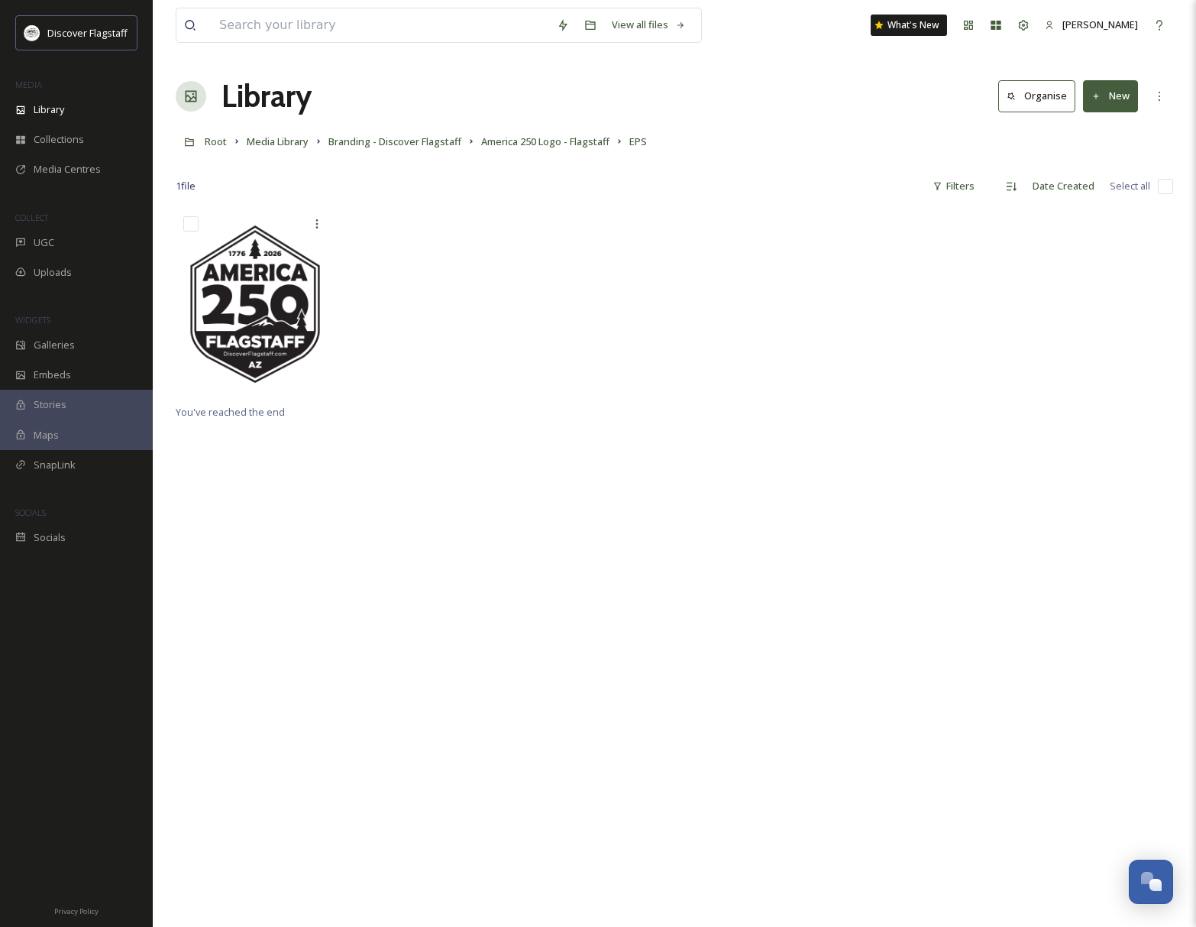
click at [1113, 97] on button "New" at bounding box center [1110, 95] width 55 height 31
click at [1096, 128] on span "File Upload" at bounding box center [1104, 132] width 50 height 15
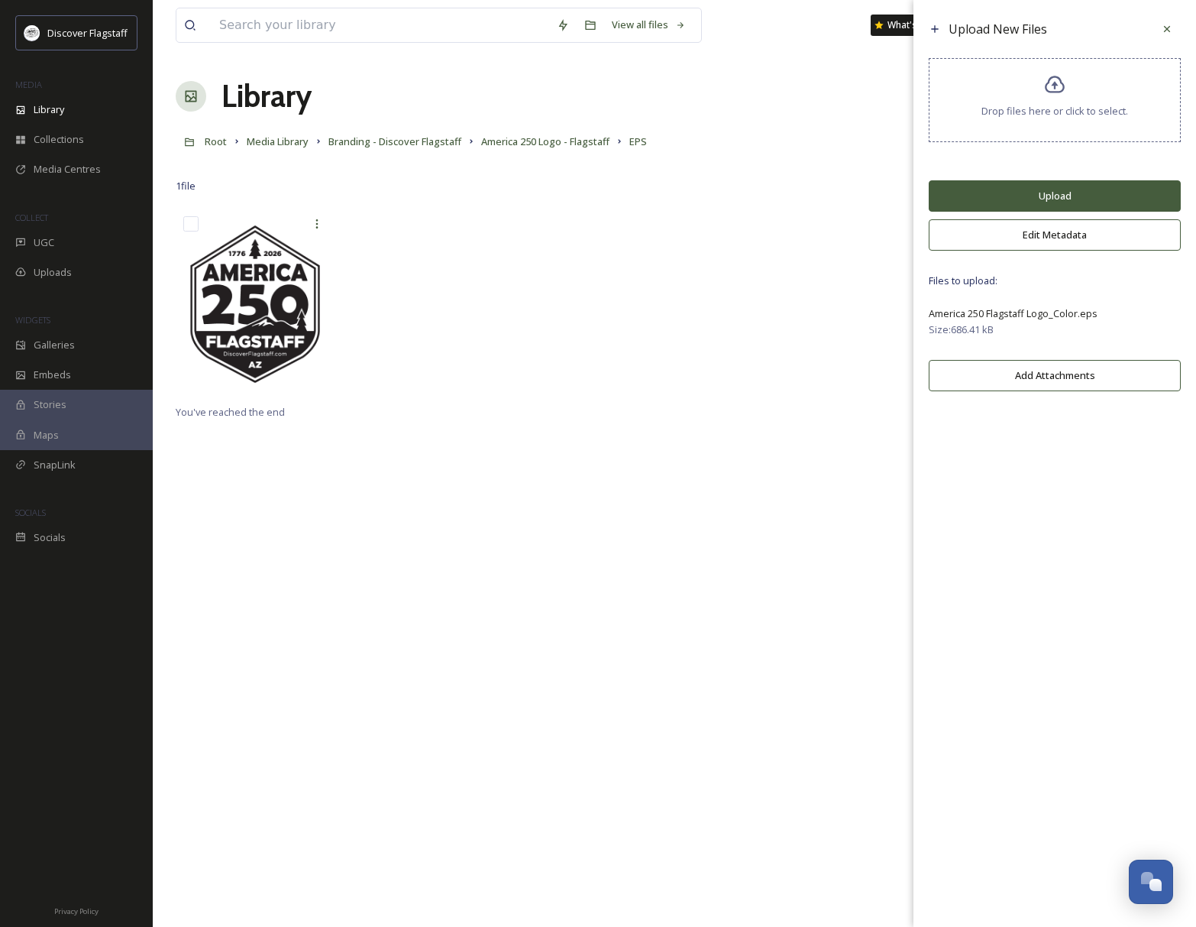
click at [1049, 202] on button "Upload" at bounding box center [1055, 195] width 252 height 31
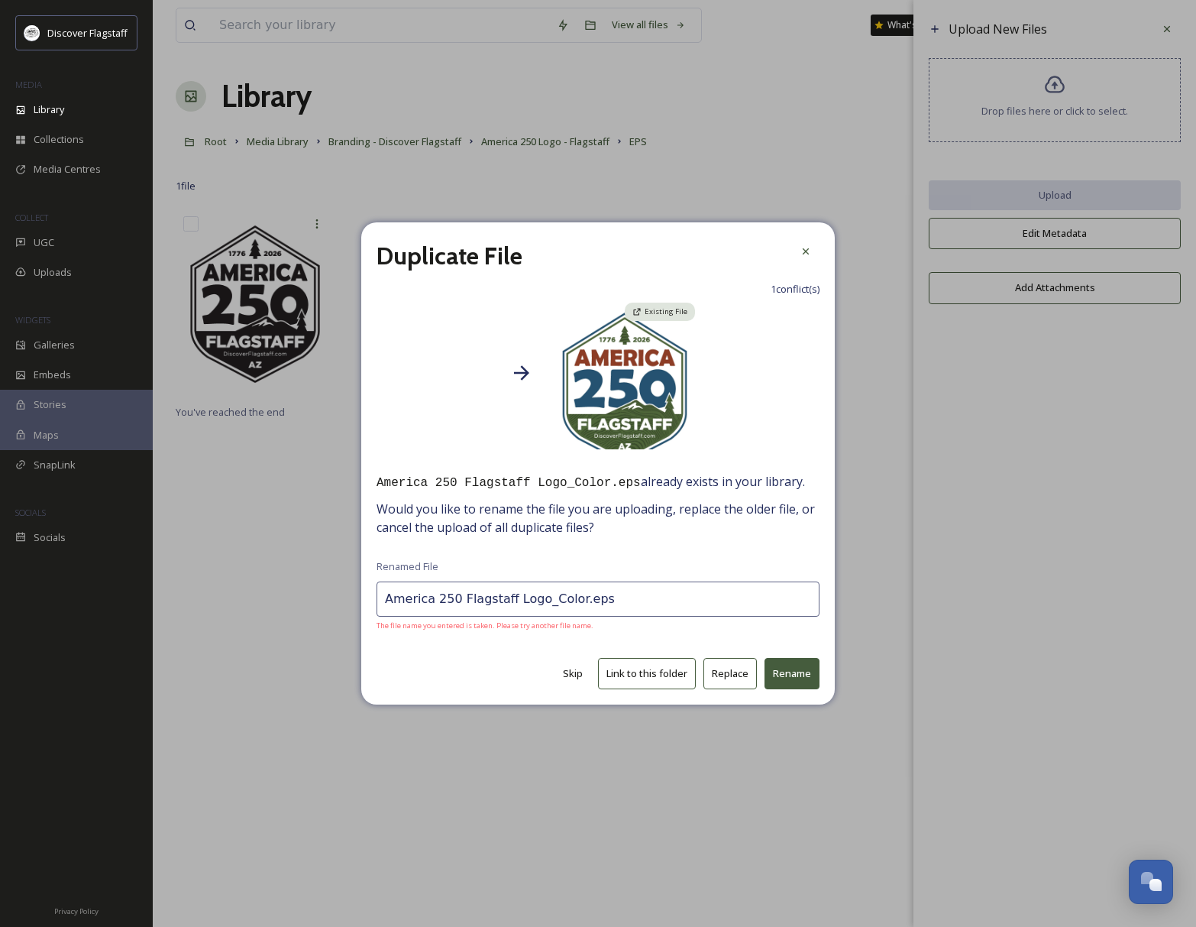
click at [733, 674] on button "Replace" at bounding box center [730, 673] width 53 height 31
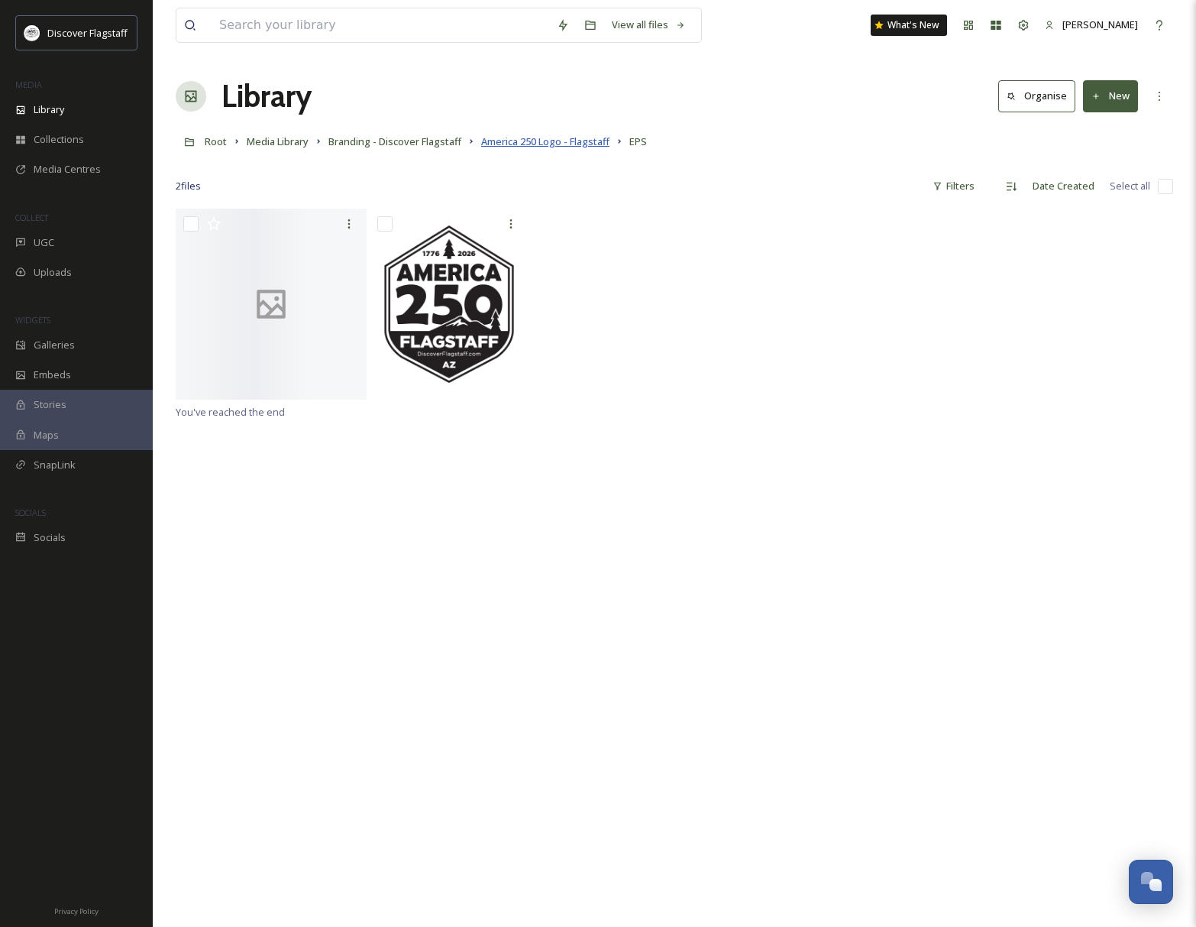
click at [586, 145] on span "America 250 Logo - Flagstaff" at bounding box center [545, 141] width 128 height 14
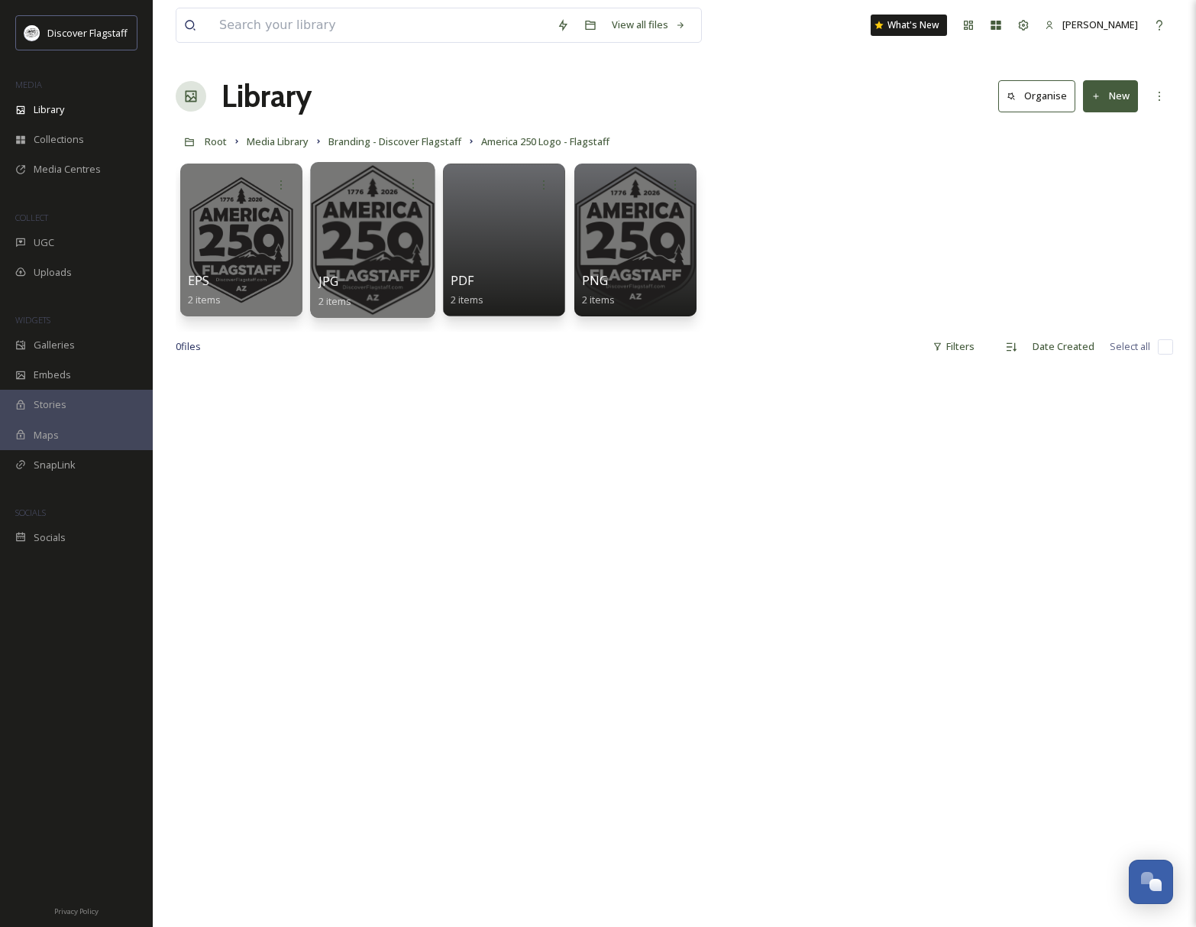
click at [416, 284] on div "JPG 2 items" at bounding box center [373, 291] width 109 height 38
click at [385, 241] on div at bounding box center [372, 240] width 125 height 156
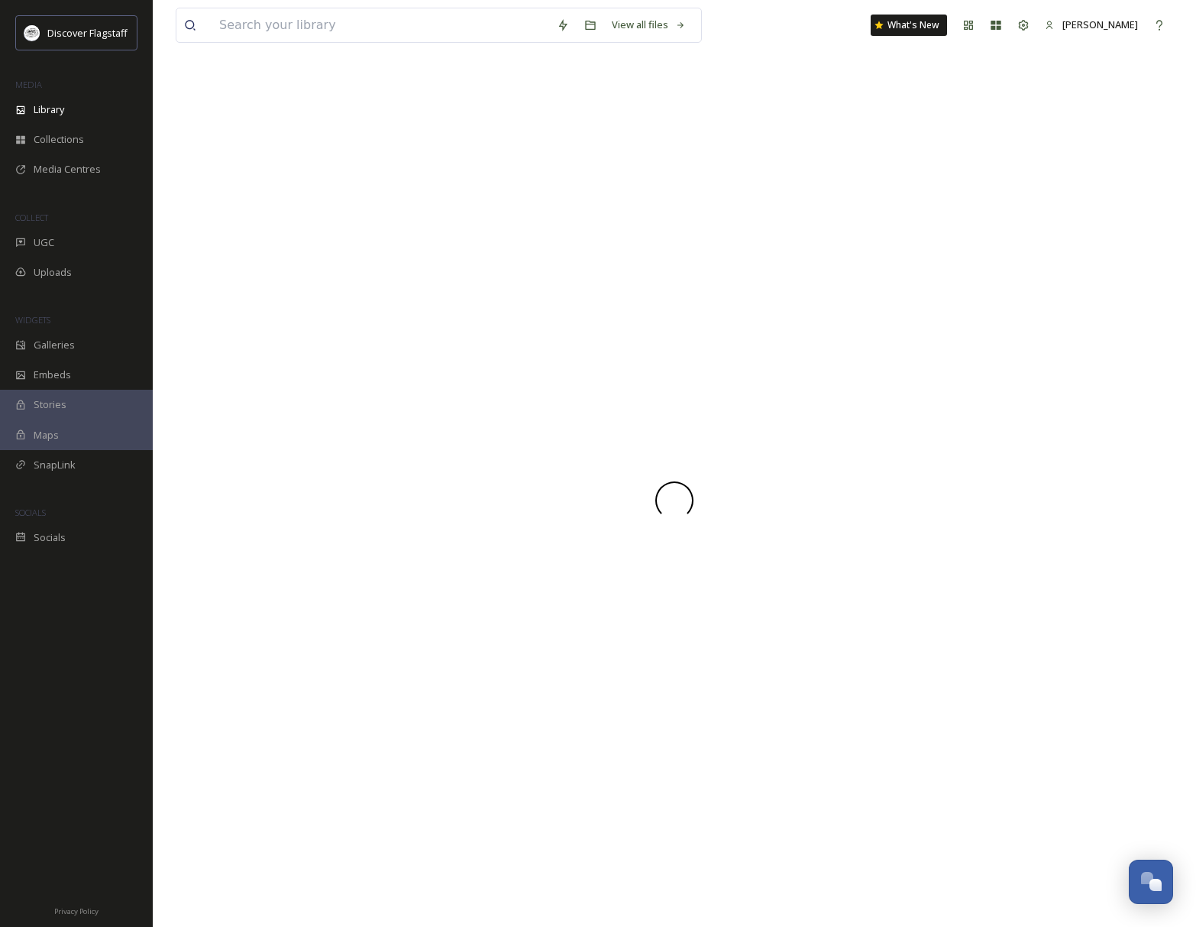
click at [385, 241] on div at bounding box center [675, 499] width 998 height 853
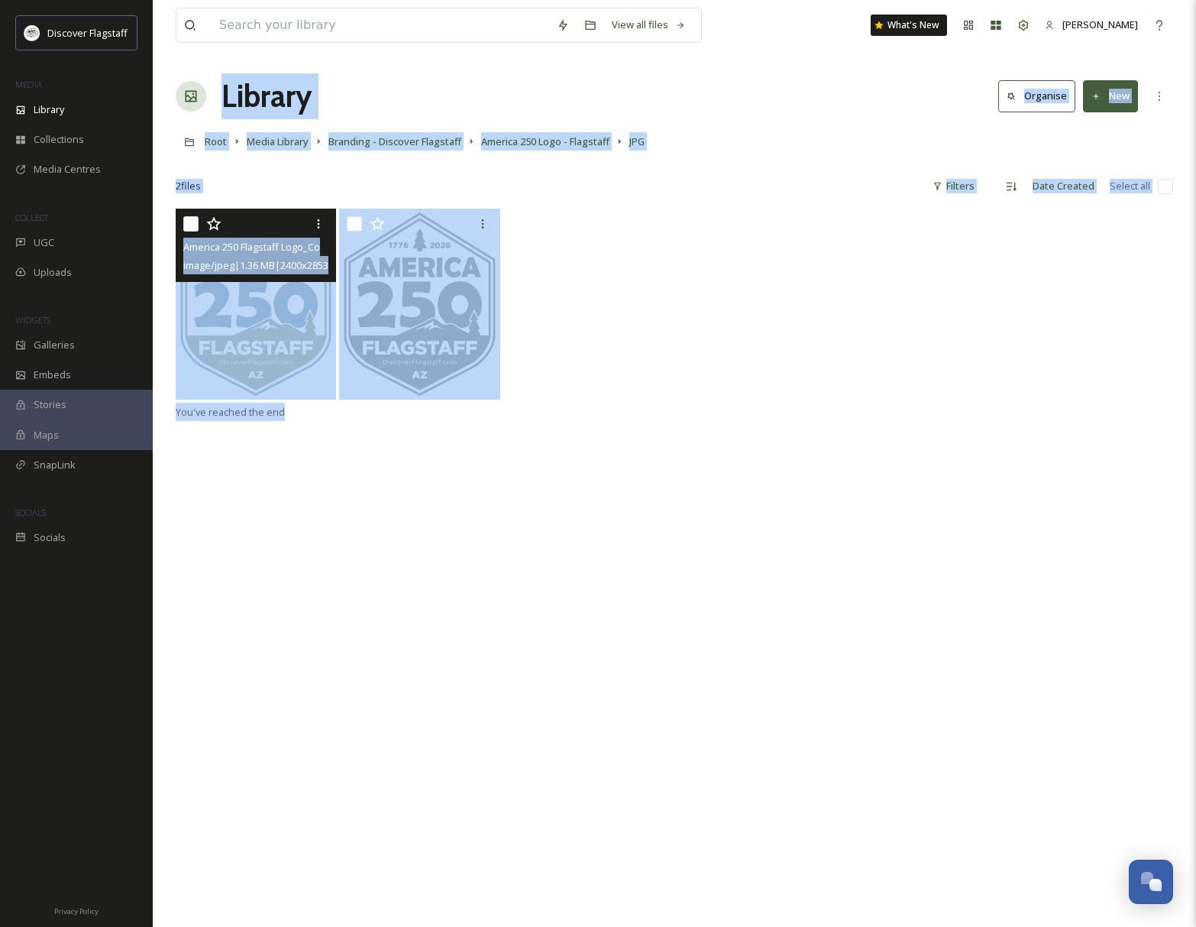
click at [194, 221] on input "checkbox" at bounding box center [190, 223] width 15 height 15
checkbox input "true"
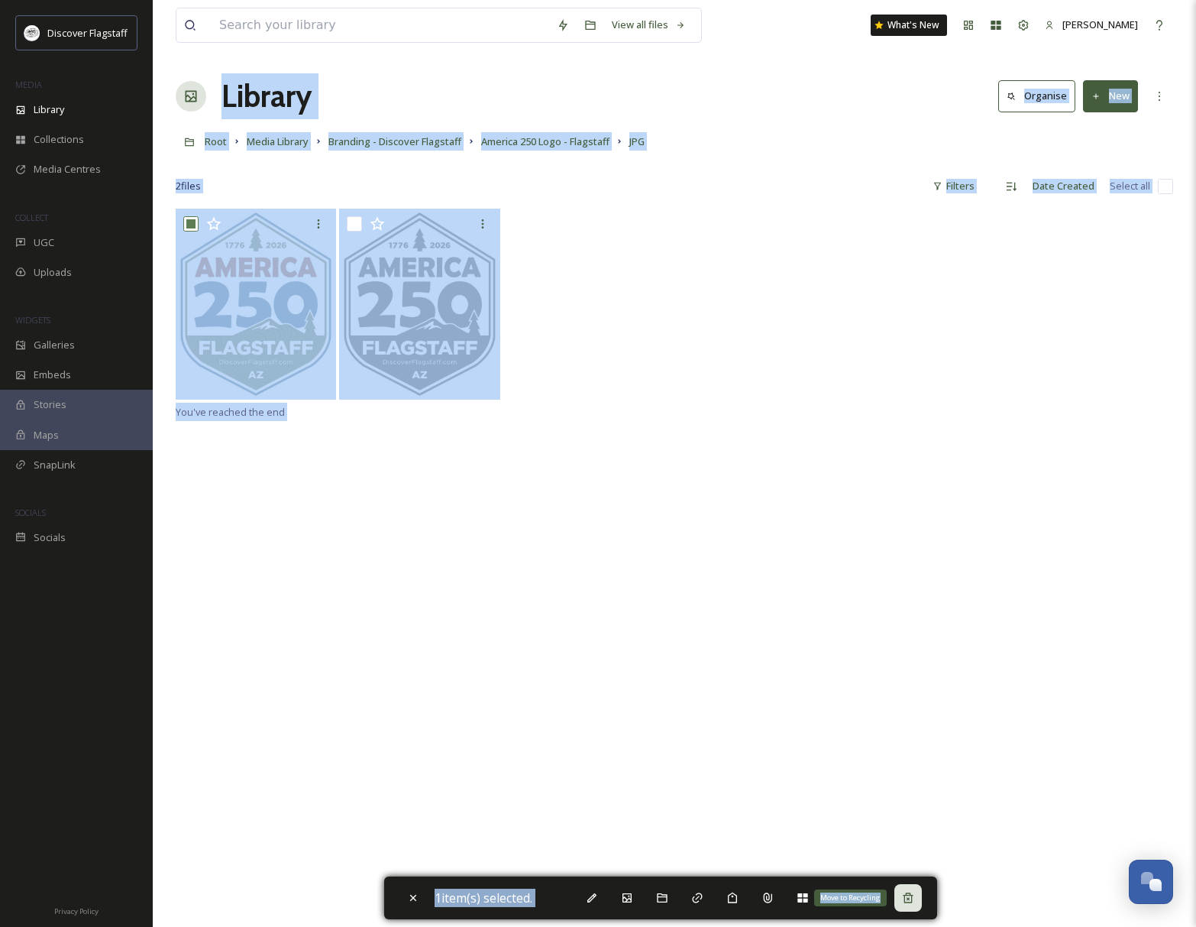
click at [913, 898] on icon at bounding box center [908, 898] width 12 height 12
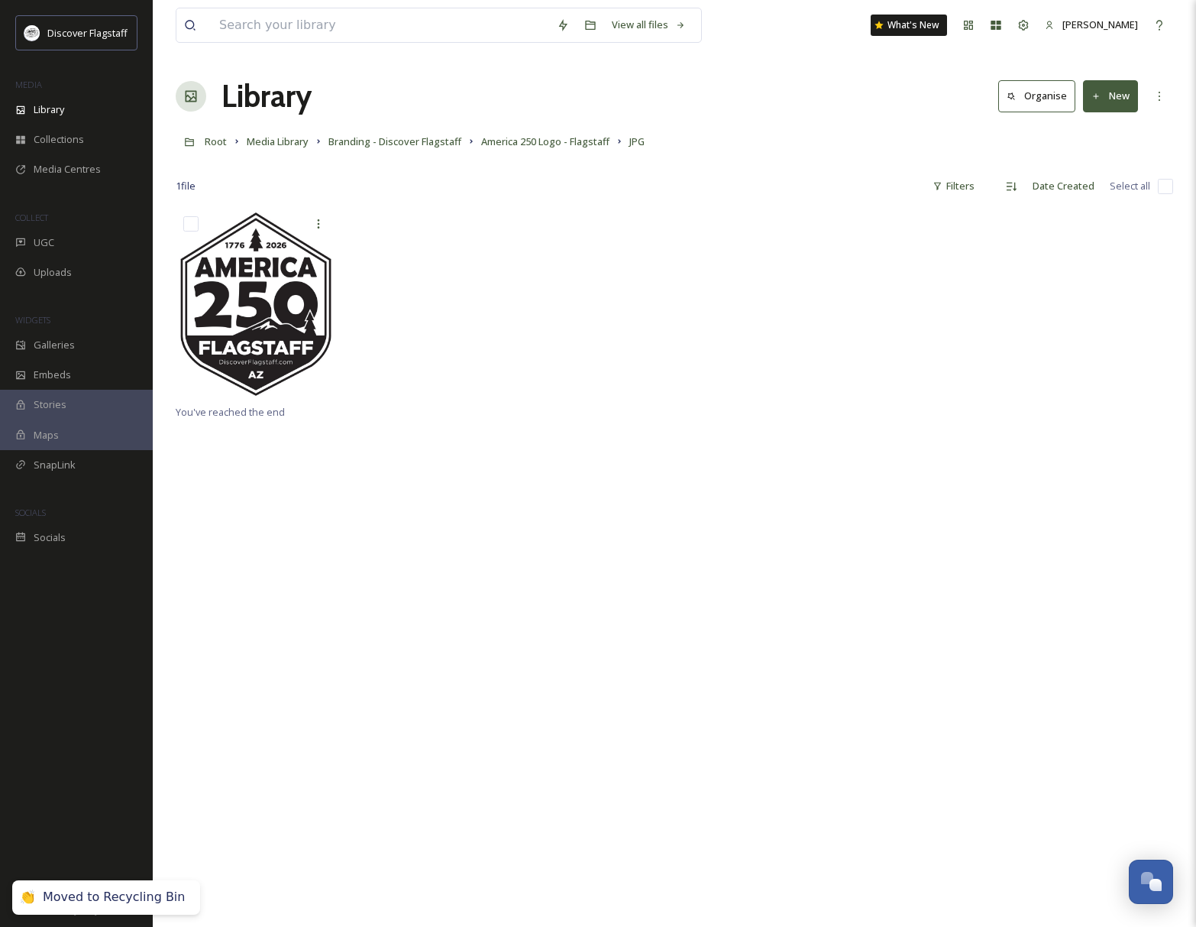
click at [1119, 101] on button "New" at bounding box center [1110, 95] width 55 height 31
click at [1105, 125] on span "File Upload" at bounding box center [1104, 132] width 50 height 15
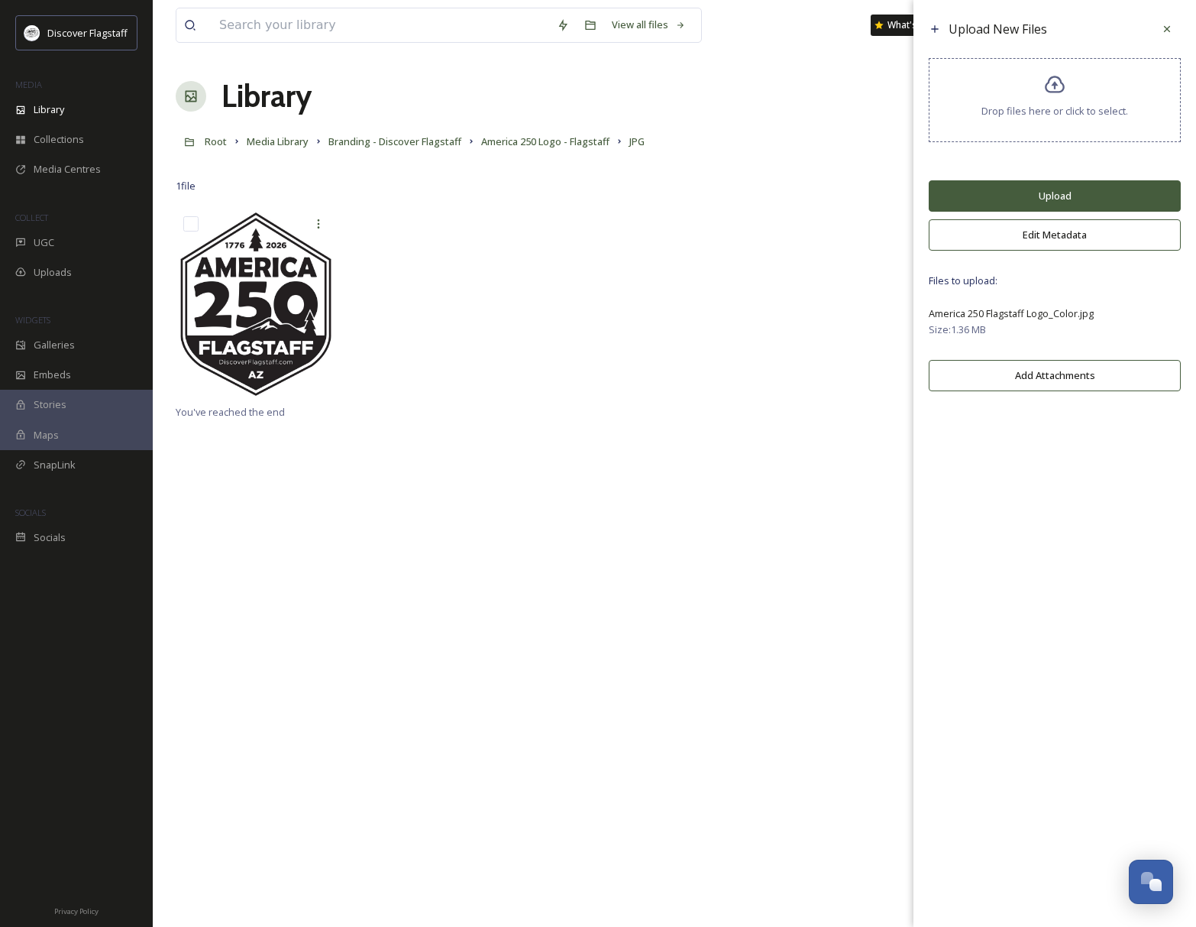
click at [1056, 203] on button "Upload" at bounding box center [1055, 195] width 252 height 31
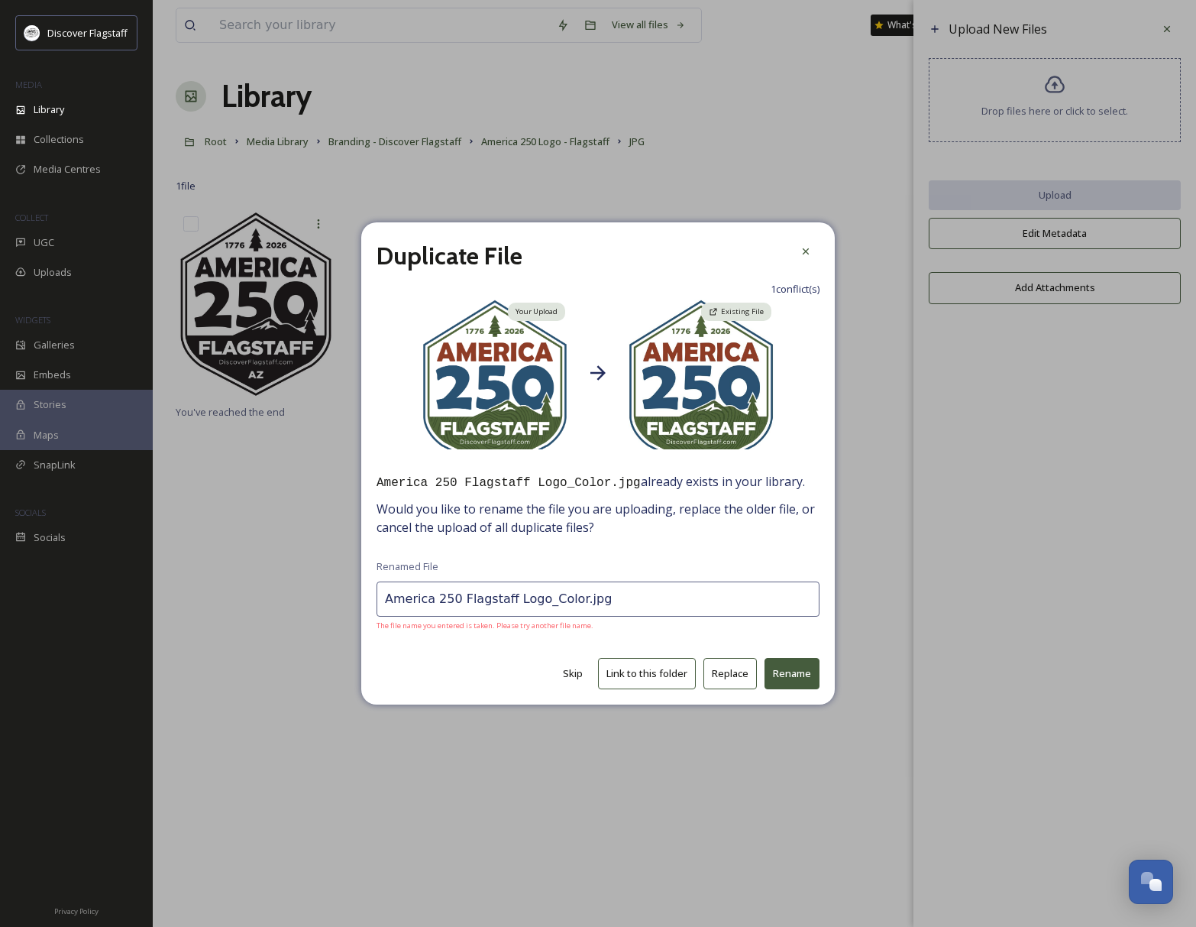
click at [731, 679] on button "Replace" at bounding box center [730, 673] width 53 height 31
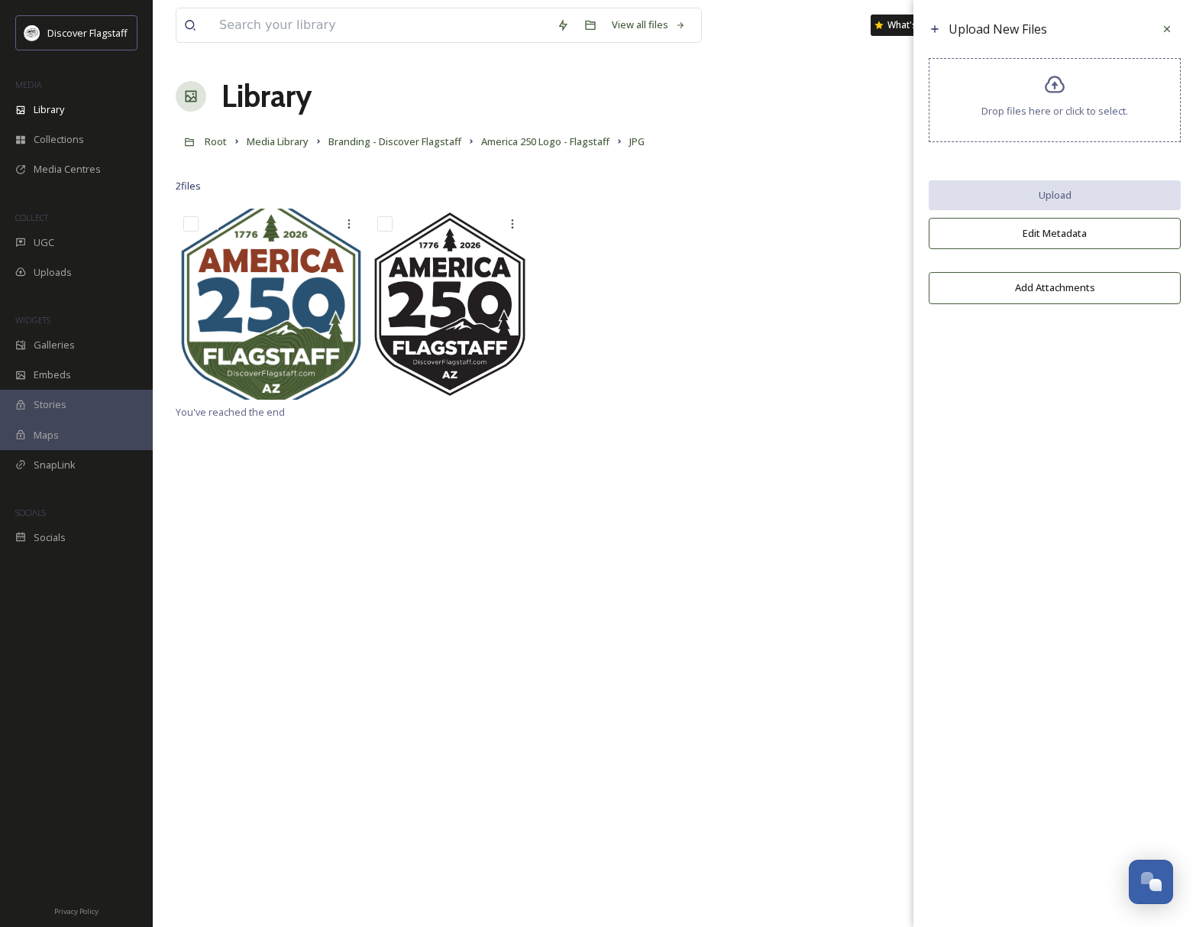
click at [531, 457] on div "You've reached the end" at bounding box center [675, 672] width 998 height 927
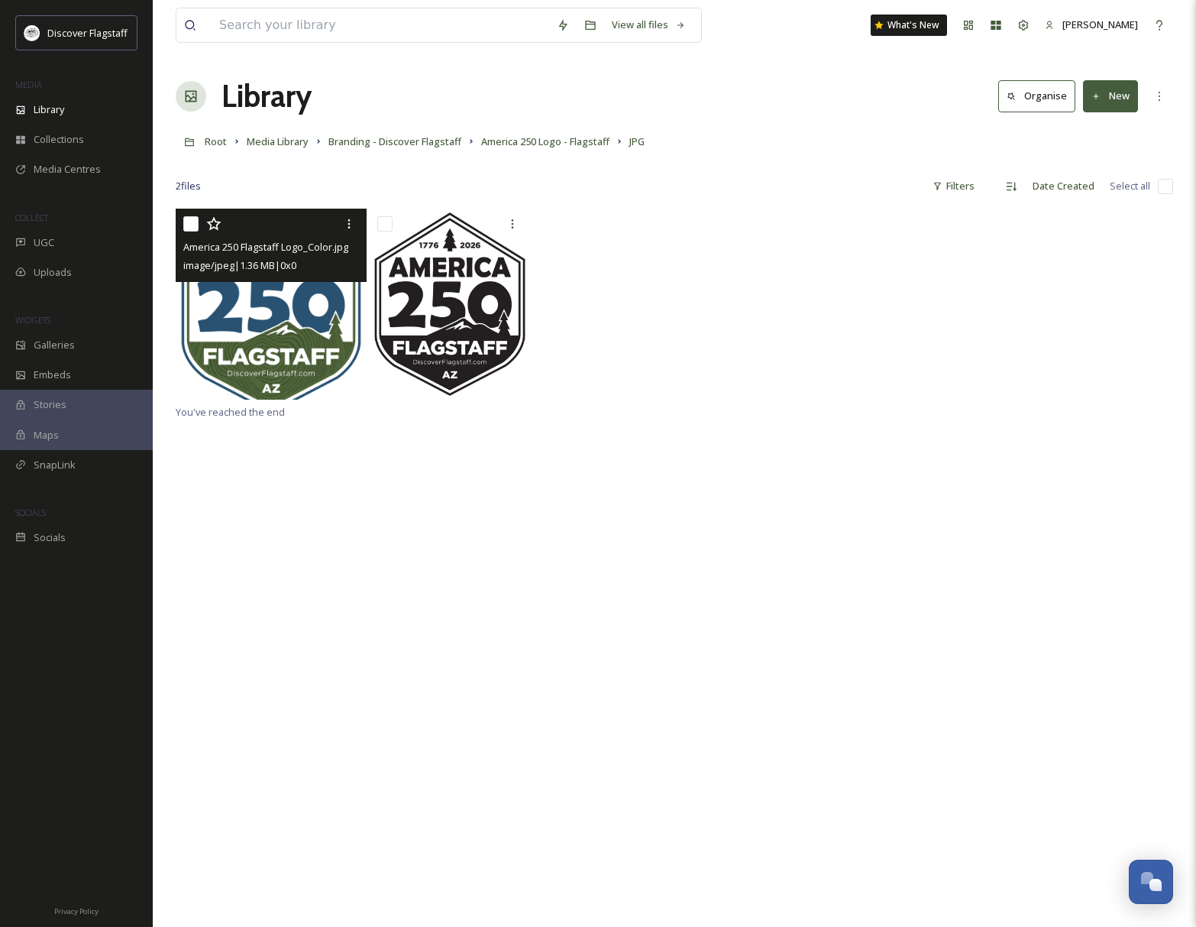
click at [312, 325] on img at bounding box center [271, 304] width 191 height 191
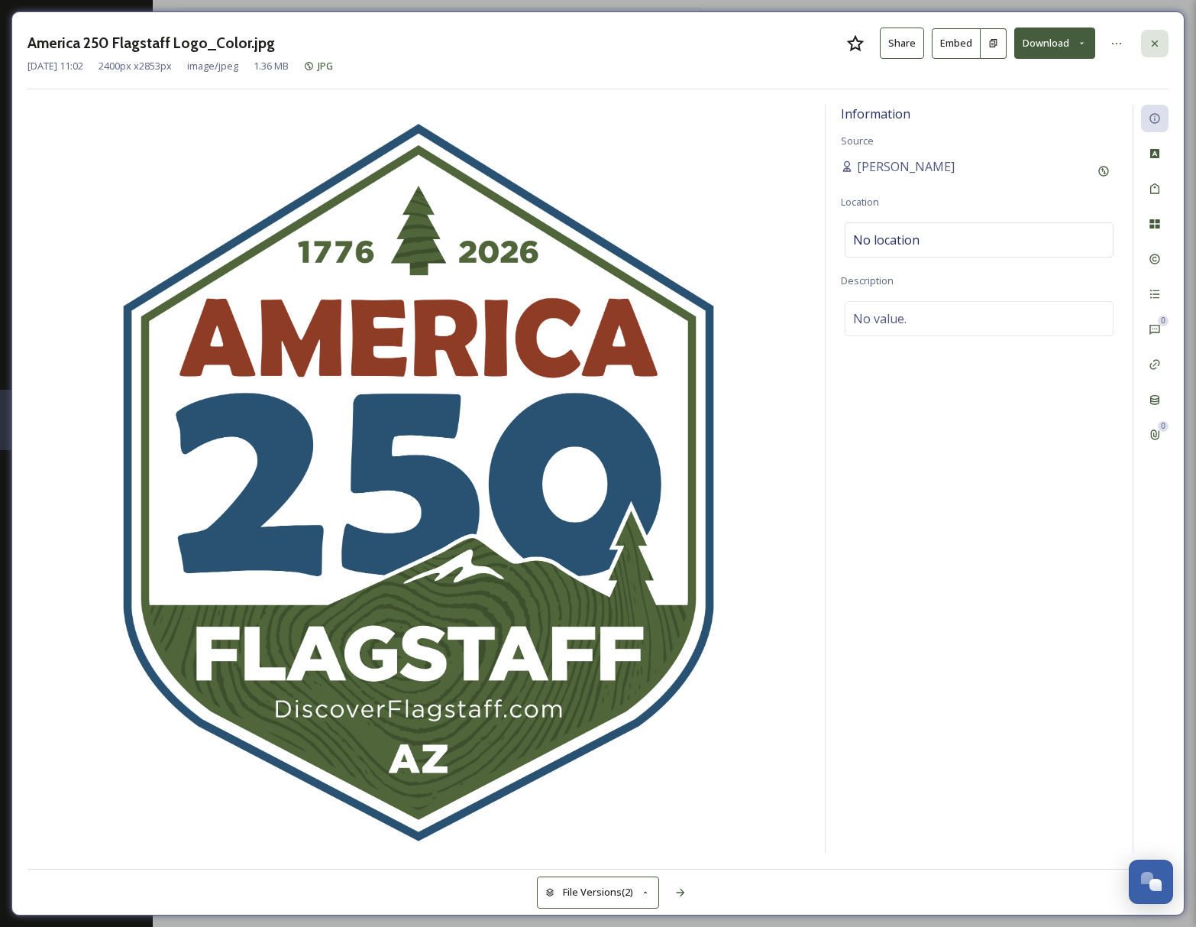
click at [1164, 45] on div at bounding box center [1155, 44] width 28 height 28
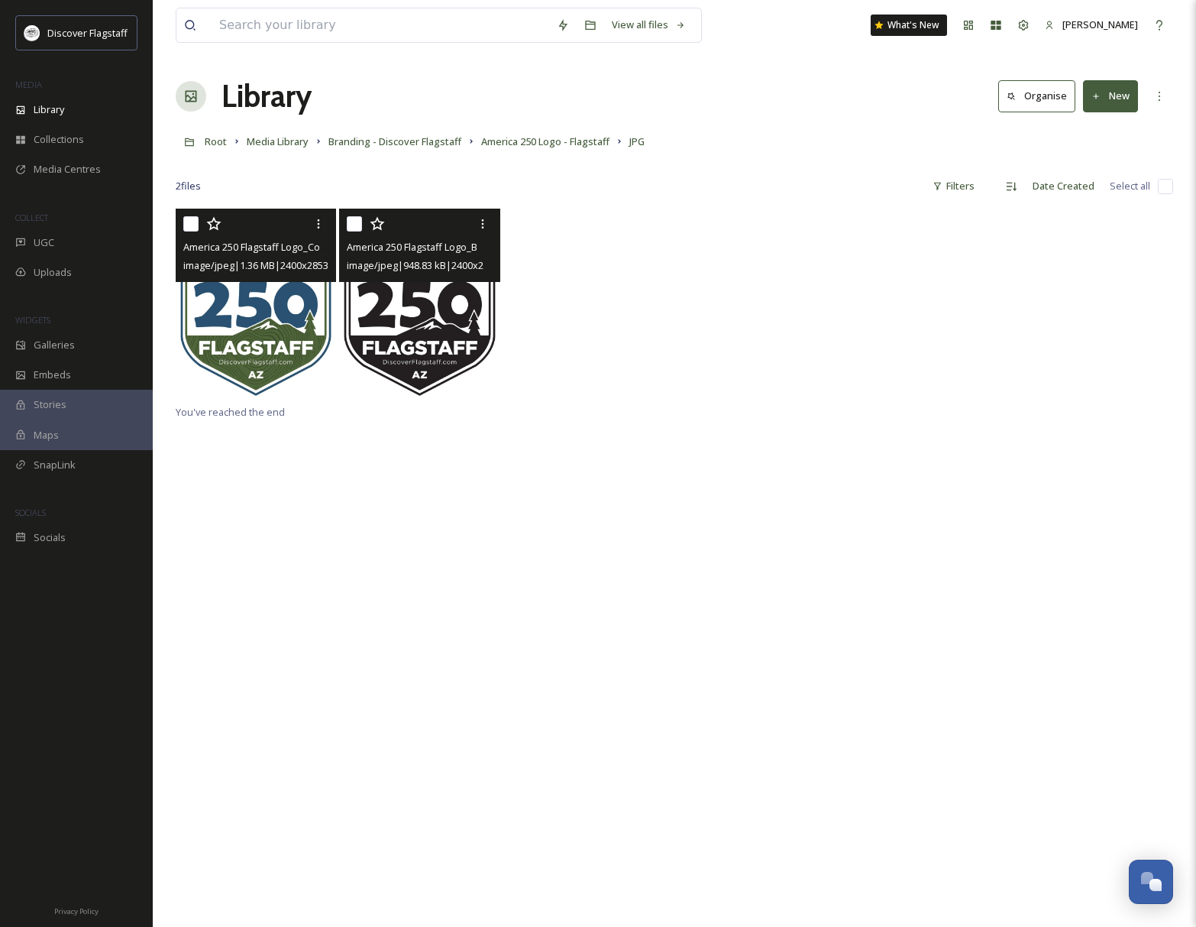
click at [435, 277] on div "America 250 Flagstaff Logo_B&W.jpg image/jpeg | 948.83 kB | 2400 x 2853" at bounding box center [419, 245] width 160 height 73
click at [433, 299] on img at bounding box center [419, 304] width 160 height 191
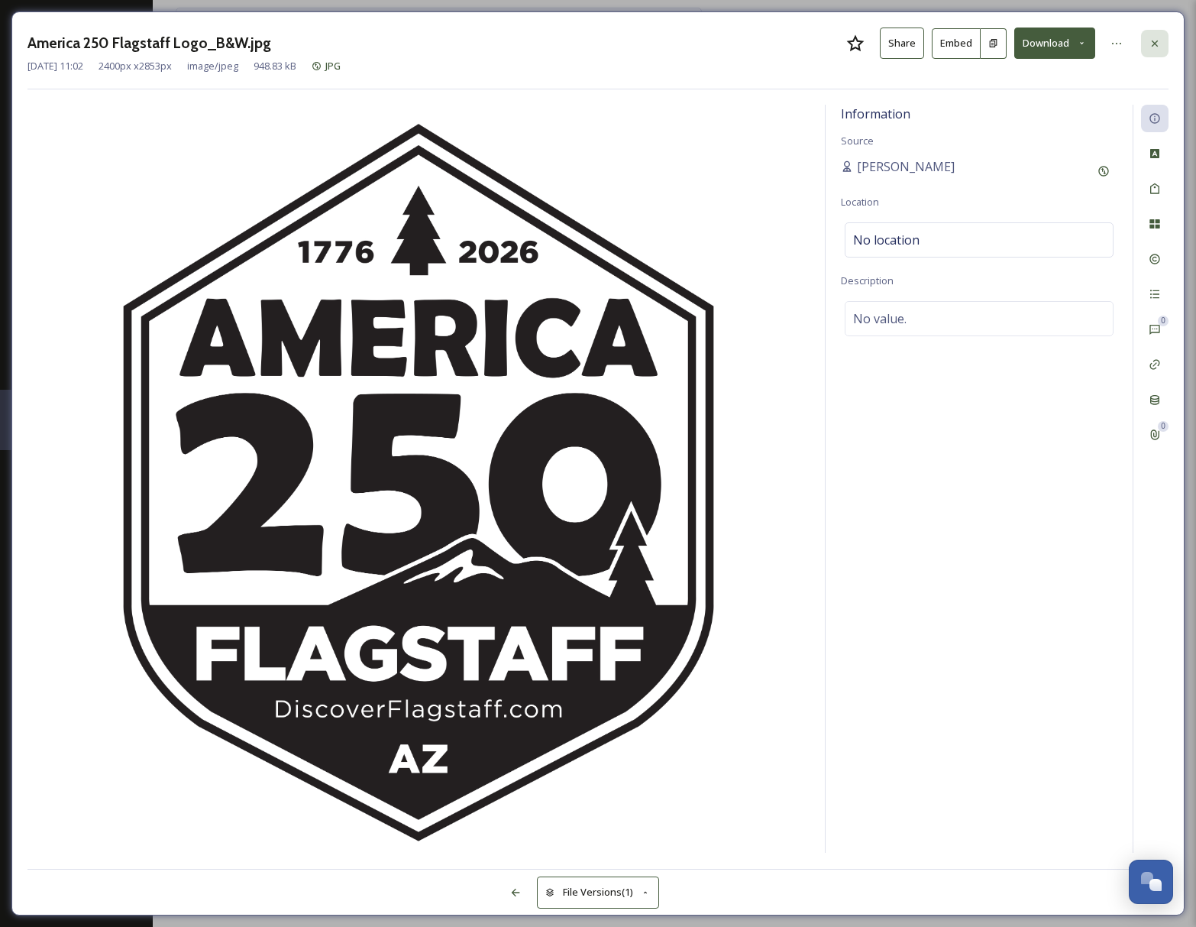
click at [1154, 42] on icon at bounding box center [1155, 43] width 12 height 12
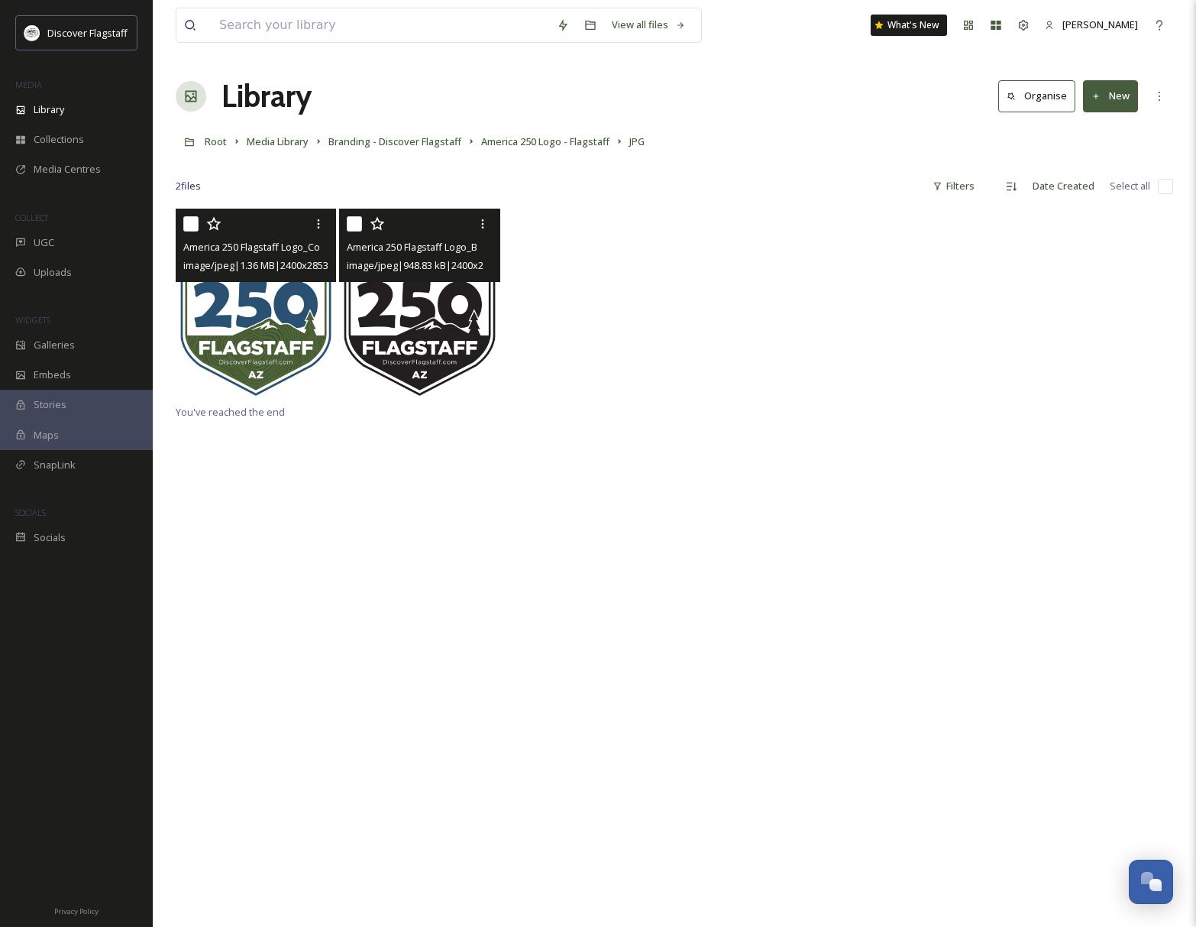
drag, startPoint x: 662, startPoint y: 364, endPoint x: 650, endPoint y: 367, distance: 12.1
click at [662, 364] on div "America 250 Flagstaff Logo_Color.jpg image/jpeg | 1.36 MB | 2400 x 2853 America…" at bounding box center [675, 306] width 998 height 194
drag, startPoint x: 354, startPoint y: 520, endPoint x: 344, endPoint y: 517, distance: 11.1
click at [354, 520] on div "America 250 Flagstaff Logo_Color.jpg image/jpeg | 1.36 MB | 2400 x 2853 You've …" at bounding box center [675, 672] width 998 height 927
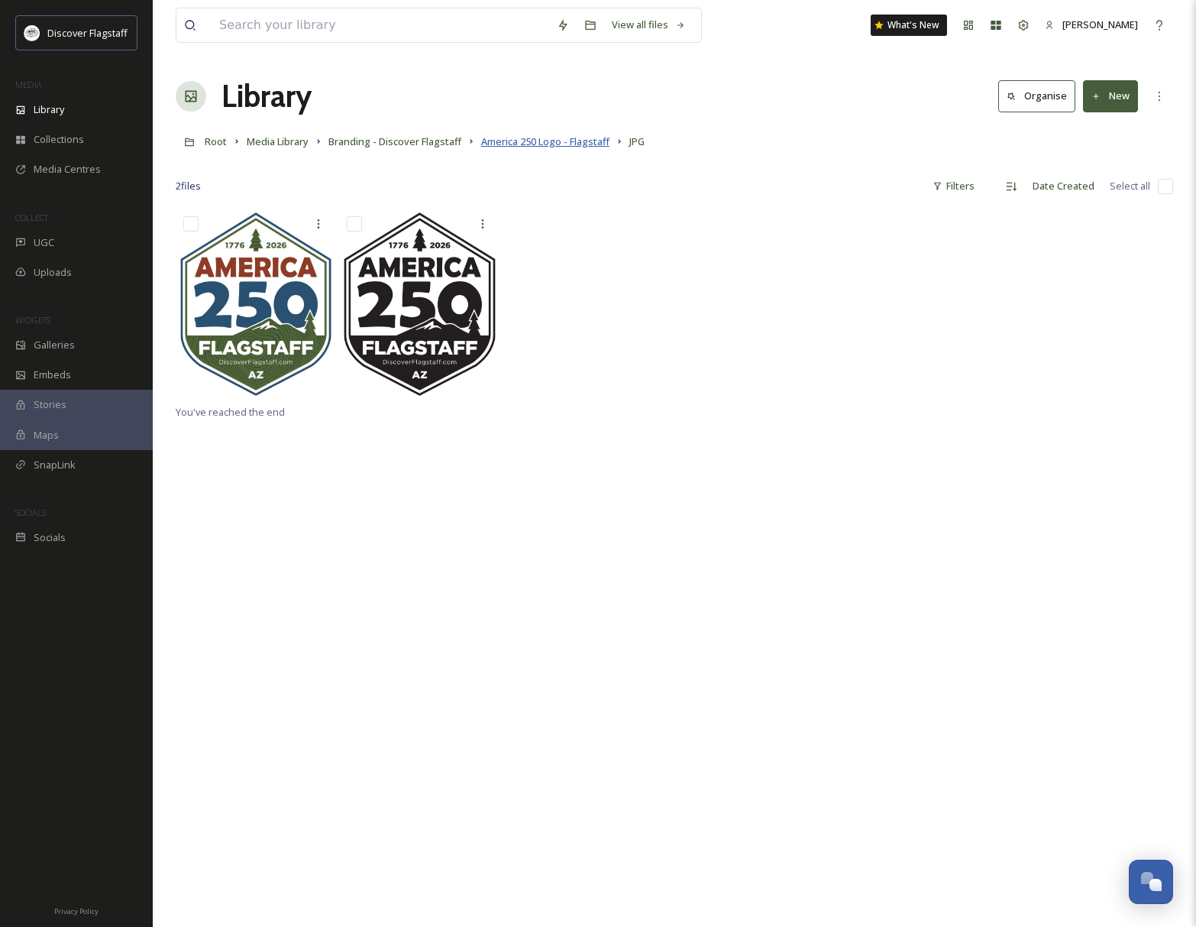
click at [530, 144] on span "America 250 Logo - Flagstaff" at bounding box center [545, 141] width 128 height 14
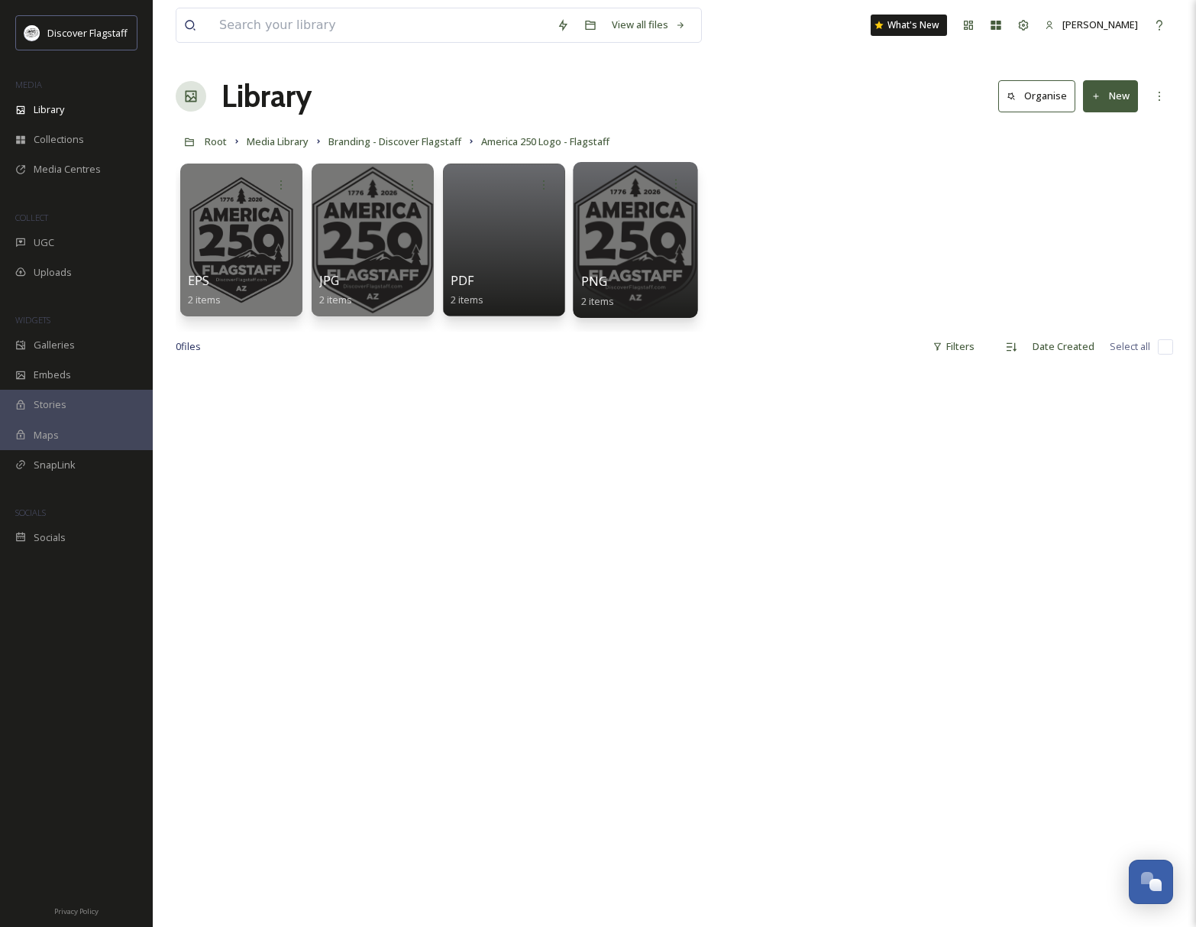
click at [654, 249] on div at bounding box center [635, 240] width 125 height 156
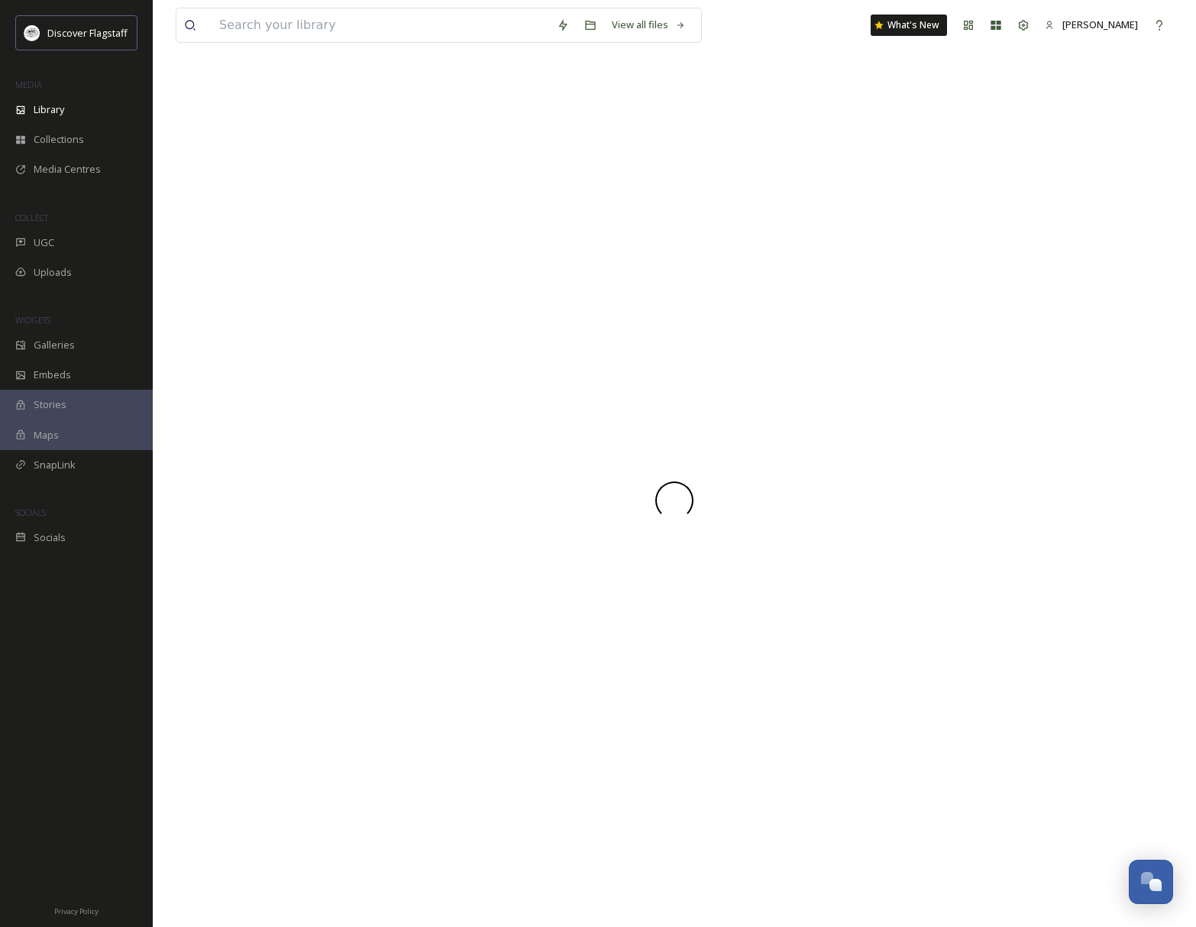
click at [654, 249] on div at bounding box center [675, 499] width 998 height 853
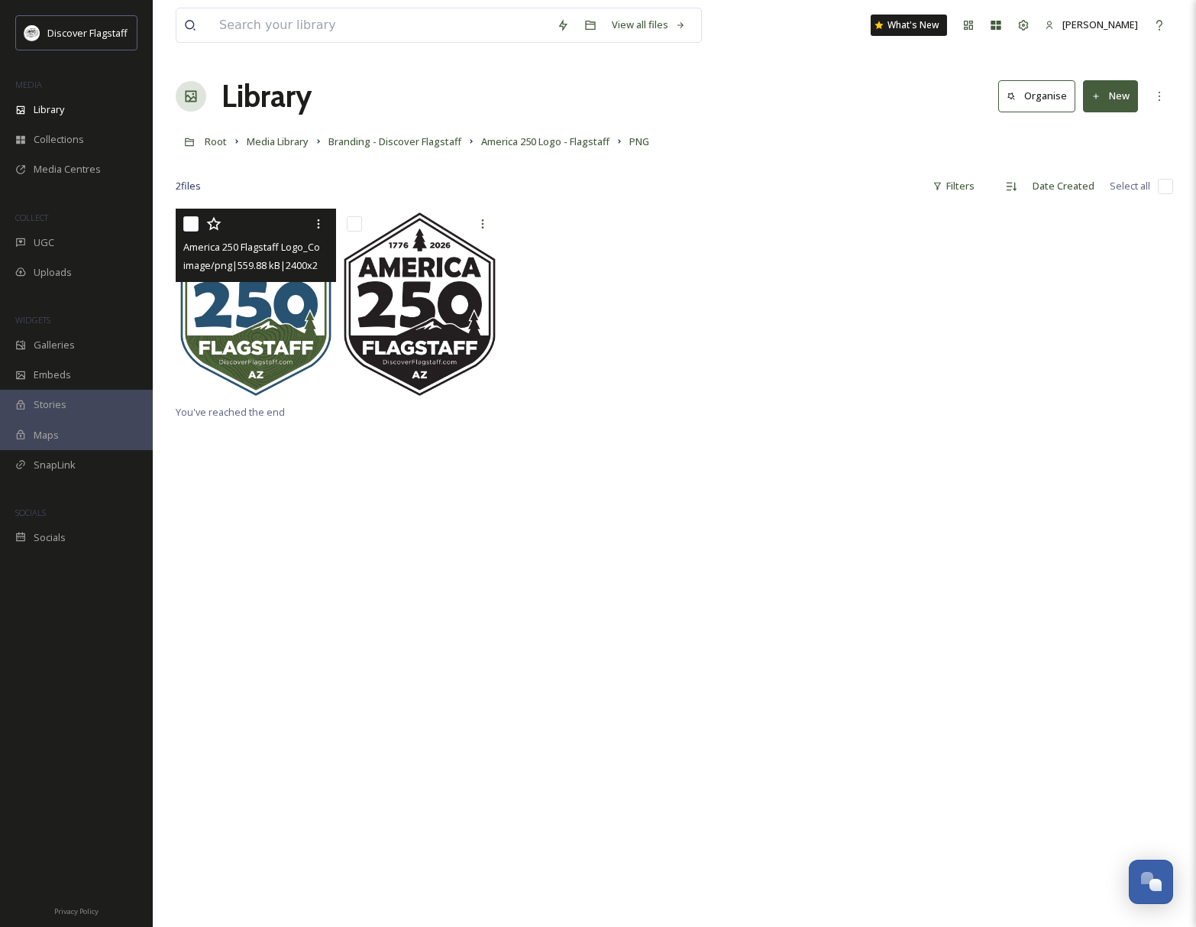
click at [193, 226] on input "checkbox" at bounding box center [190, 223] width 15 height 15
checkbox input "true"
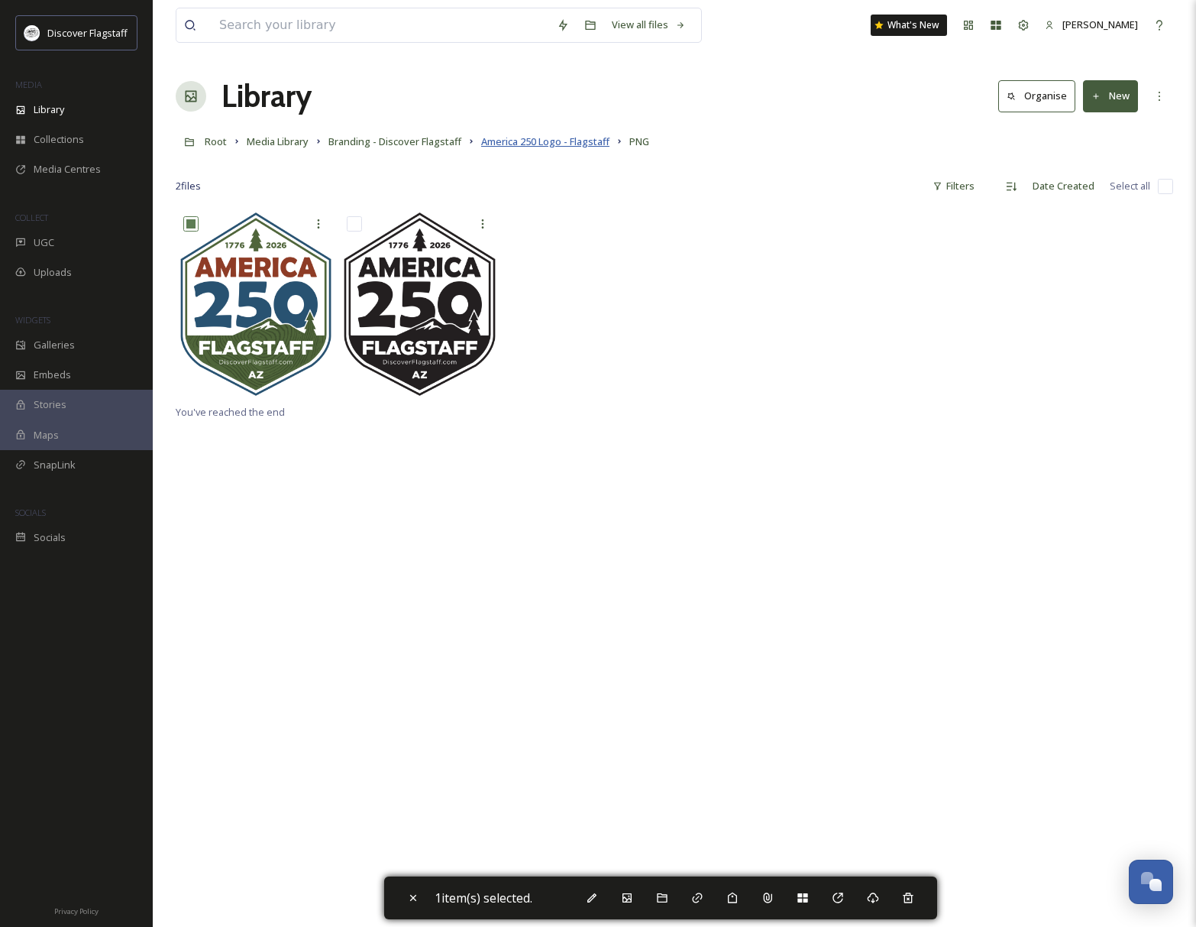
click at [563, 142] on span "America 250 Logo - Flagstaff" at bounding box center [545, 141] width 128 height 14
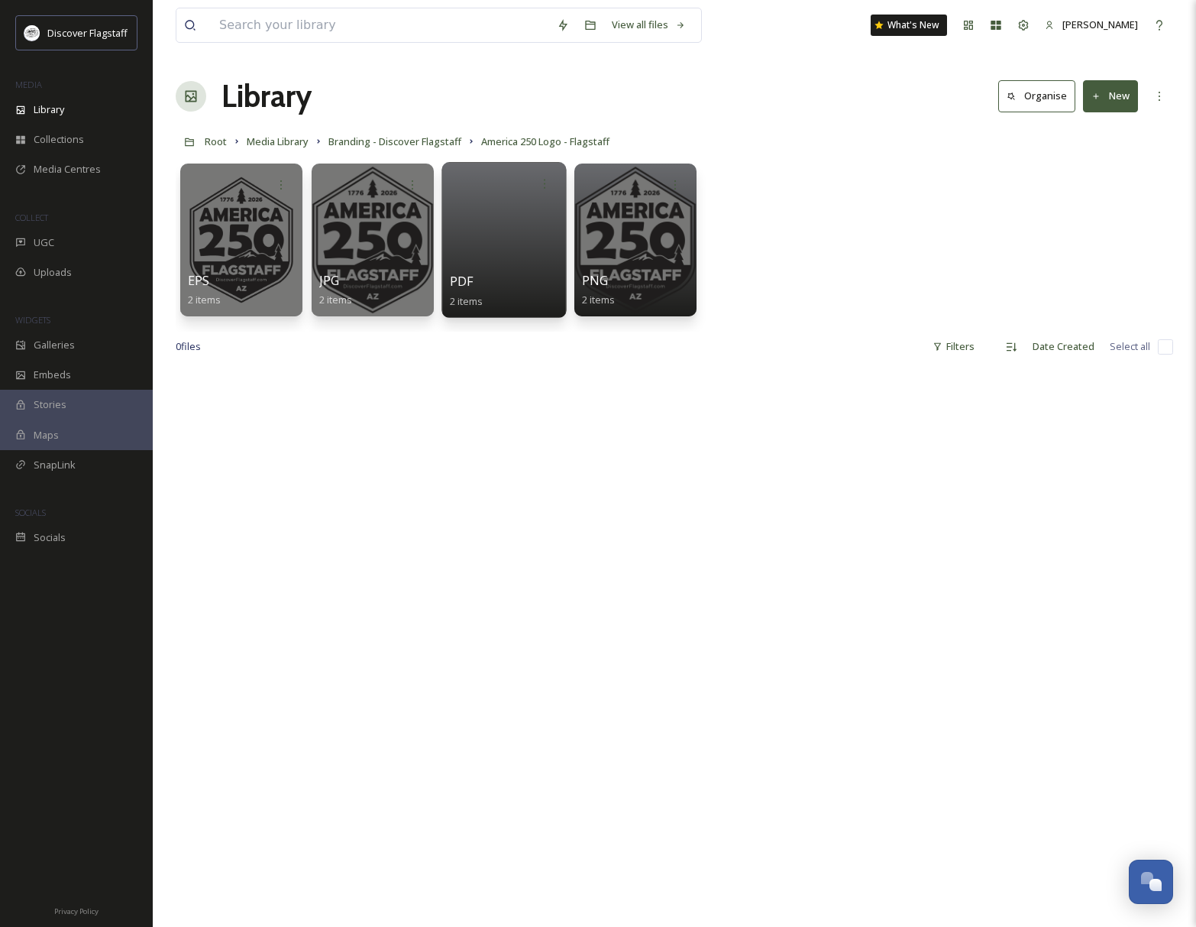
click at [494, 228] on div at bounding box center [504, 240] width 125 height 156
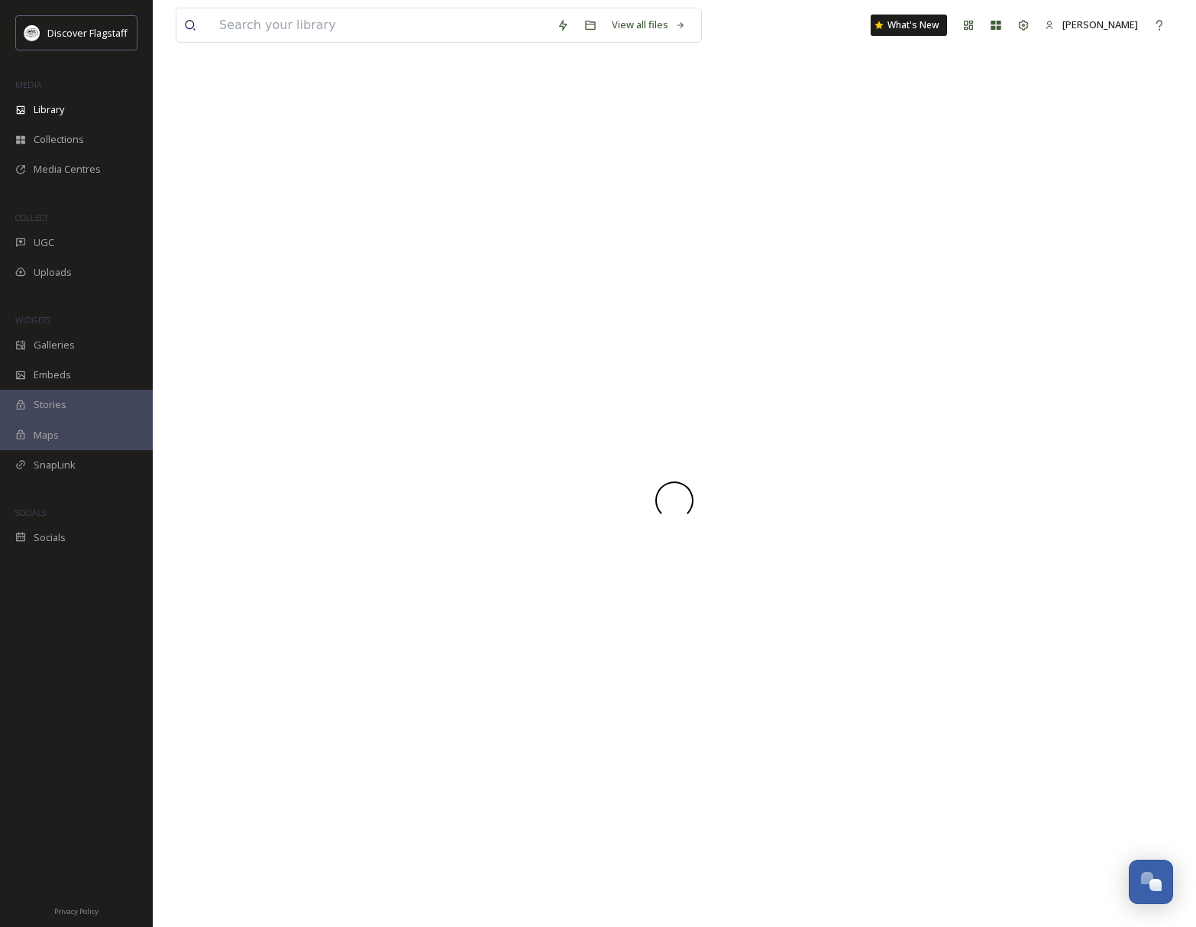
click at [494, 228] on div at bounding box center [675, 499] width 998 height 853
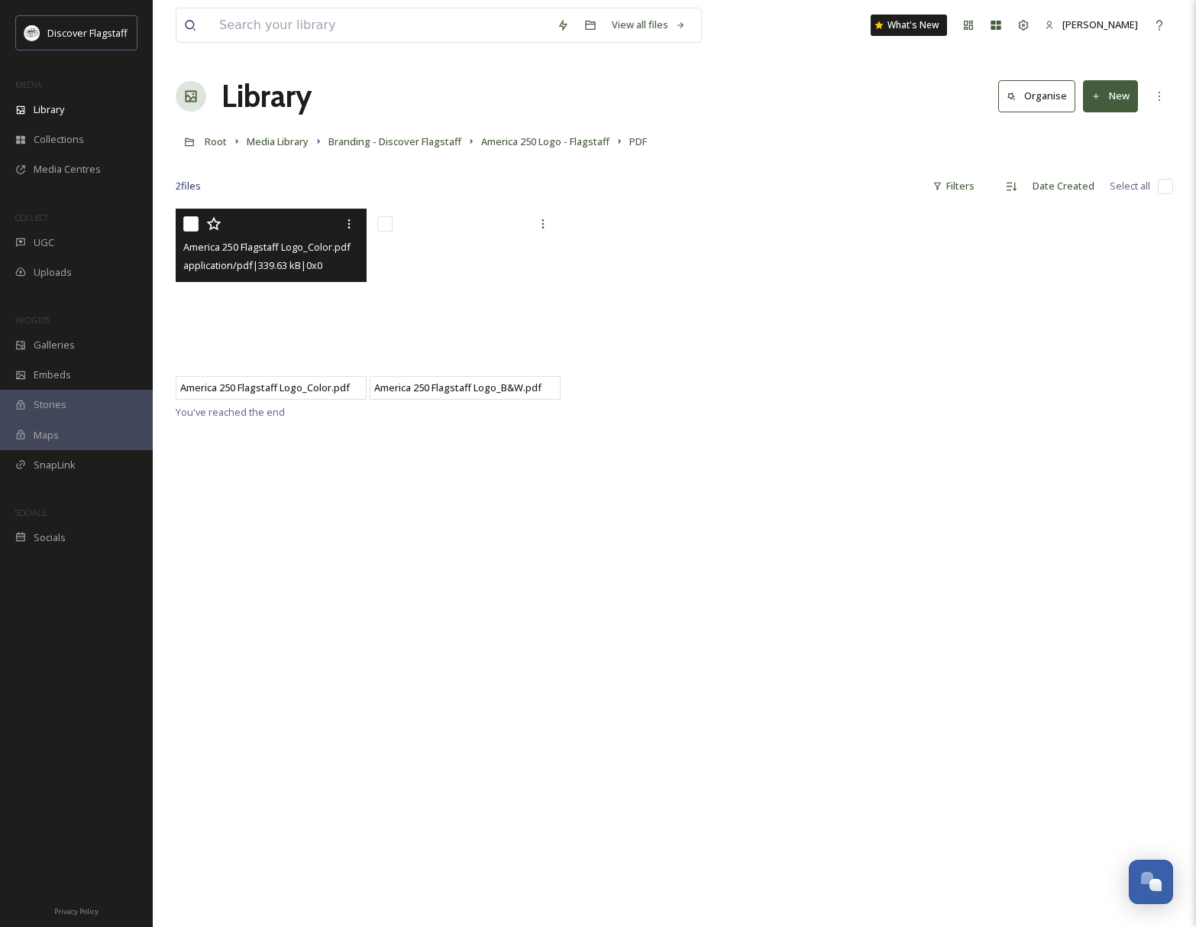
click at [196, 219] on input "checkbox" at bounding box center [190, 223] width 15 height 15
checkbox input "true"
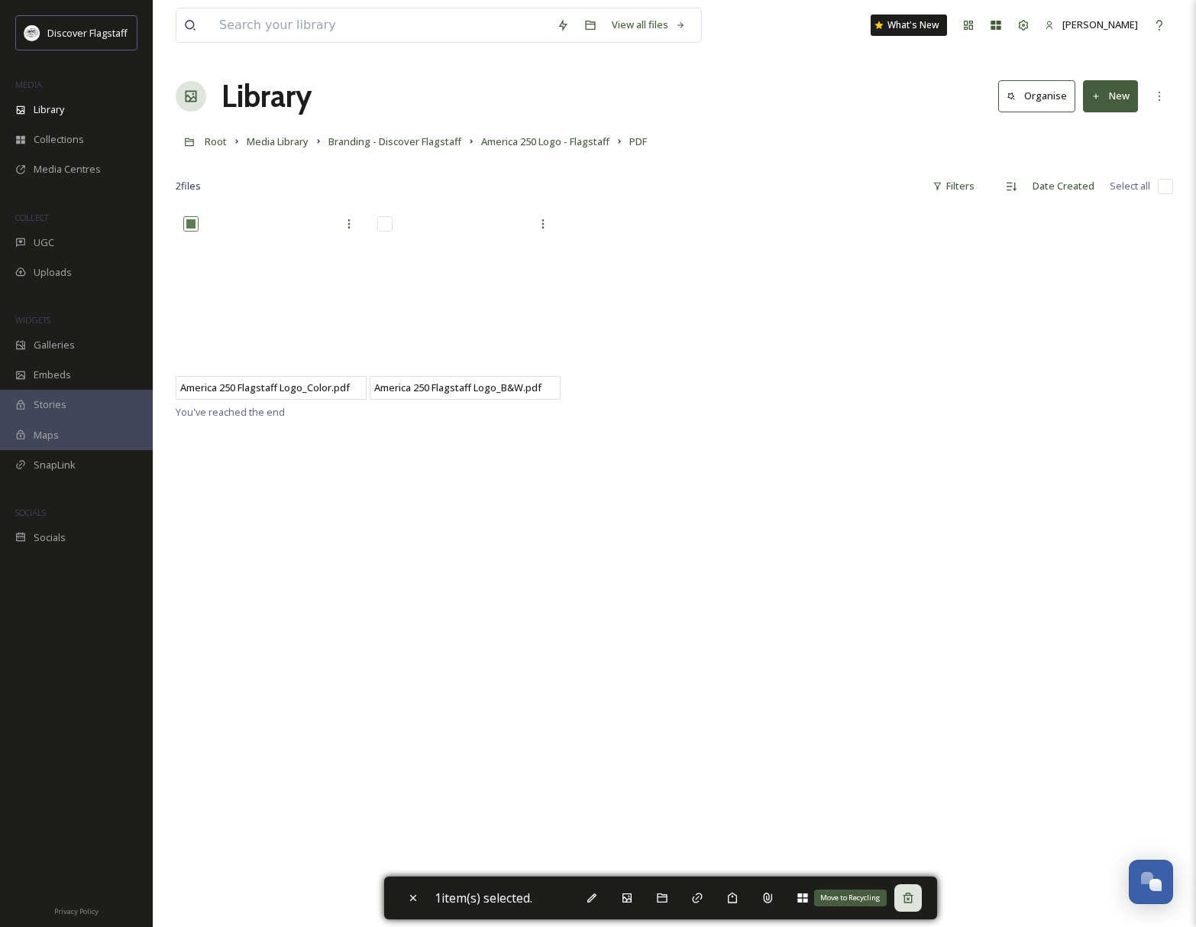
click at [912, 896] on icon at bounding box center [908, 898] width 12 height 12
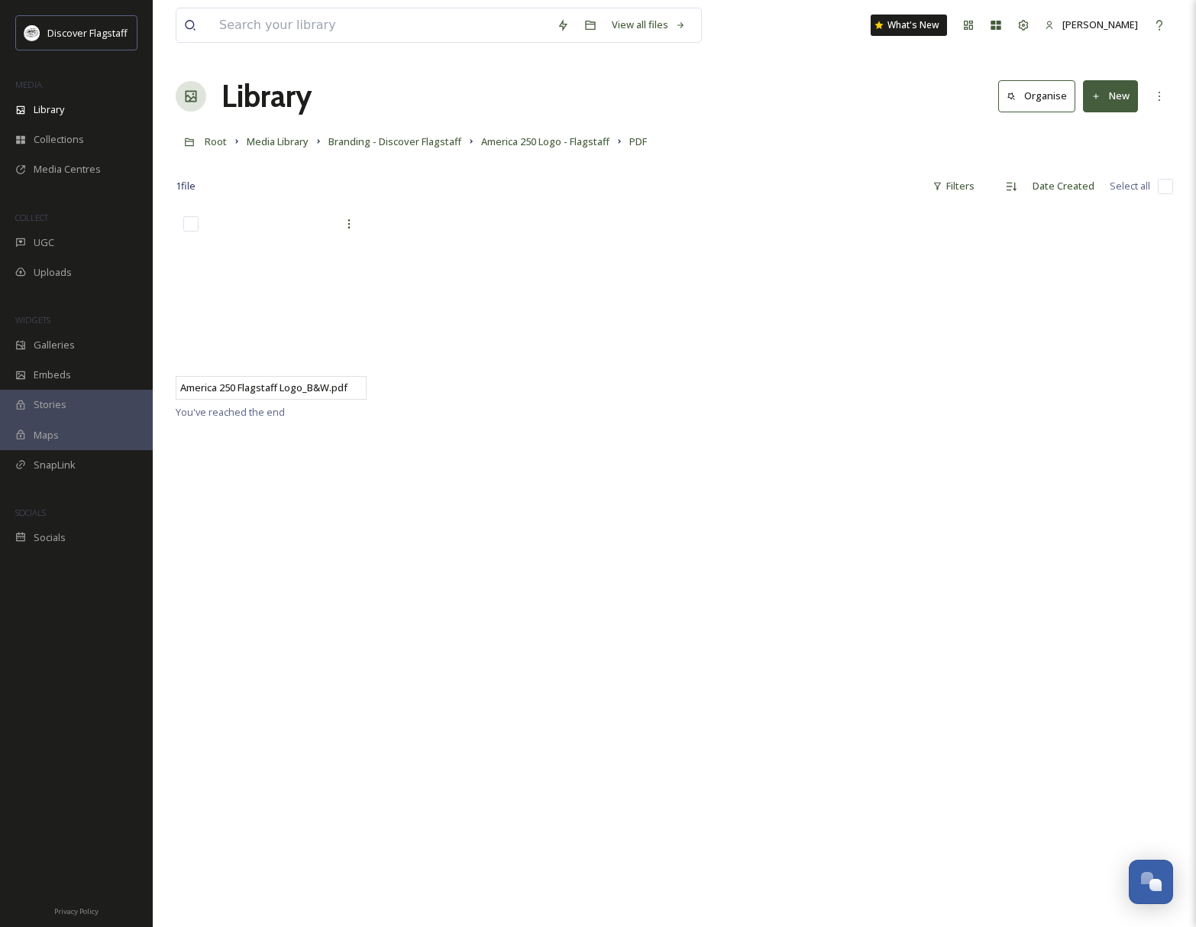
click at [1124, 96] on button "New" at bounding box center [1110, 95] width 55 height 31
click at [1103, 131] on span "File Upload" at bounding box center [1104, 132] width 50 height 15
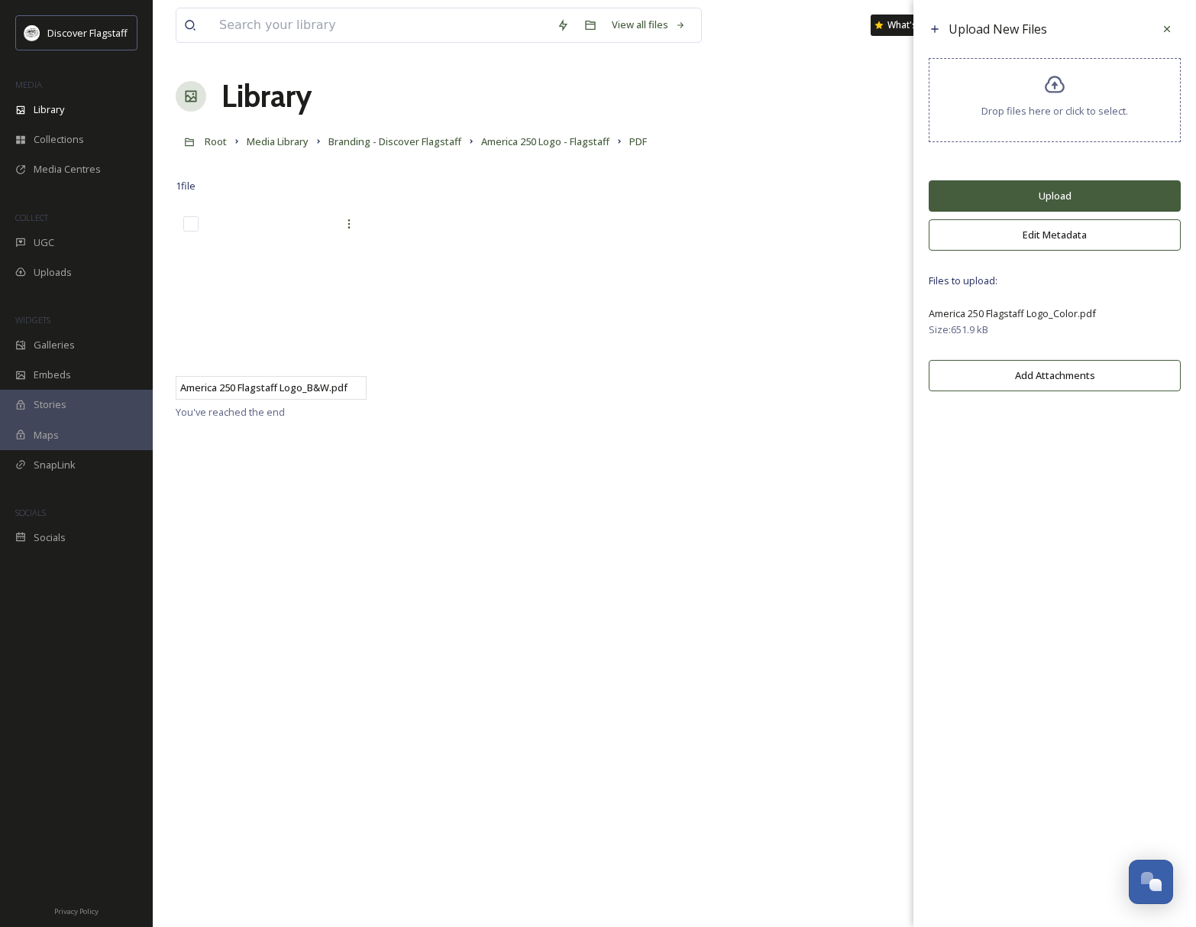
click at [1053, 210] on button "Upload" at bounding box center [1055, 195] width 252 height 31
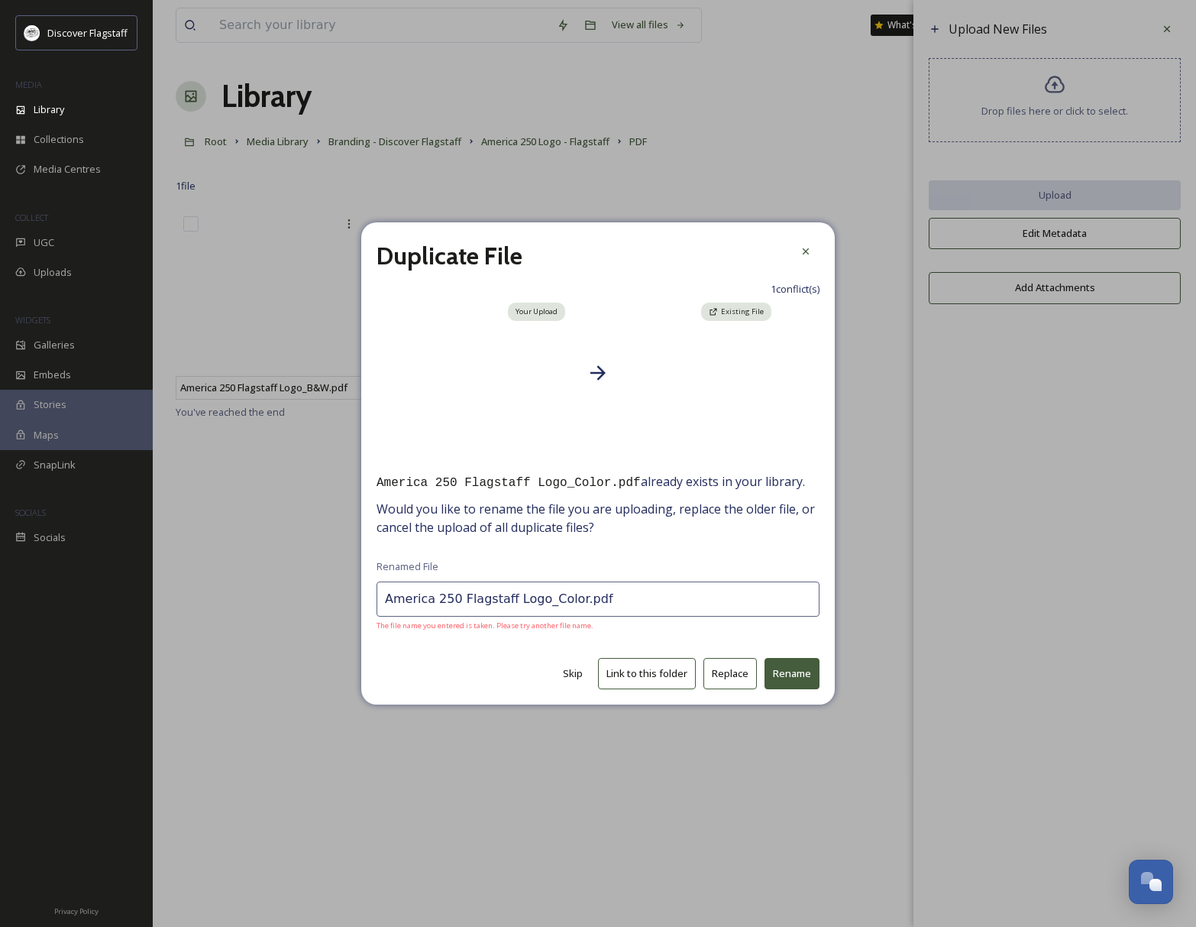
click at [728, 678] on button "Replace" at bounding box center [730, 673] width 53 height 31
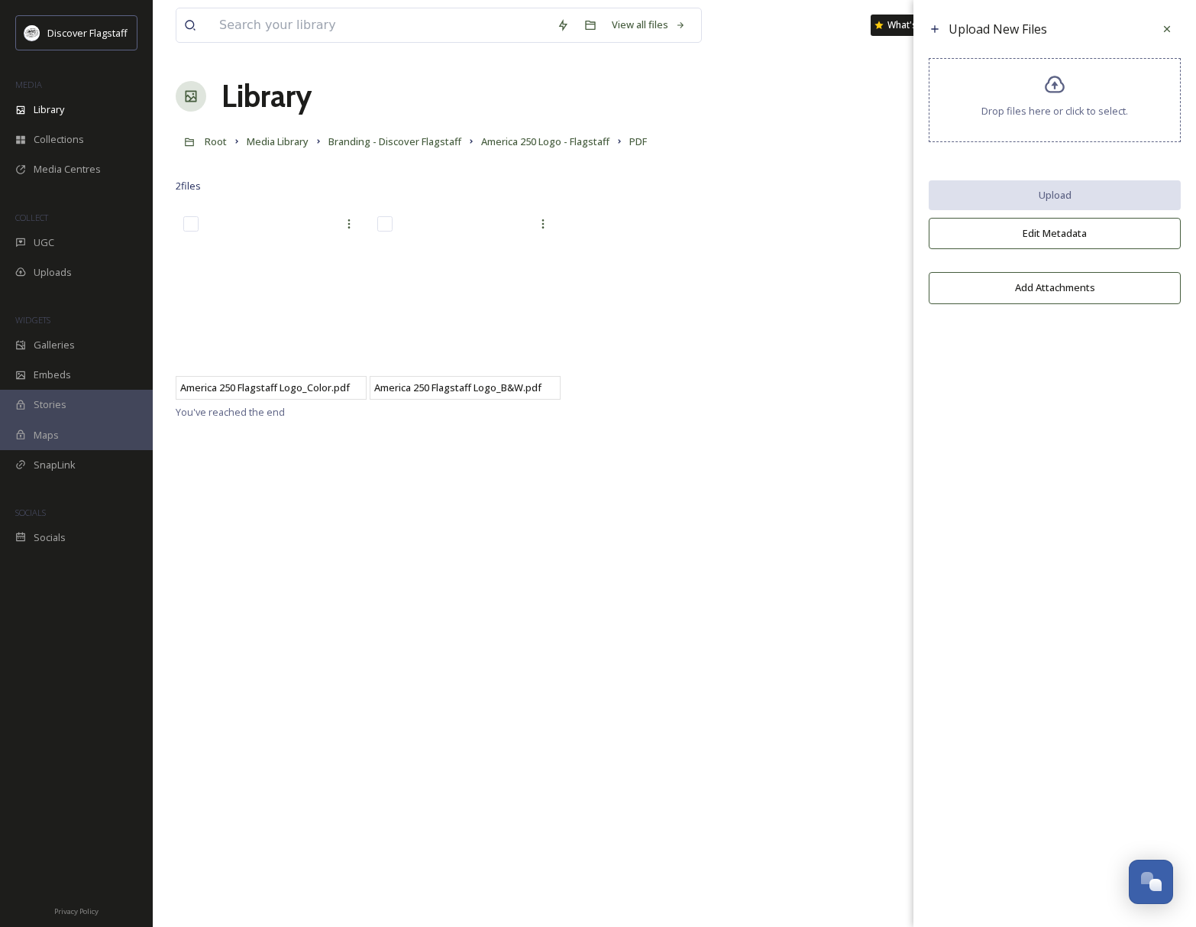
click at [670, 479] on div "America 250 Flagstaff Logo_Color.pdf America 250 Flagstaff Logo_B&W.pdf You've …" at bounding box center [675, 672] width 998 height 927
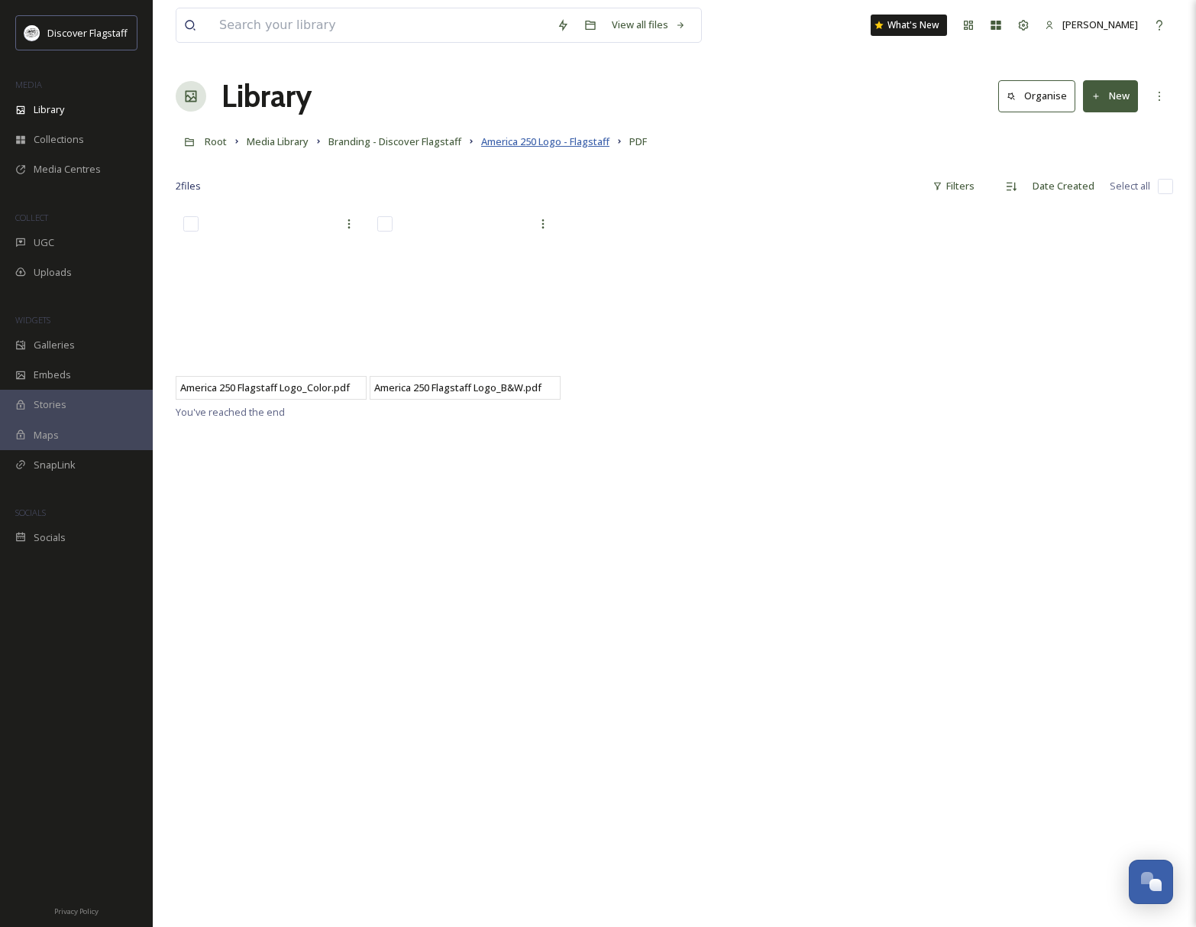
click at [597, 145] on span "America 250 Logo - Flagstaff" at bounding box center [545, 141] width 128 height 14
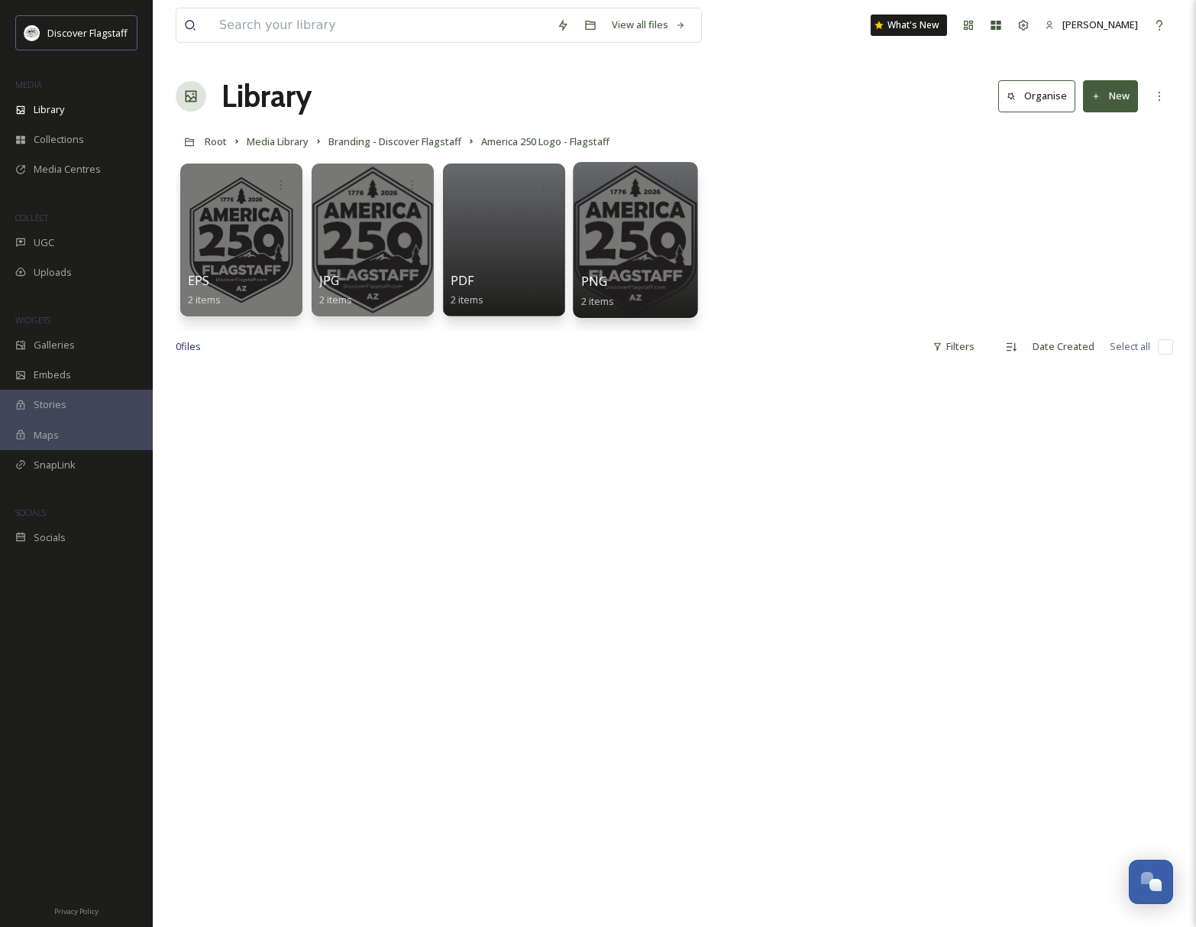
click at [607, 224] on div at bounding box center [635, 240] width 125 height 156
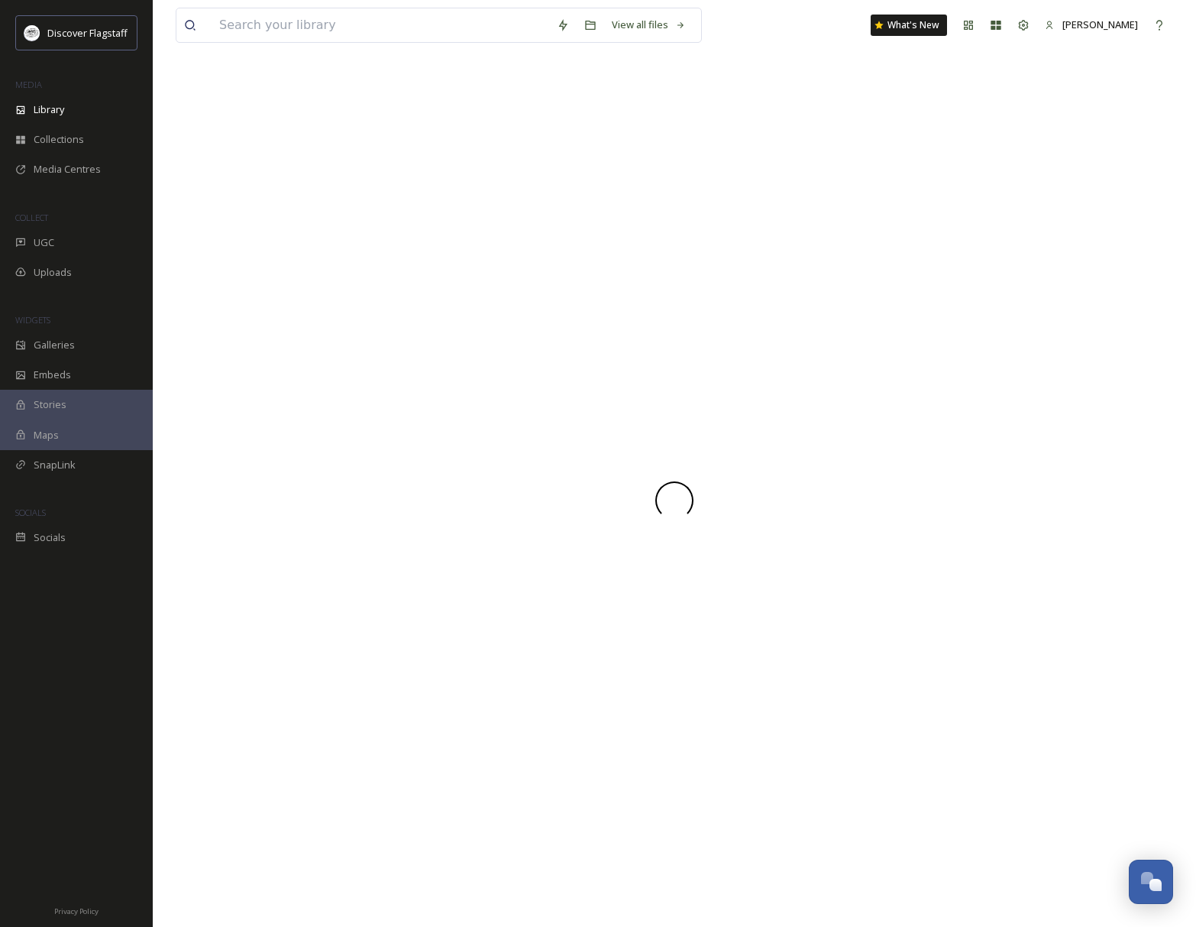
click at [608, 225] on div at bounding box center [675, 499] width 998 height 853
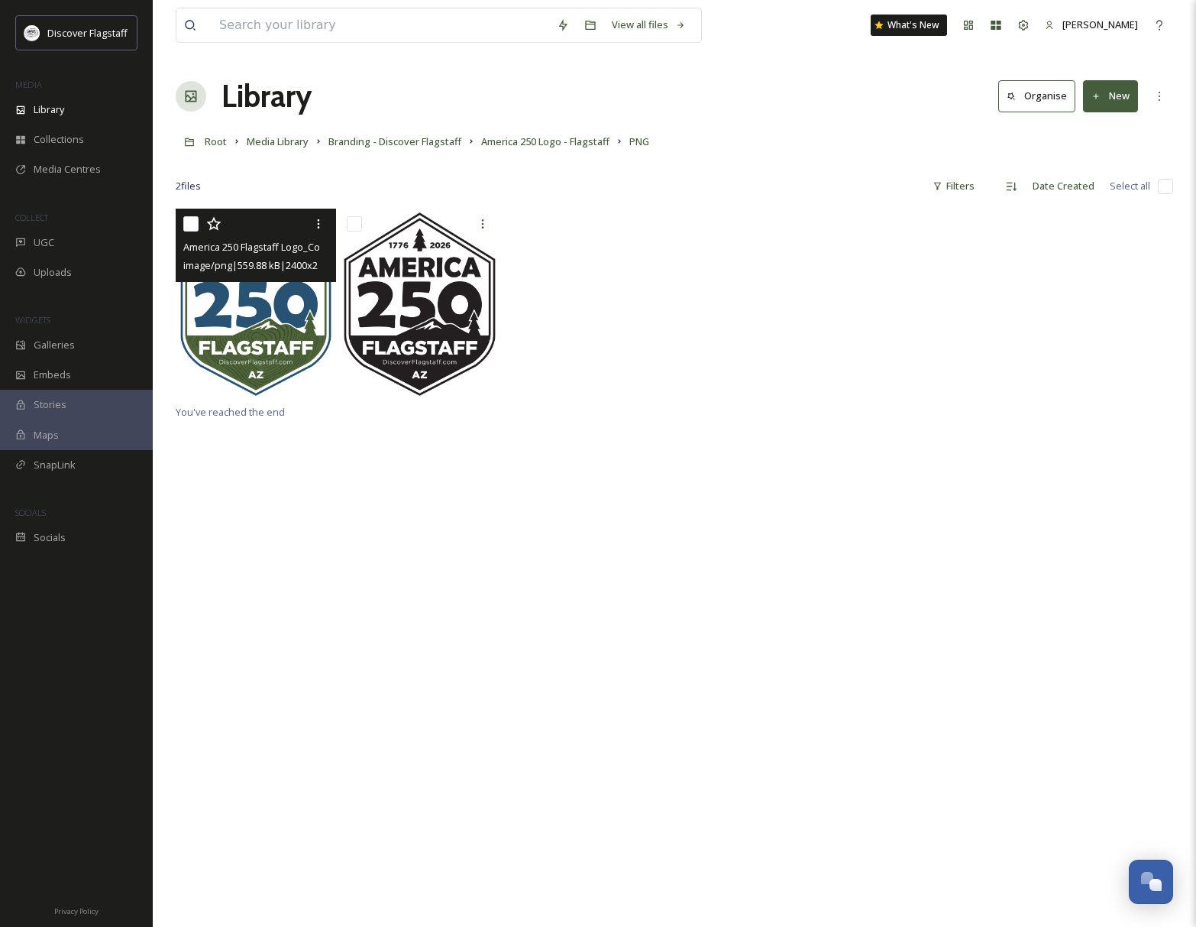
click at [183, 222] on input "checkbox" at bounding box center [190, 223] width 15 height 15
checkbox input "true"
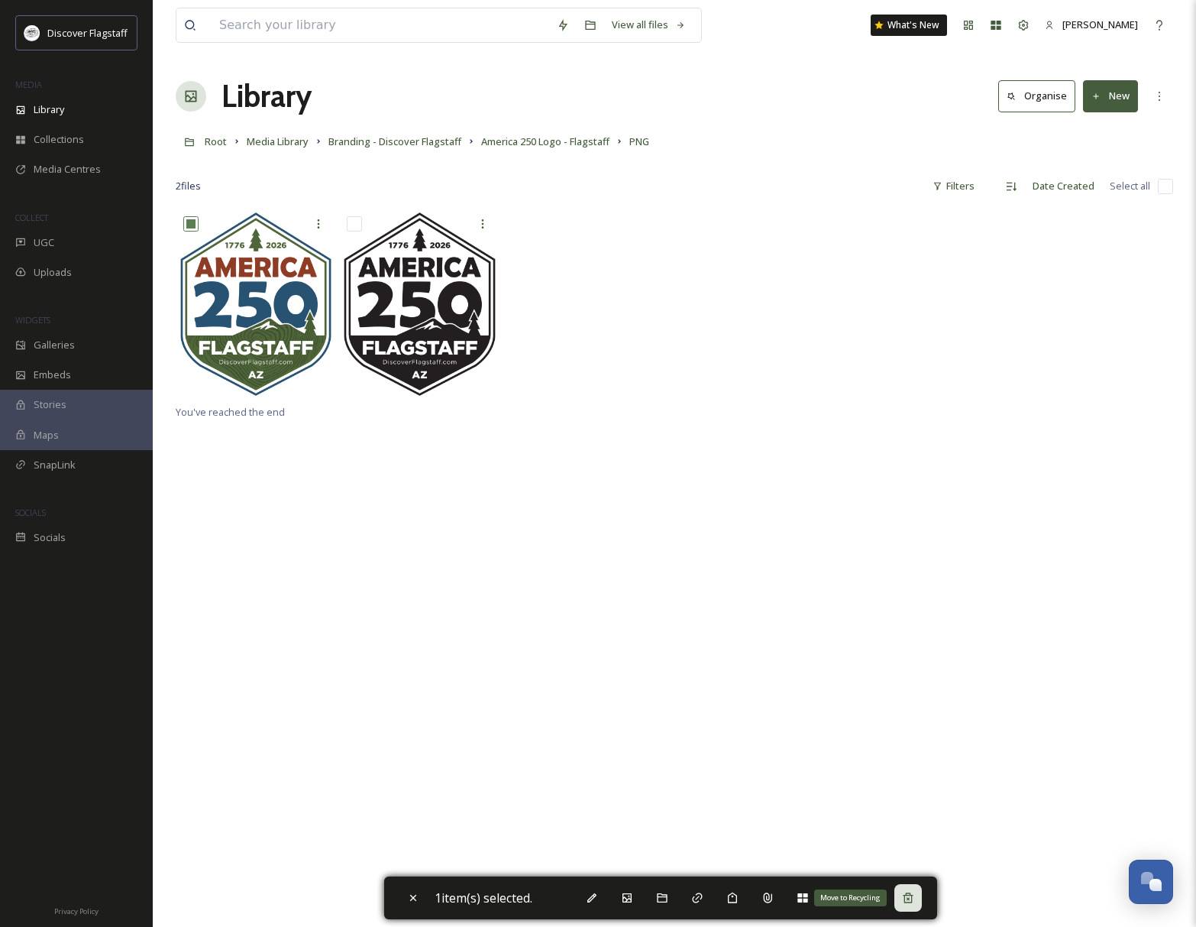
click at [914, 898] on icon at bounding box center [908, 898] width 12 height 12
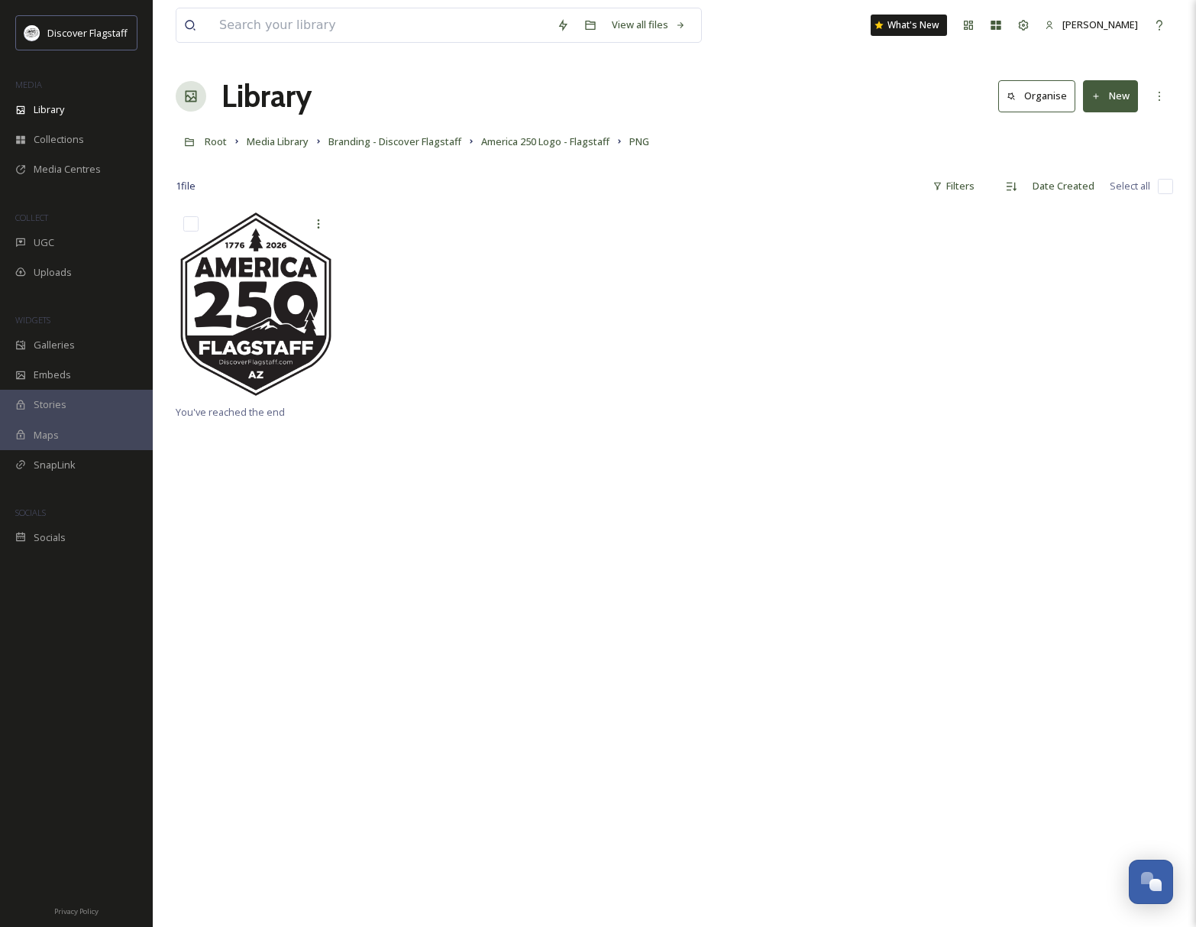
click at [1114, 97] on button "New" at bounding box center [1110, 95] width 55 height 31
click at [1106, 123] on div "File Upload" at bounding box center [1094, 132] width 86 height 30
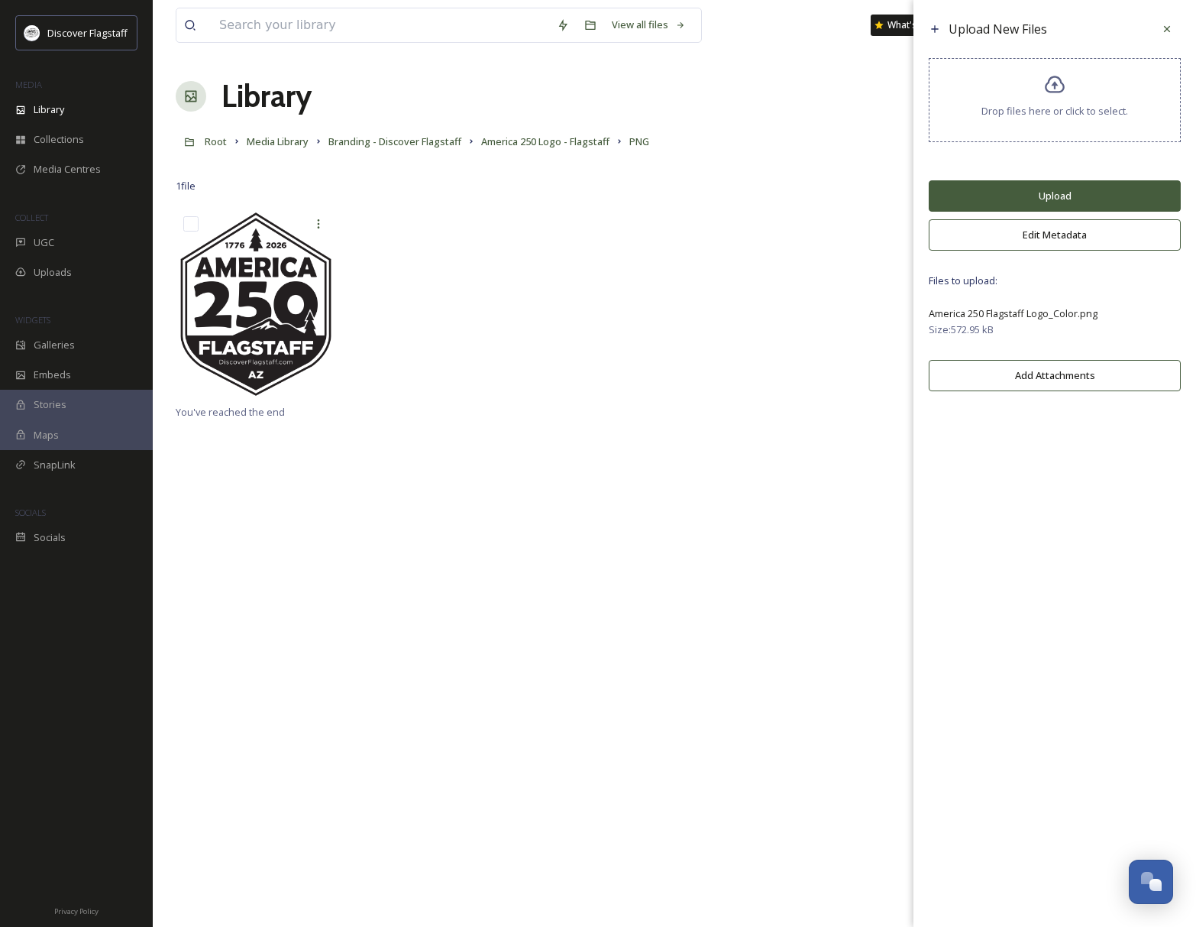
click at [1018, 209] on button "Upload" at bounding box center [1055, 195] width 252 height 31
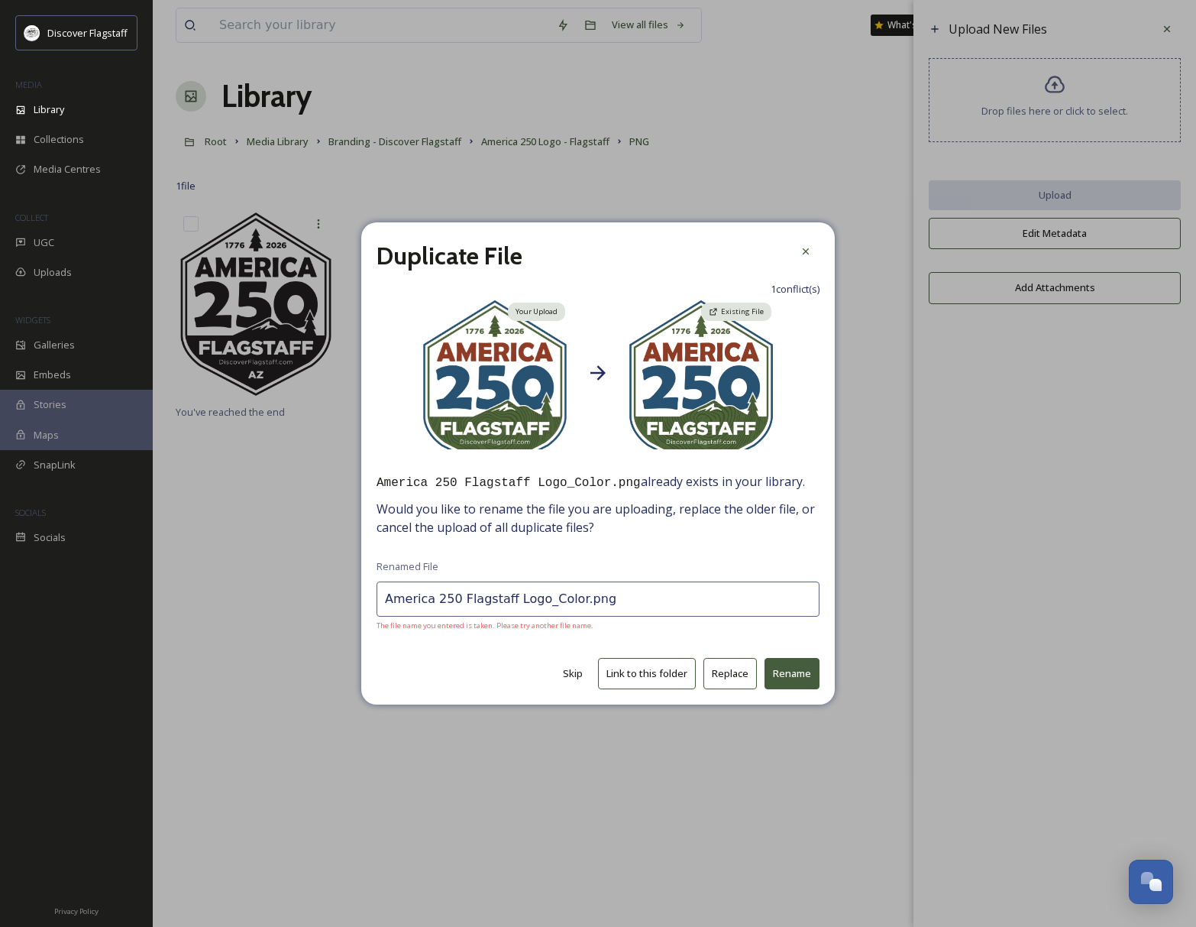
drag, startPoint x: 725, startPoint y: 662, endPoint x: 729, endPoint y: 671, distance: 9.9
click at [727, 668] on button "Replace" at bounding box center [730, 673] width 53 height 31
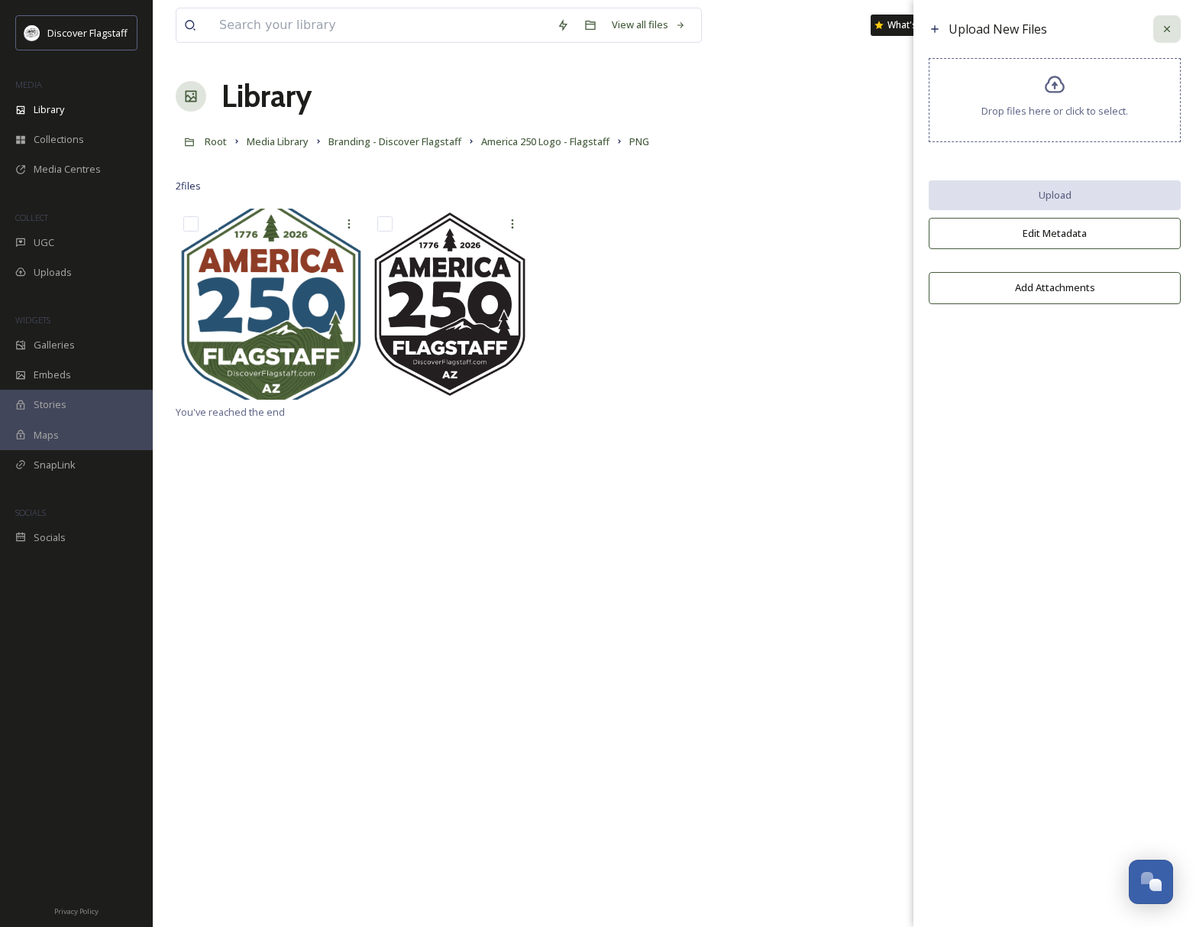
click at [1165, 34] on icon at bounding box center [1167, 29] width 12 height 12
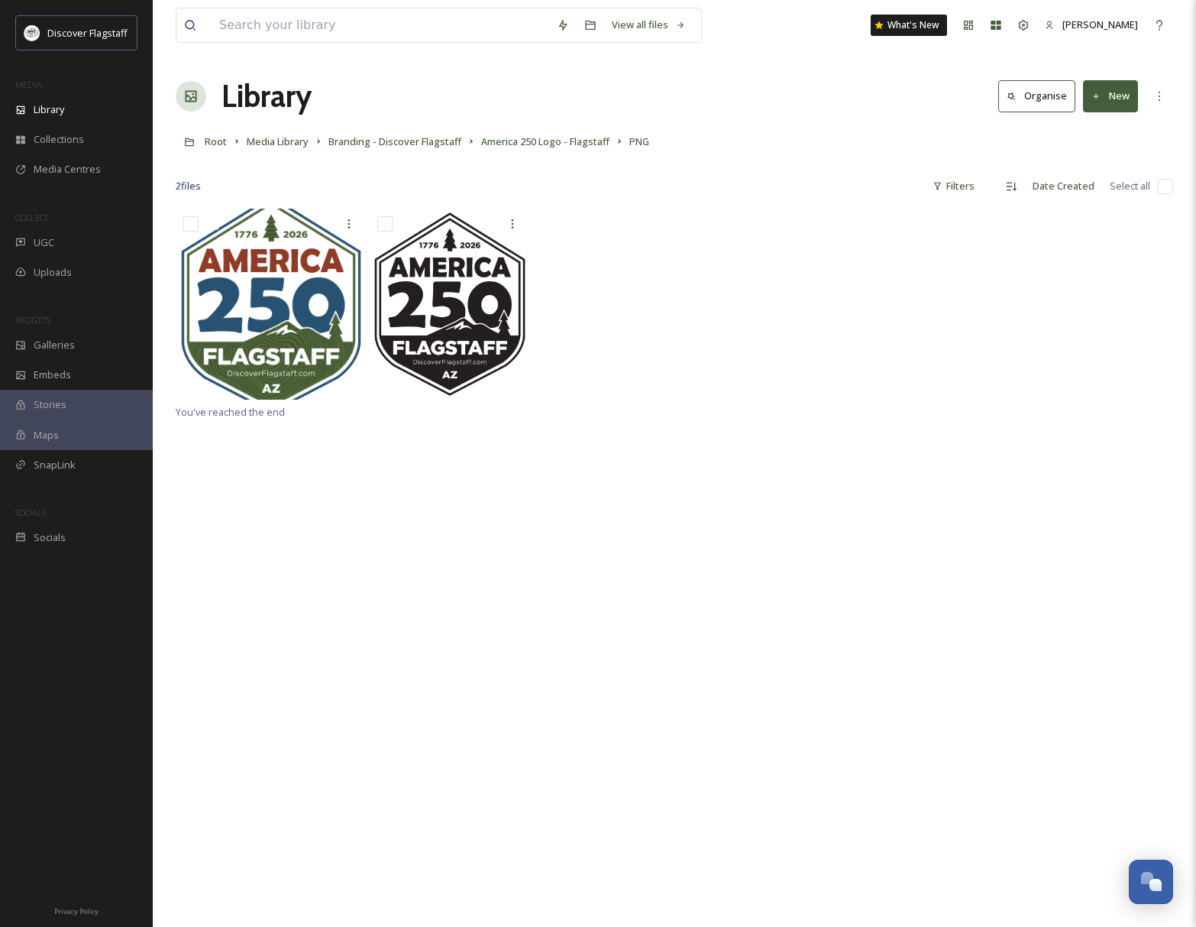
click at [672, 277] on div at bounding box center [675, 306] width 998 height 194
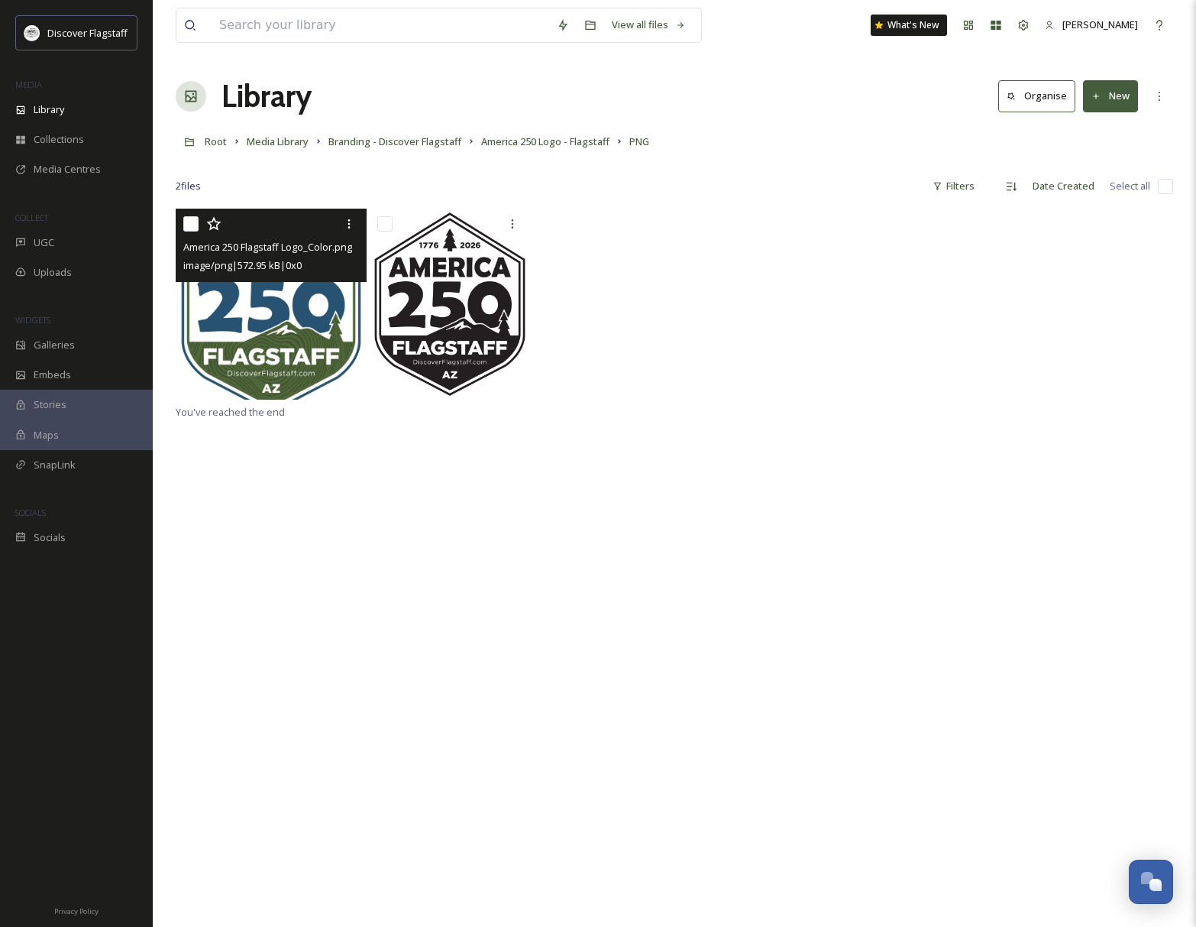
click at [315, 300] on img at bounding box center [271, 304] width 191 height 191
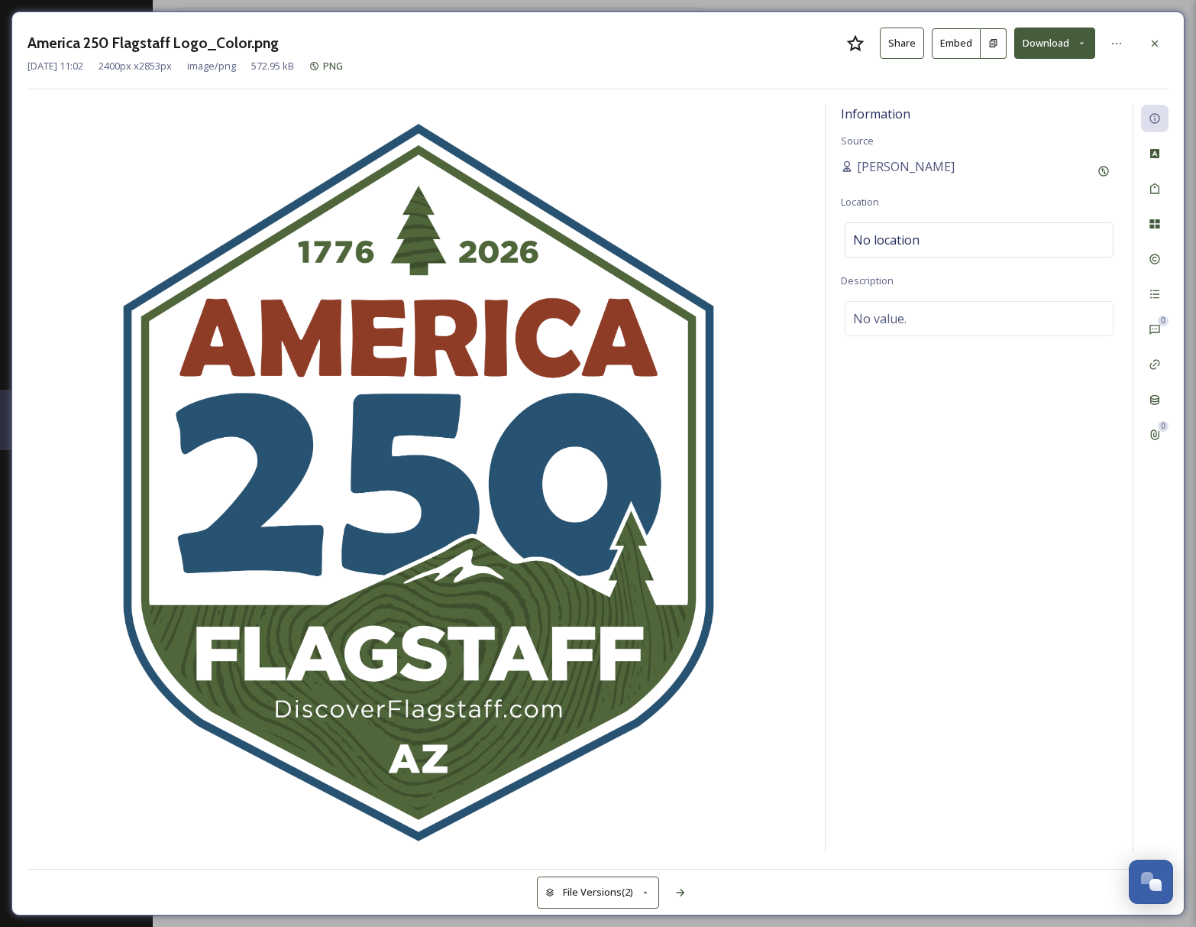
click at [539, 394] on img at bounding box center [419, 482] width 782 height 748
click at [1157, 36] on div at bounding box center [1155, 44] width 28 height 28
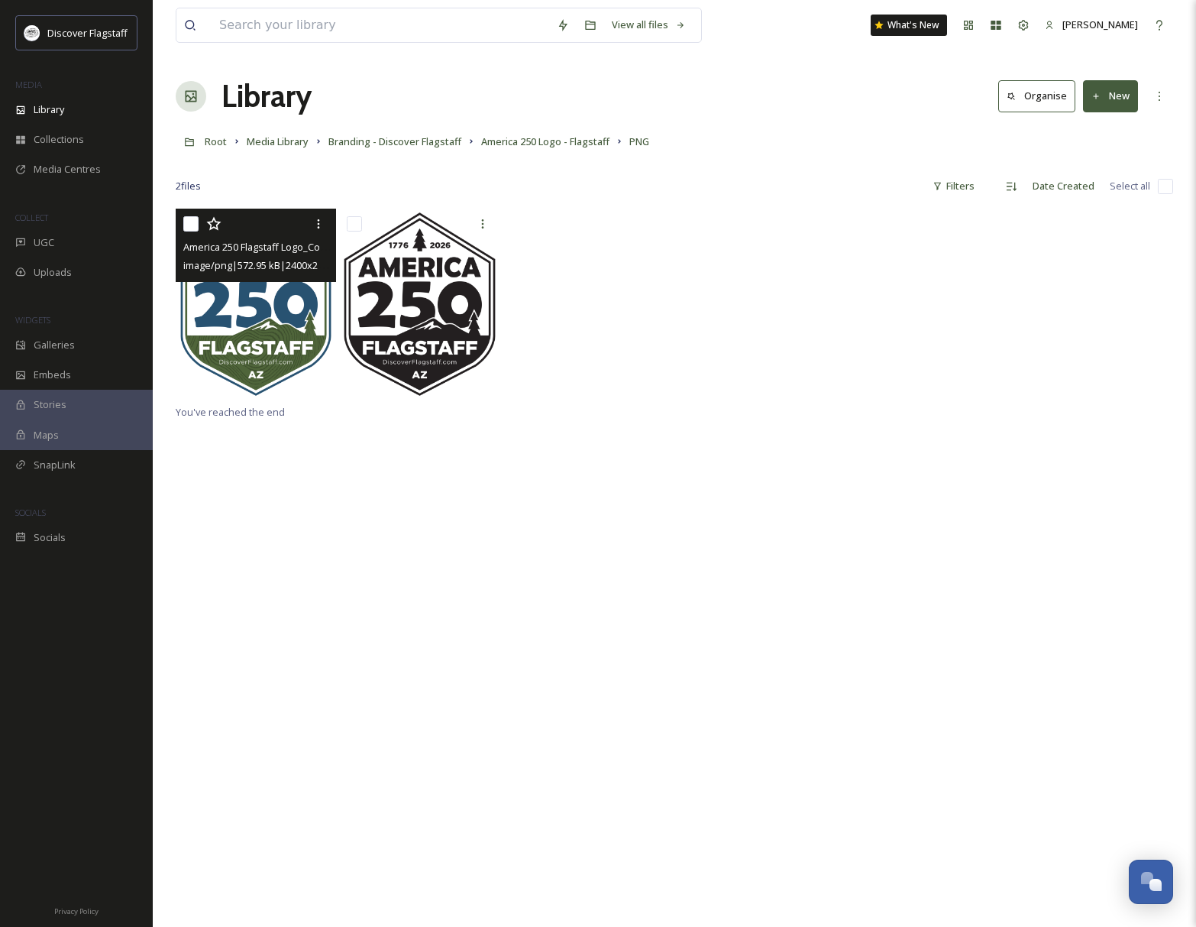
click at [617, 272] on div "America 250 Flagstaff Logo_Color.png image/png | 572.95 kB | 2400 x 2853" at bounding box center [675, 306] width 998 height 194
click at [503, 145] on span "America 250 Logo - Flagstaff" at bounding box center [545, 141] width 128 height 14
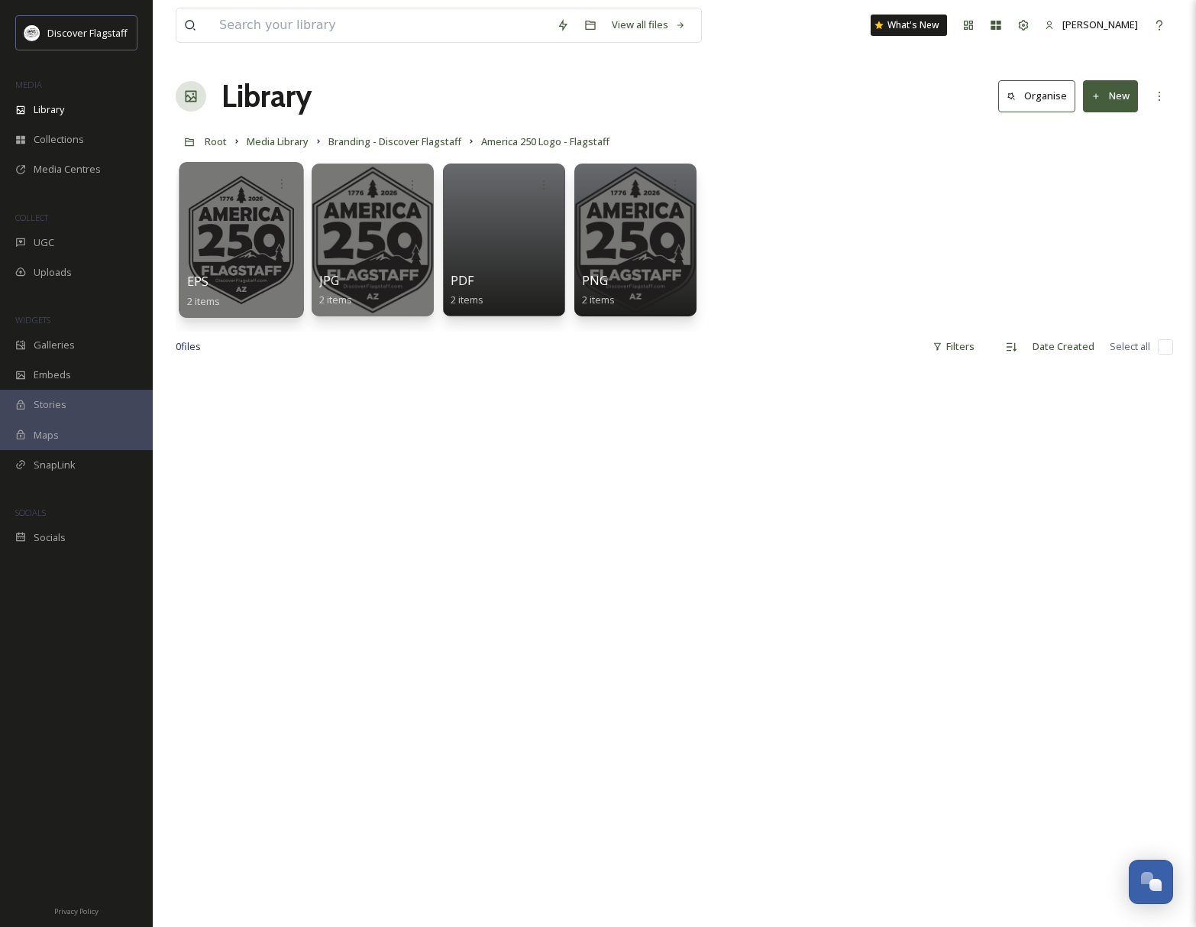
click at [257, 241] on div at bounding box center [241, 240] width 125 height 156
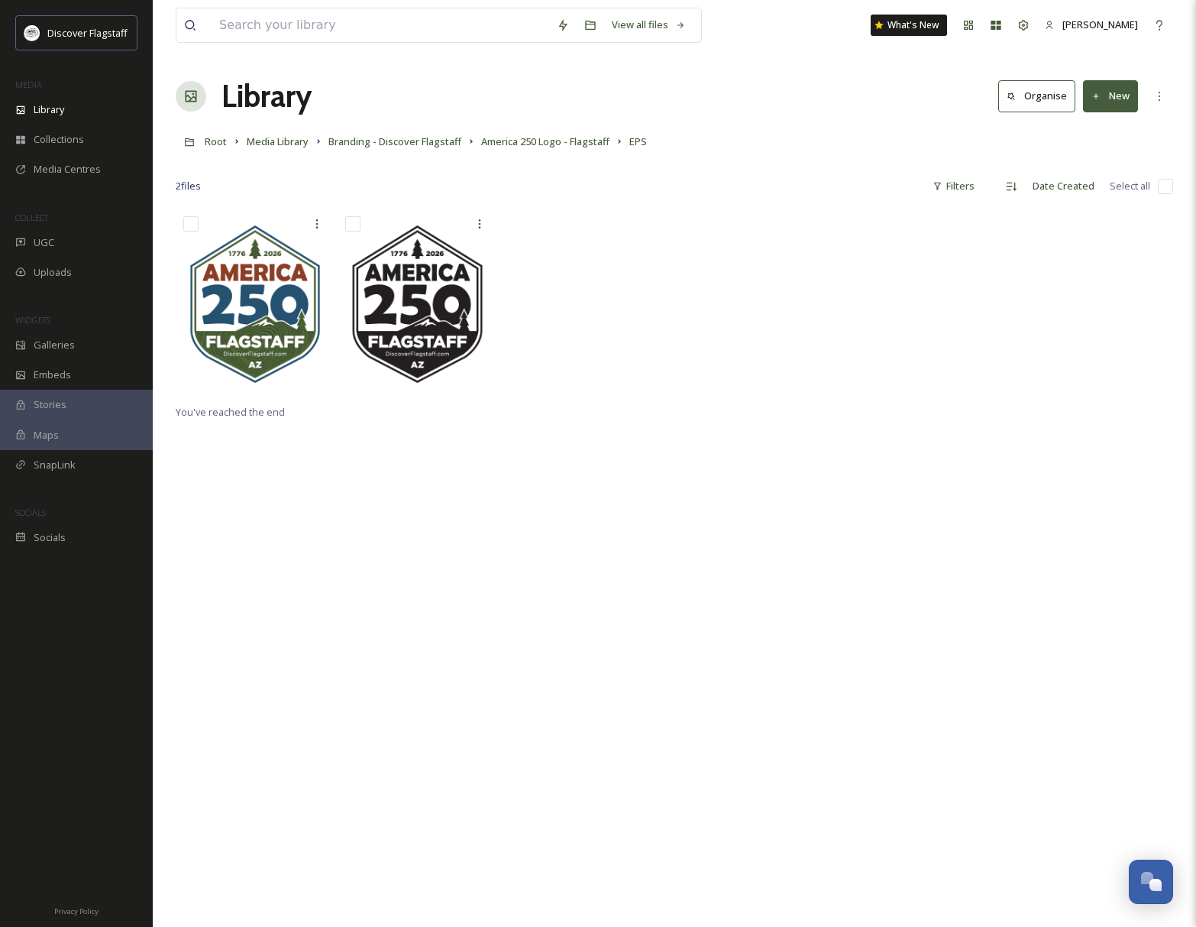
click at [666, 480] on div "You've reached the end" at bounding box center [675, 672] width 998 height 927
click at [526, 141] on span "America 250 Logo - Flagstaff" at bounding box center [545, 141] width 128 height 14
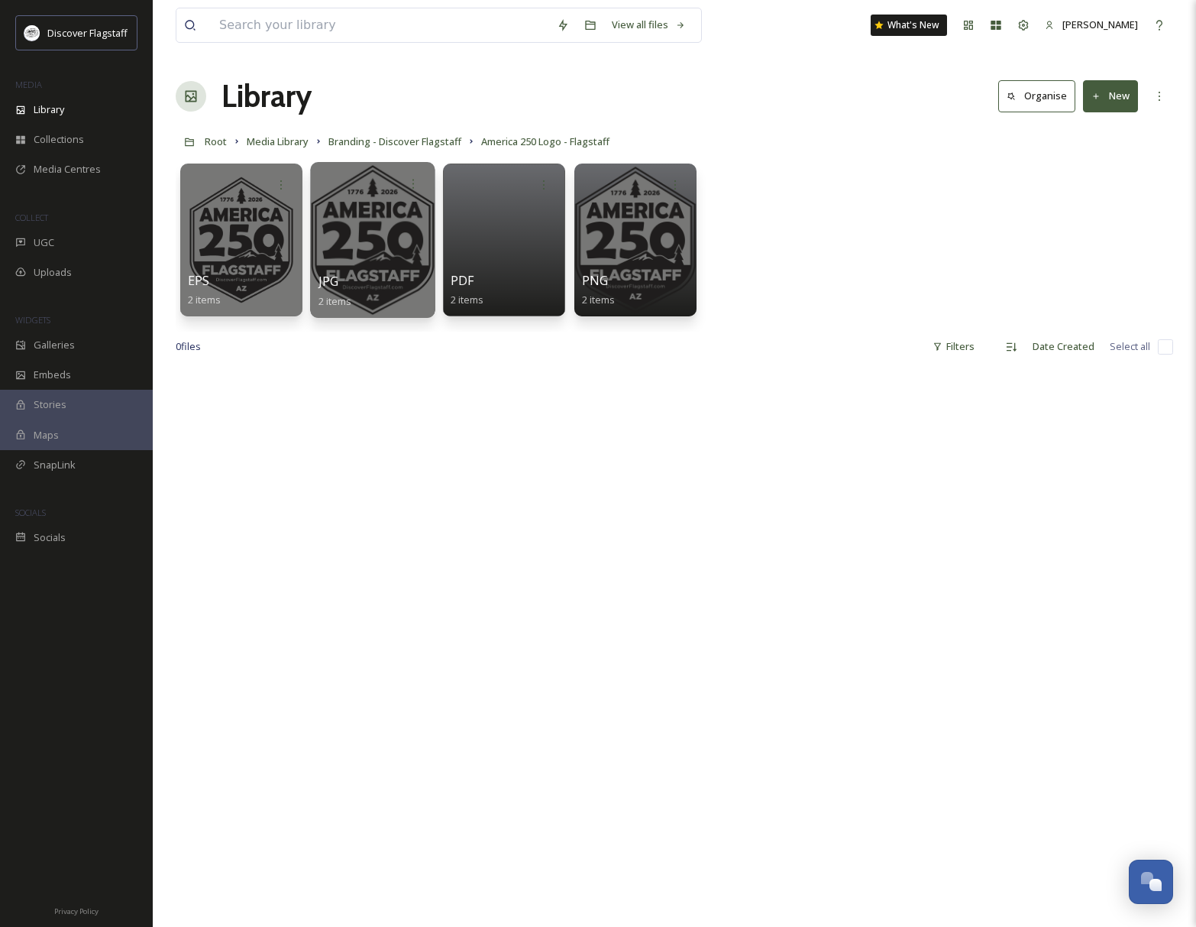
click at [403, 235] on div at bounding box center [372, 240] width 125 height 156
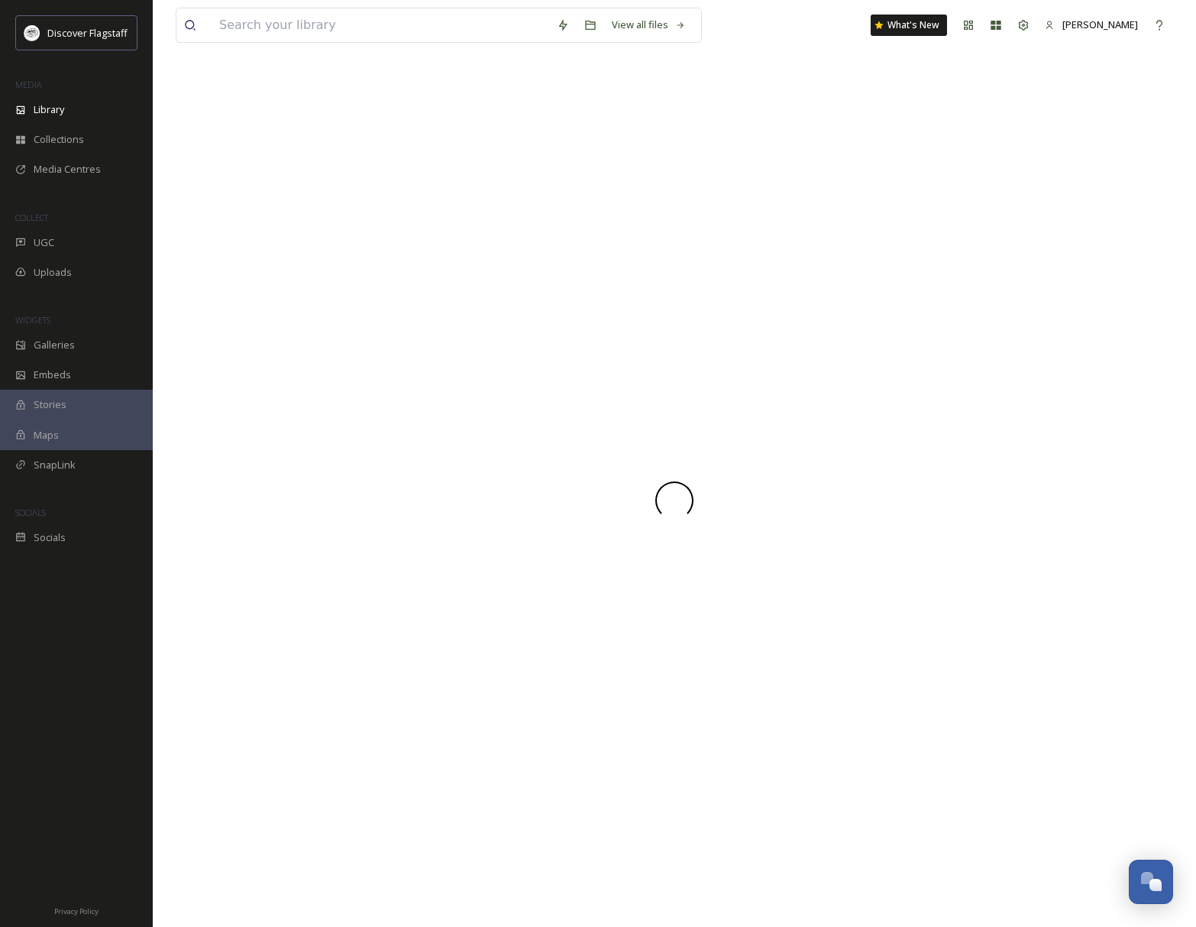
click at [403, 235] on div at bounding box center [675, 499] width 998 height 853
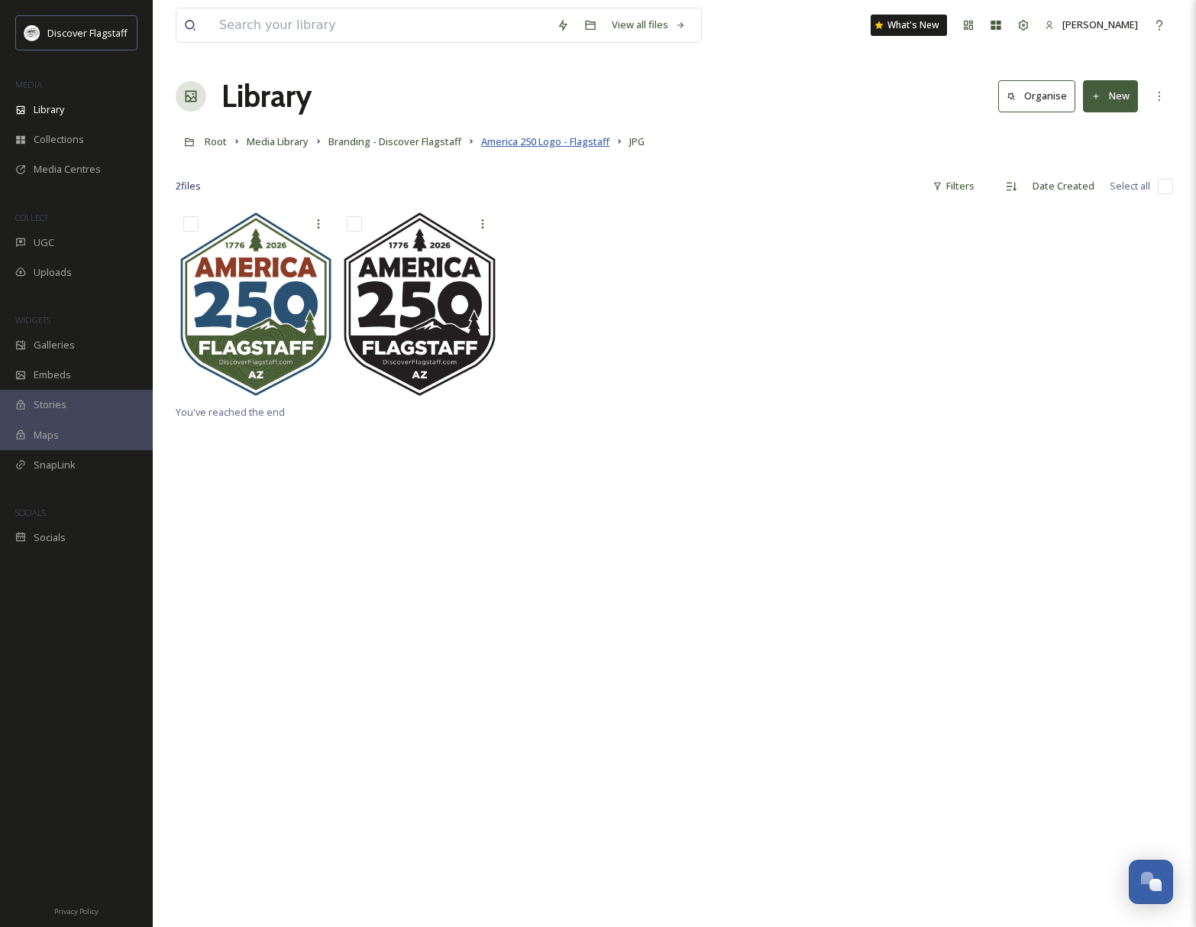
click at [606, 141] on span "America 250 Logo - Flagstaff" at bounding box center [545, 141] width 128 height 14
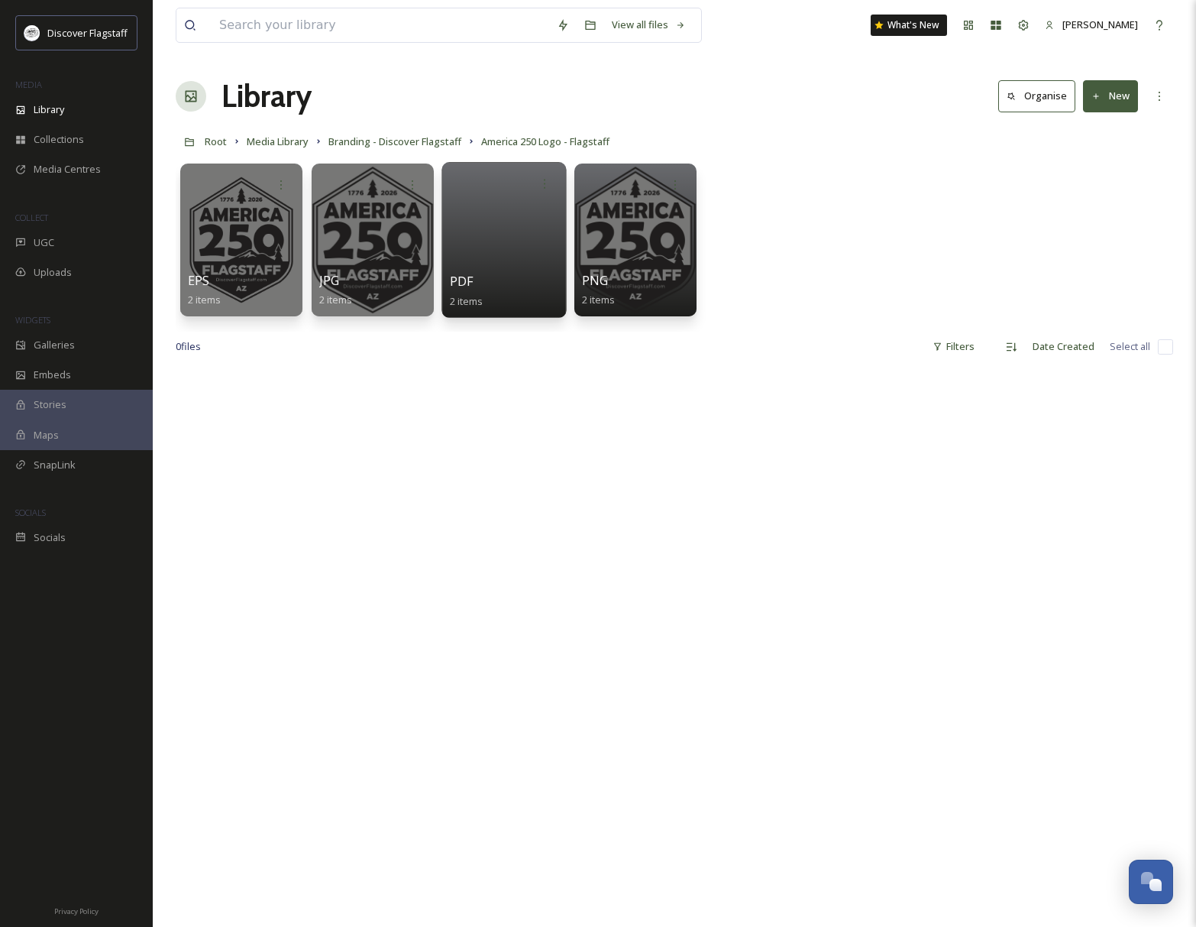
click at [556, 261] on div at bounding box center [504, 240] width 125 height 156
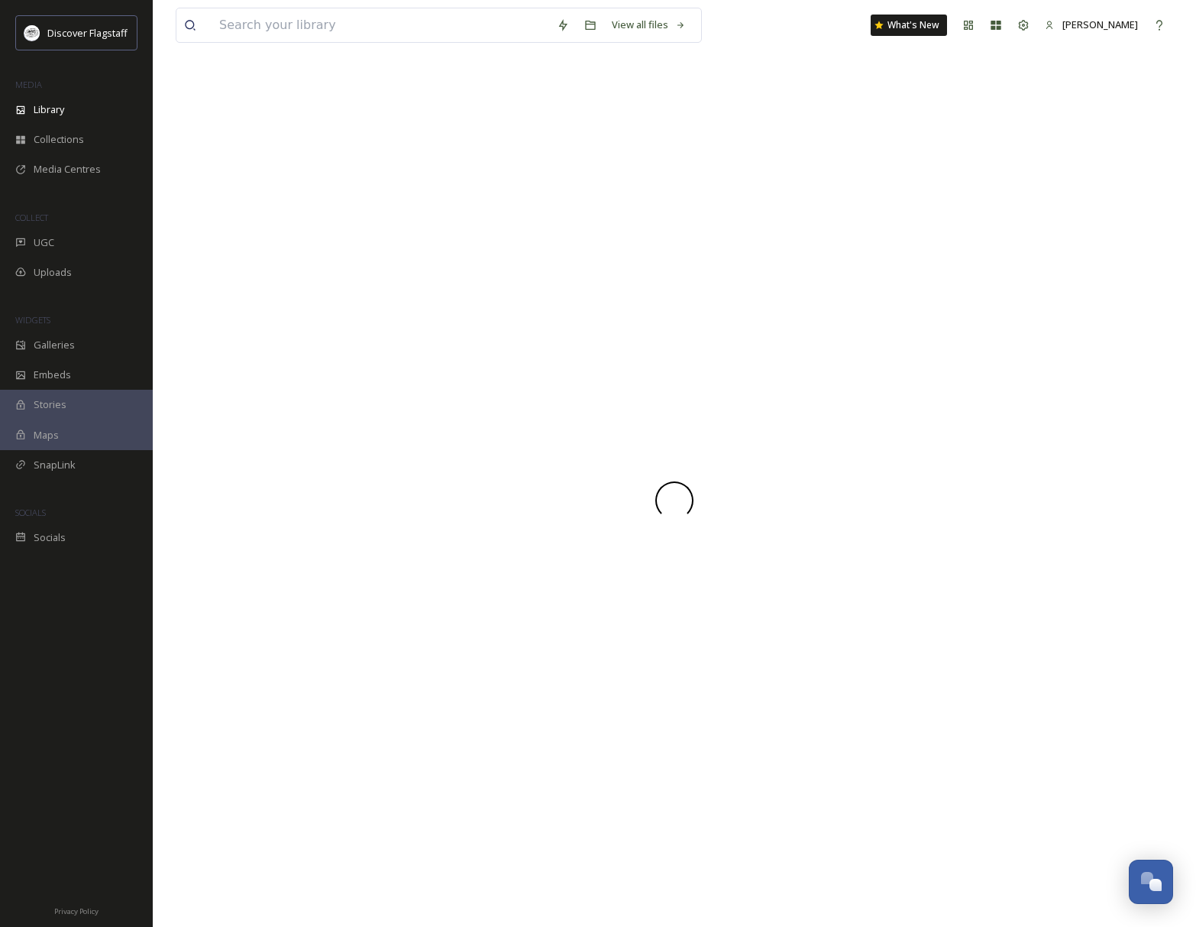
click at [556, 261] on div at bounding box center [675, 499] width 998 height 853
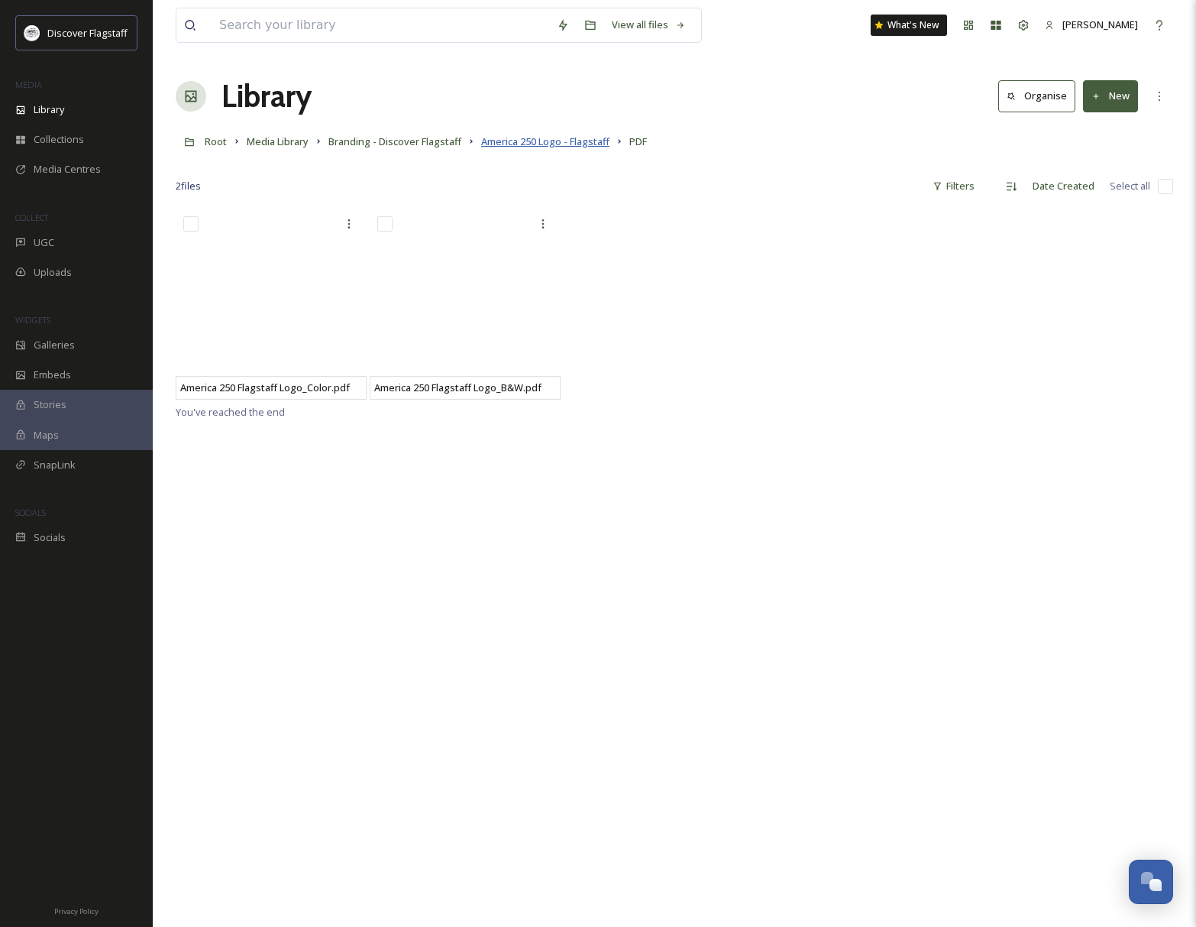
click at [594, 143] on span "America 250 Logo - Flagstaff" at bounding box center [545, 141] width 128 height 14
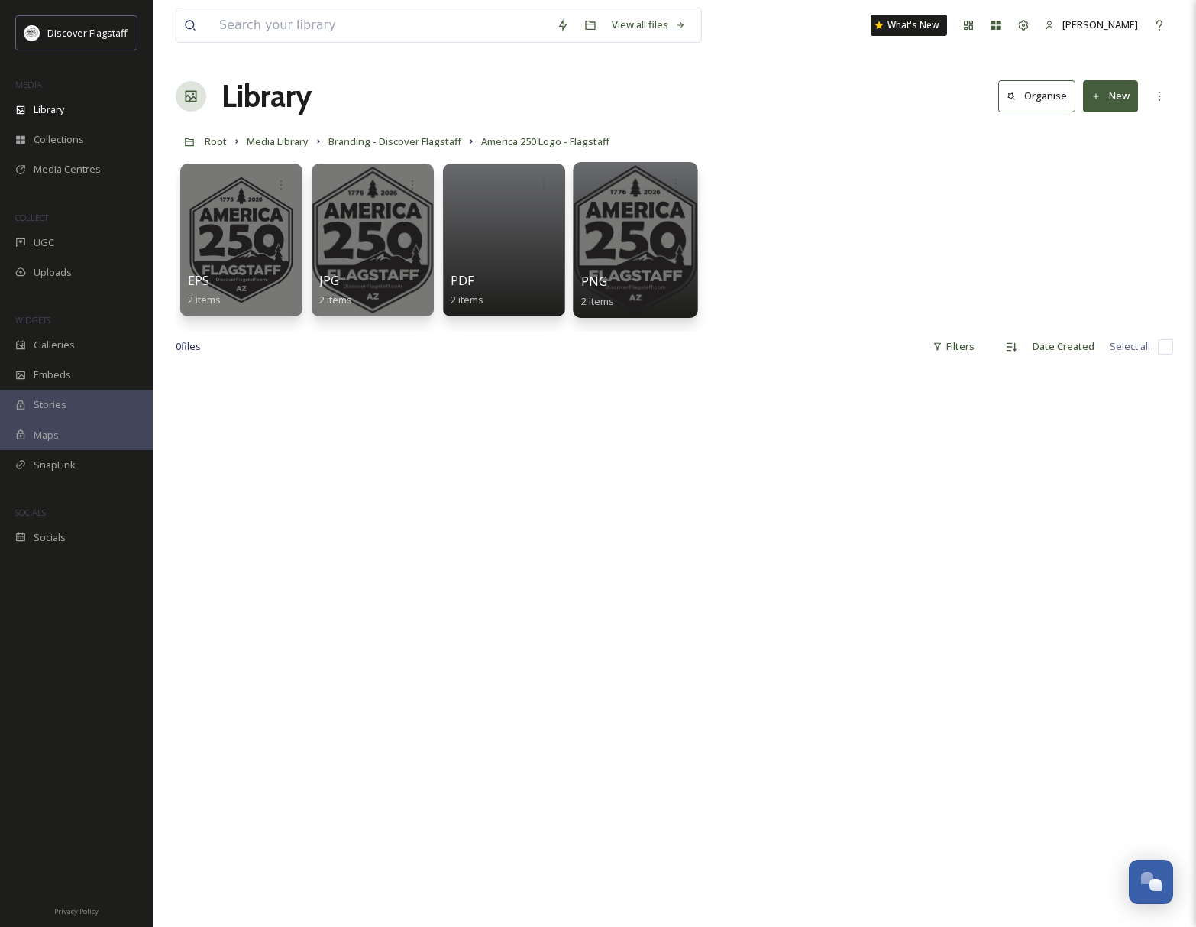
click at [618, 225] on div at bounding box center [635, 240] width 125 height 156
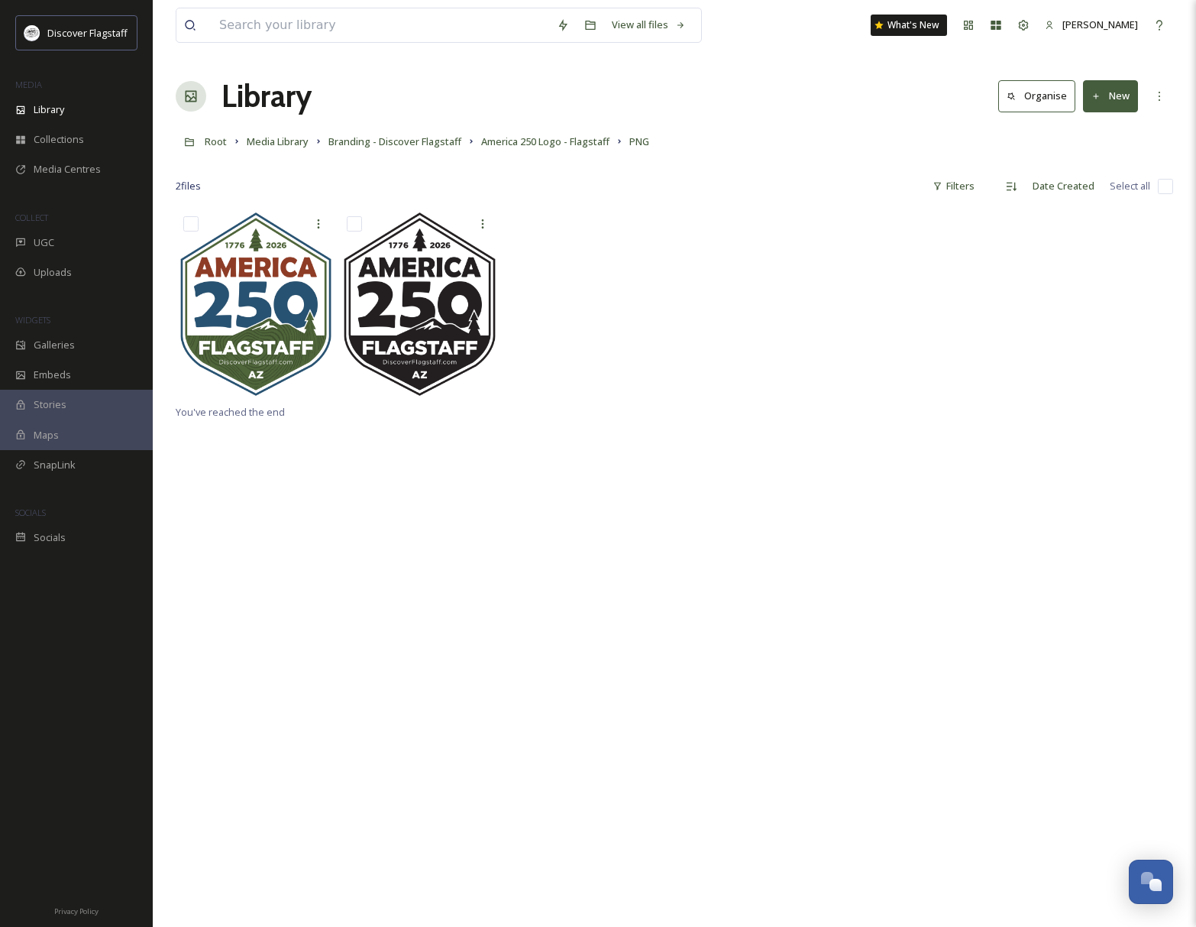
click at [617, 319] on div at bounding box center [675, 306] width 998 height 194
click at [675, 300] on div at bounding box center [675, 306] width 998 height 194
click at [1124, 95] on button "New" at bounding box center [1110, 95] width 55 height 31
click at [1118, 121] on div "File Upload" at bounding box center [1094, 132] width 86 height 30
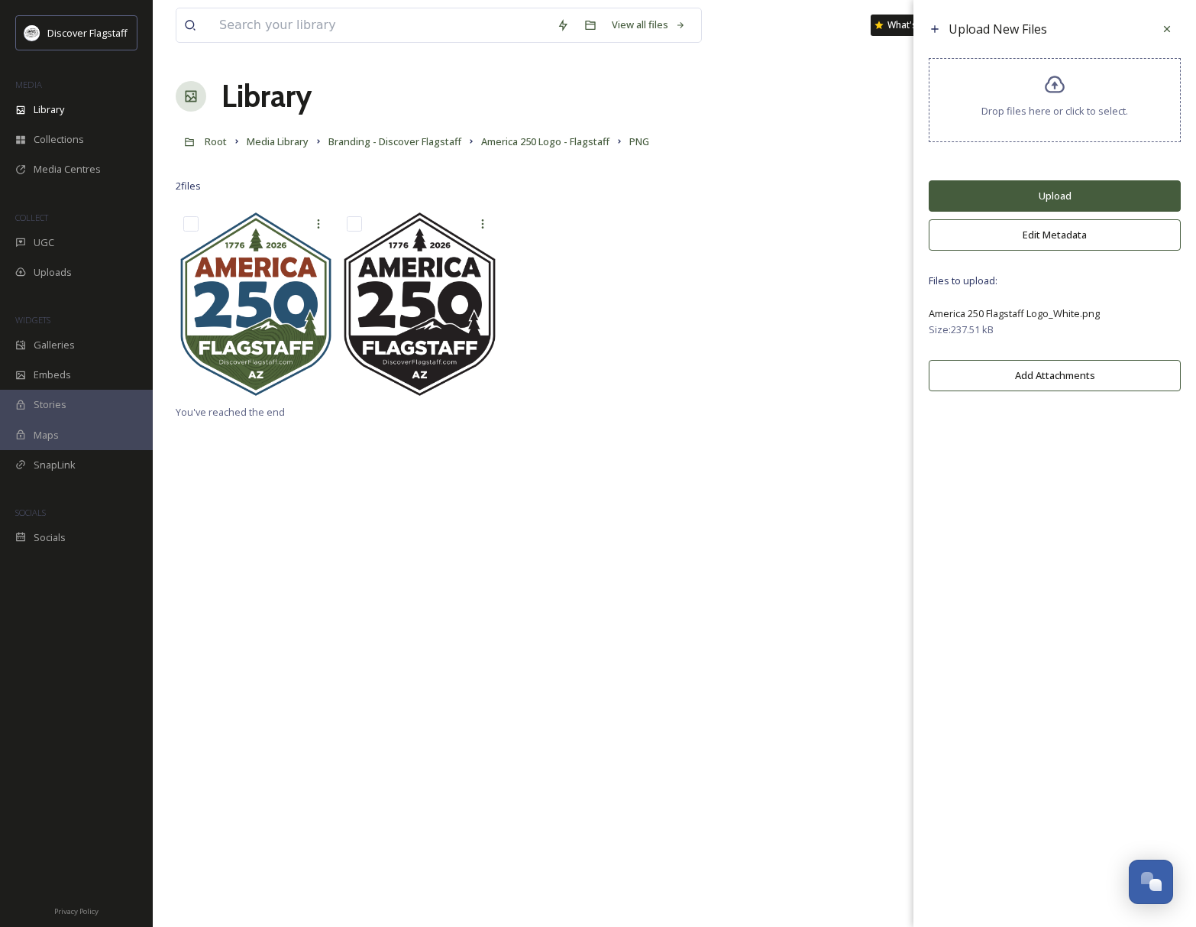
click at [1067, 205] on button "Upload" at bounding box center [1055, 195] width 252 height 31
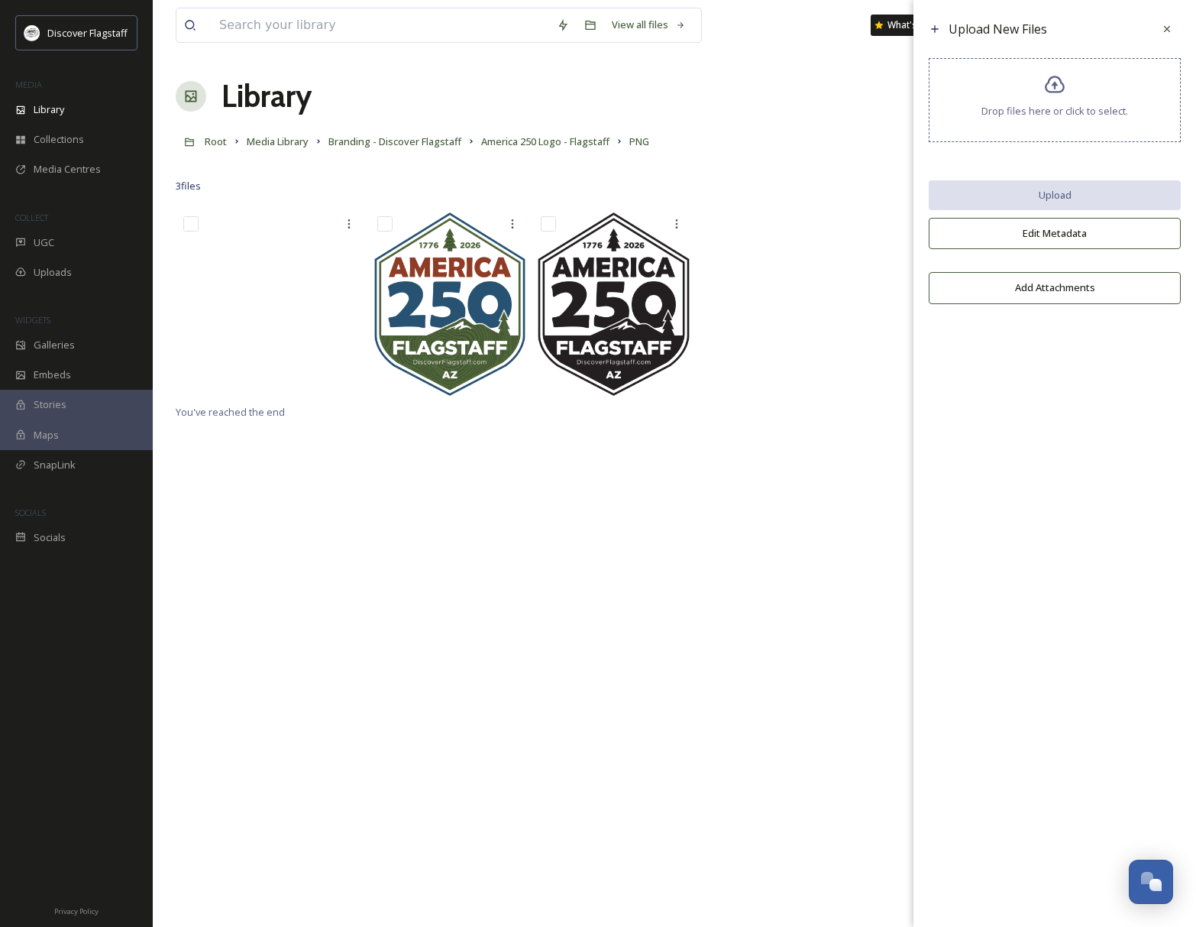
click at [422, 516] on div "You've reached the end" at bounding box center [675, 672] width 998 height 927
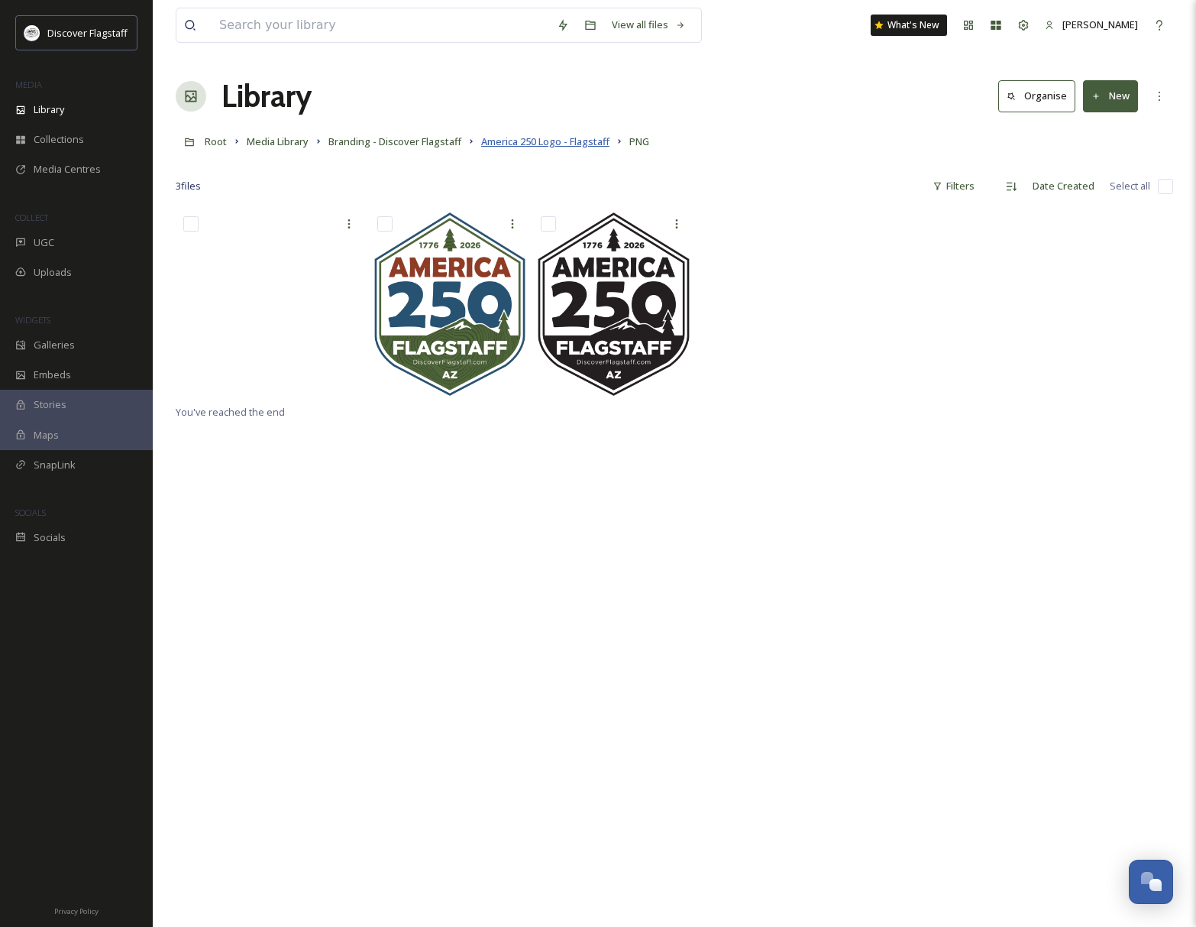
click at [524, 142] on span "America 250 Logo - Flagstaff" at bounding box center [545, 141] width 128 height 14
